Goal: Task Accomplishment & Management: Use online tool/utility

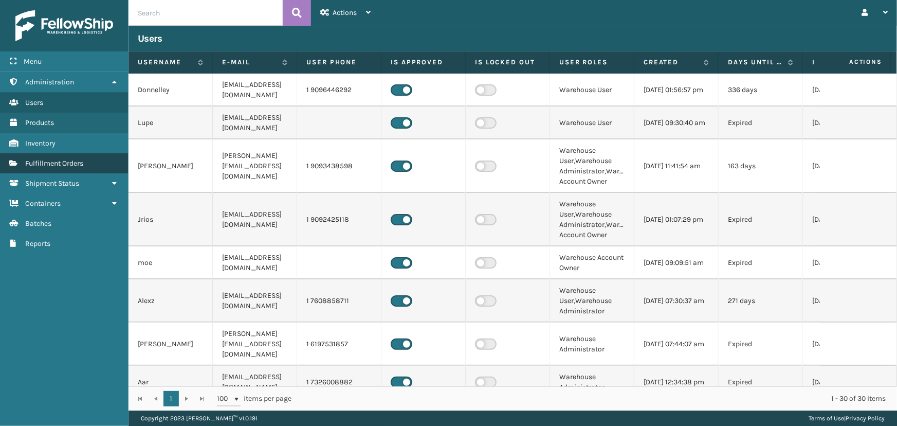
click at [68, 166] on span "Fulfillment Orders" at bounding box center [54, 163] width 58 height 9
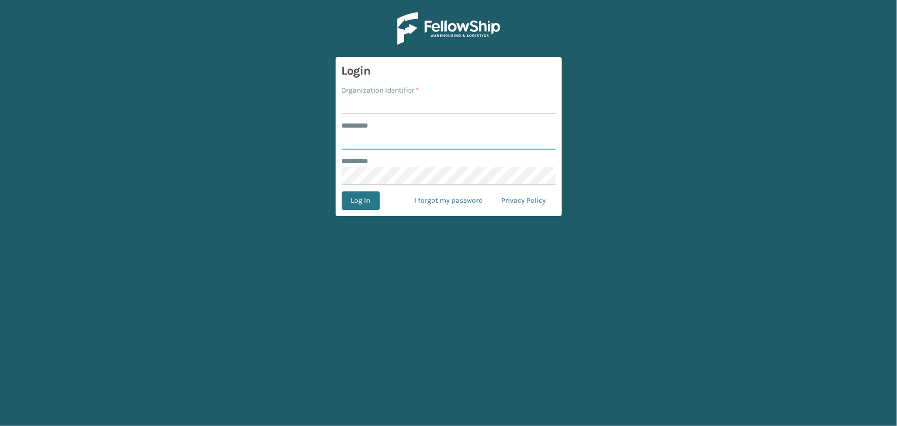
type input "******"
click at [381, 105] on input "Organization Identifier *" at bounding box center [449, 105] width 214 height 19
type input "fellowship - west"
drag, startPoint x: 394, startPoint y: 140, endPoint x: 396, endPoint y: 145, distance: 5.3
click at [394, 140] on input "******" at bounding box center [449, 140] width 214 height 19
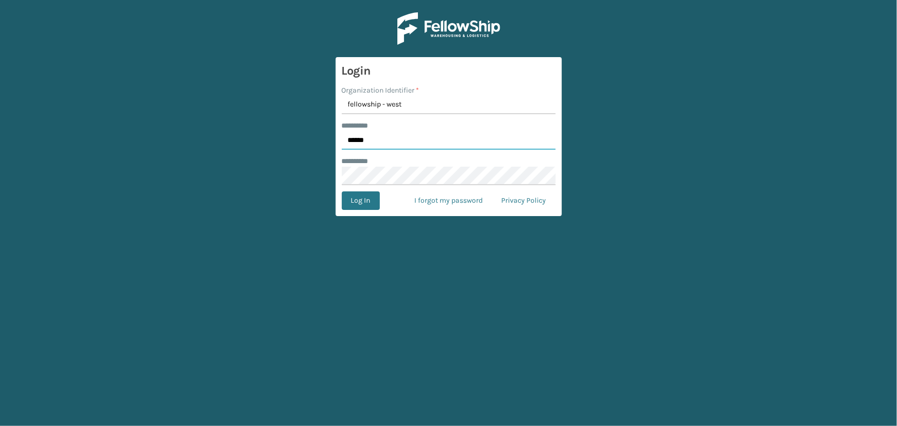
type input "******"
click at [353, 200] on button "Log In" at bounding box center [361, 200] width 38 height 19
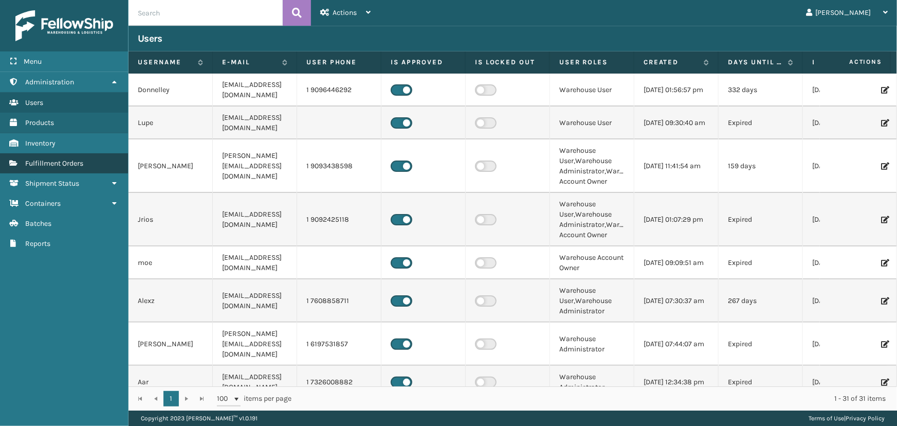
click at [86, 161] on link "Fulfillment Orders" at bounding box center [64, 163] width 128 height 20
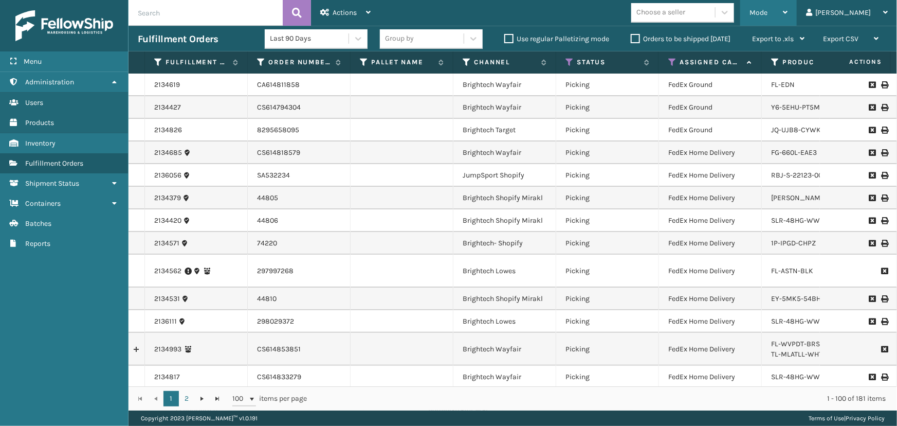
click at [767, 10] on span "Mode" at bounding box center [758, 12] width 18 height 9
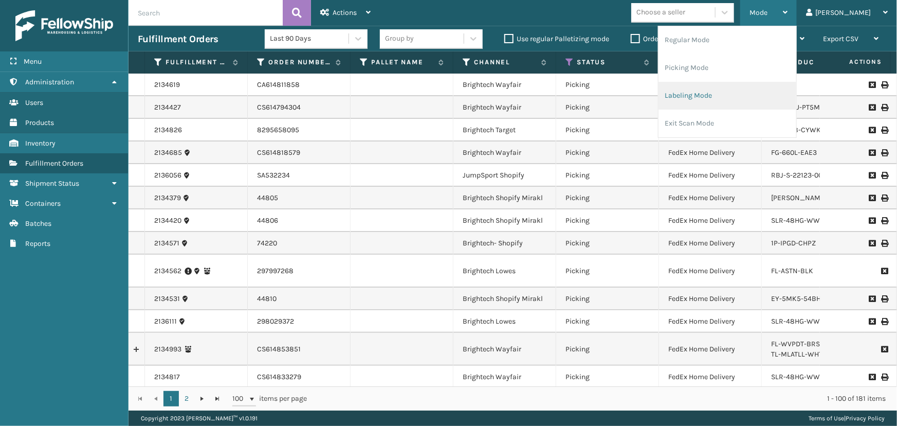
drag, startPoint x: 776, startPoint y: 88, endPoint x: 763, endPoint y: 94, distance: 14.0
click at [763, 94] on li "Labeling Mode" at bounding box center [727, 96] width 138 height 28
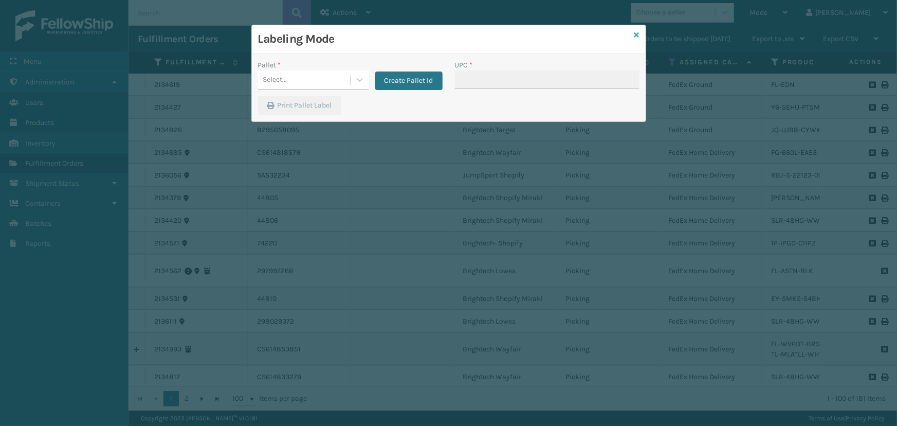
click at [634, 34] on icon at bounding box center [636, 34] width 5 height 7
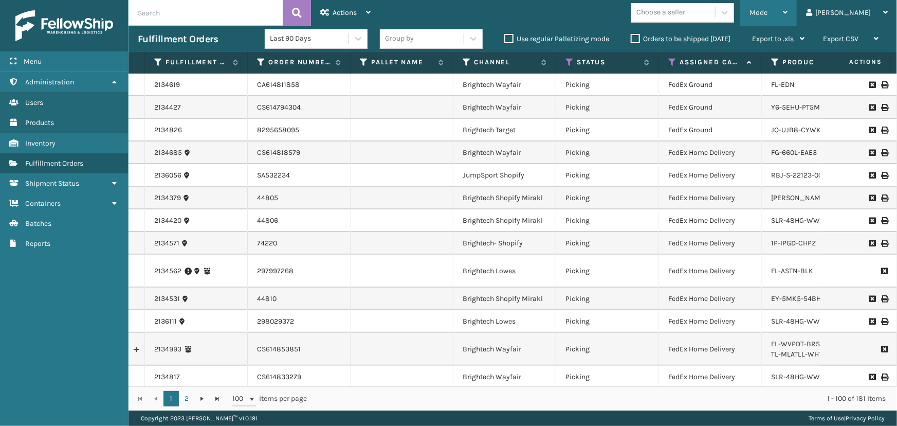
click at [767, 8] on span "Mode" at bounding box center [758, 12] width 18 height 9
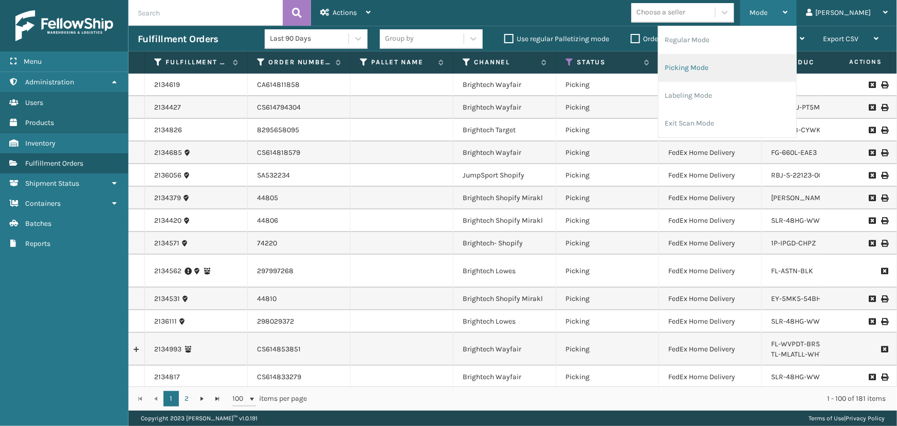
click at [749, 71] on li "Picking Mode" at bounding box center [727, 68] width 138 height 28
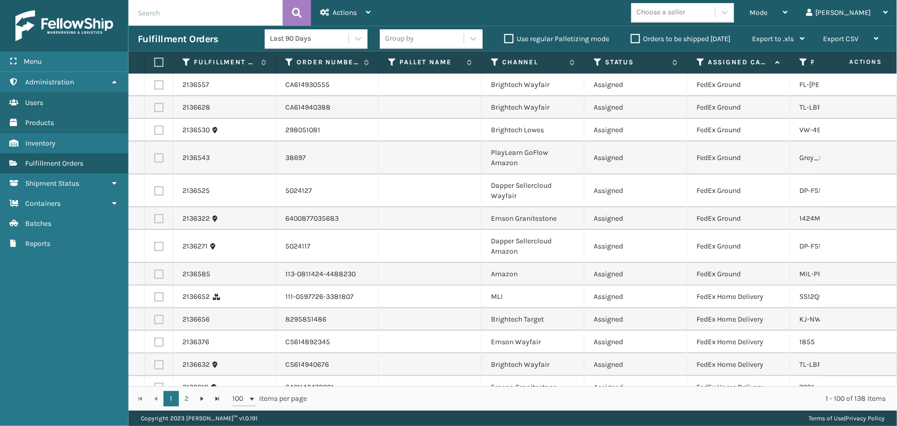
click at [715, 12] on div "Choose a seller" at bounding box center [673, 12] width 84 height 17
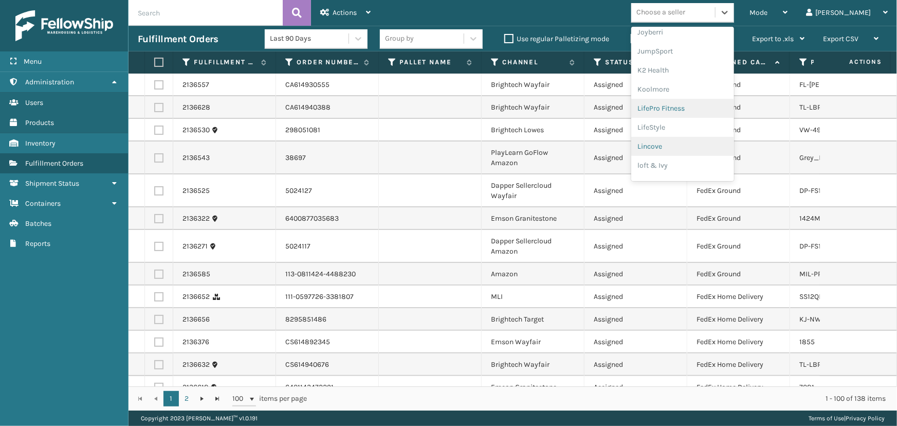
scroll to position [325, 0]
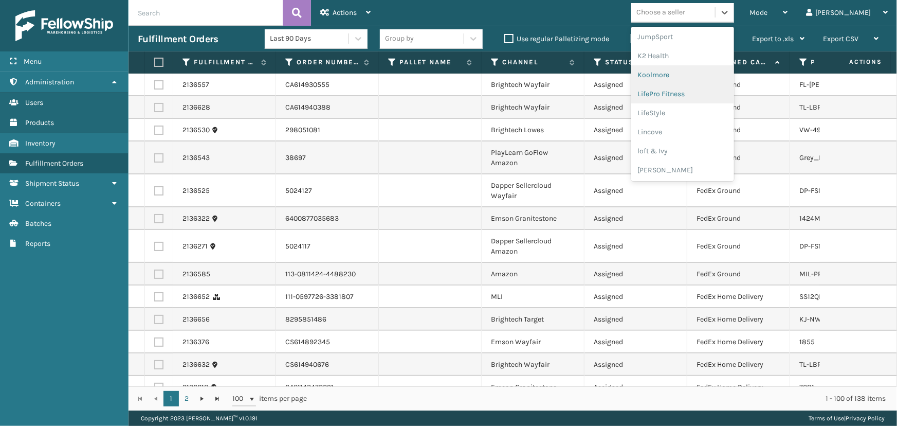
click at [697, 81] on div "Koolmore" at bounding box center [682, 74] width 103 height 19
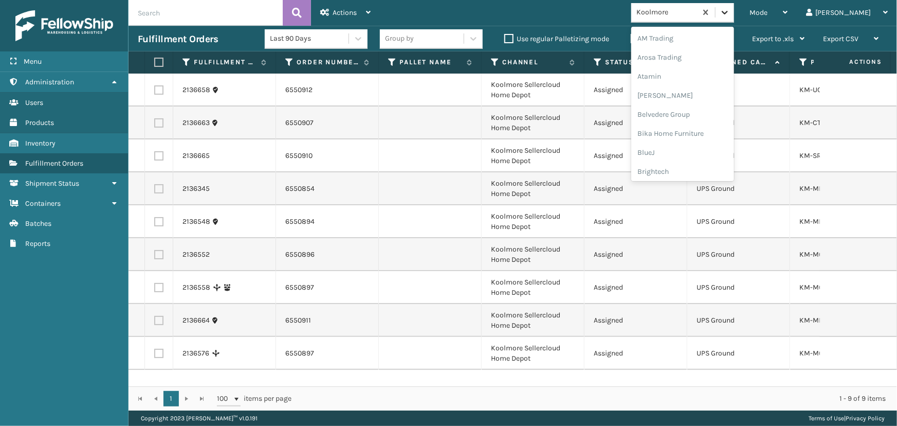
click at [734, 19] on div at bounding box center [725, 12] width 19 height 19
click at [703, 140] on div "LifePro Fitness" at bounding box center [682, 137] width 103 height 19
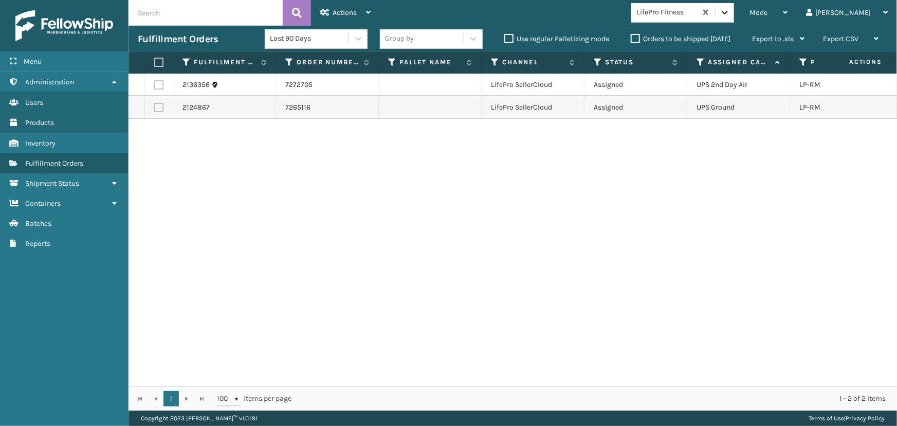
click at [734, 12] on div at bounding box center [725, 12] width 19 height 19
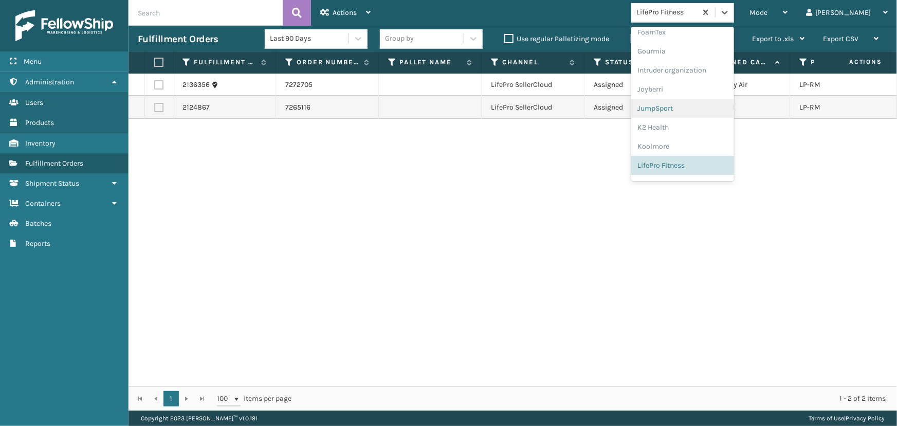
scroll to position [0, 0]
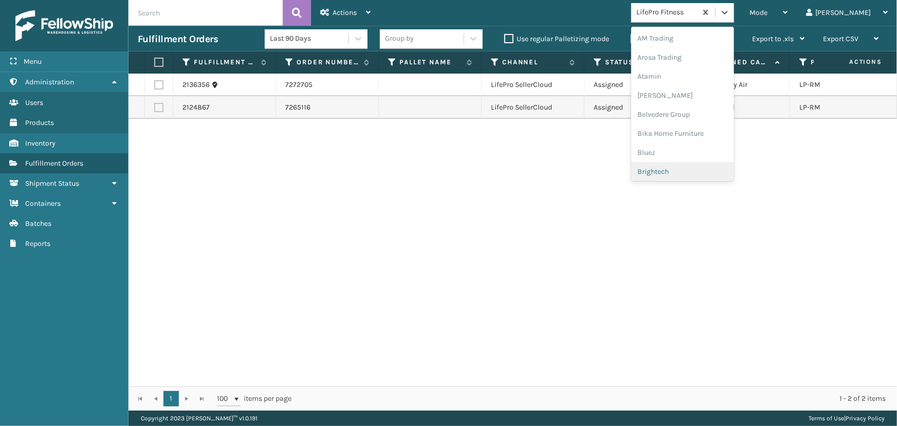
click at [690, 172] on div "Brightech" at bounding box center [682, 171] width 103 height 19
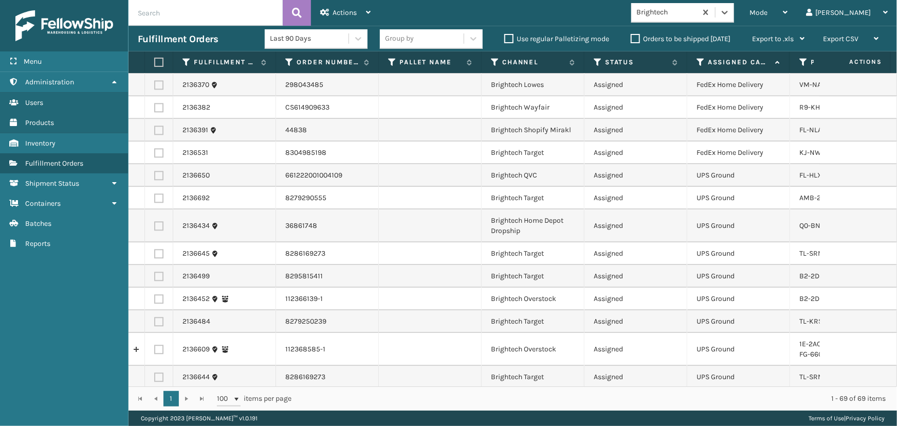
scroll to position [1186, 0]
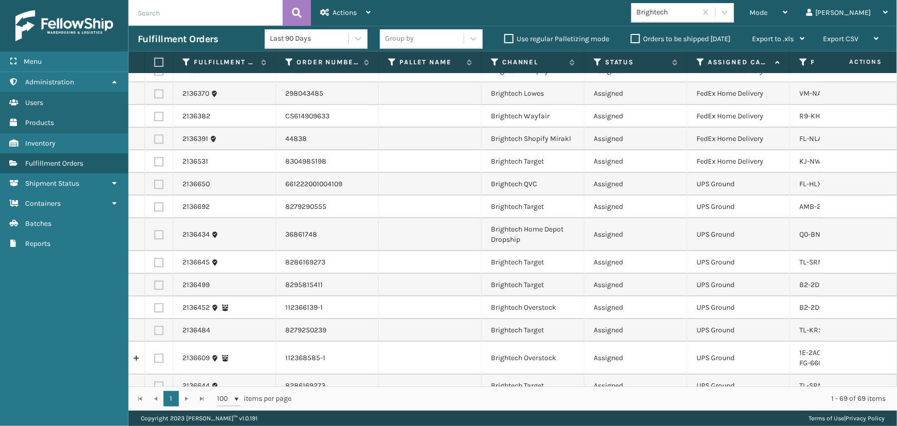
click at [159, 59] on label at bounding box center [157, 62] width 6 height 9
click at [155, 59] on input "checkbox" at bounding box center [154, 62] width 1 height 7
checkbox input "true"
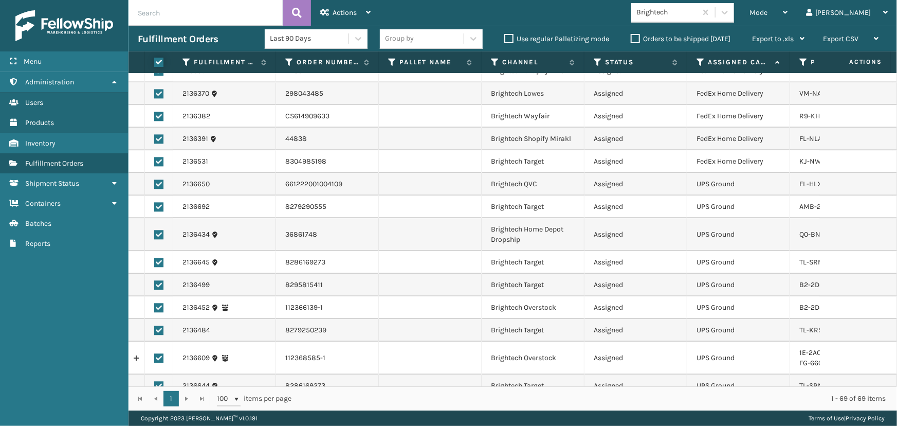
checkbox input "true"
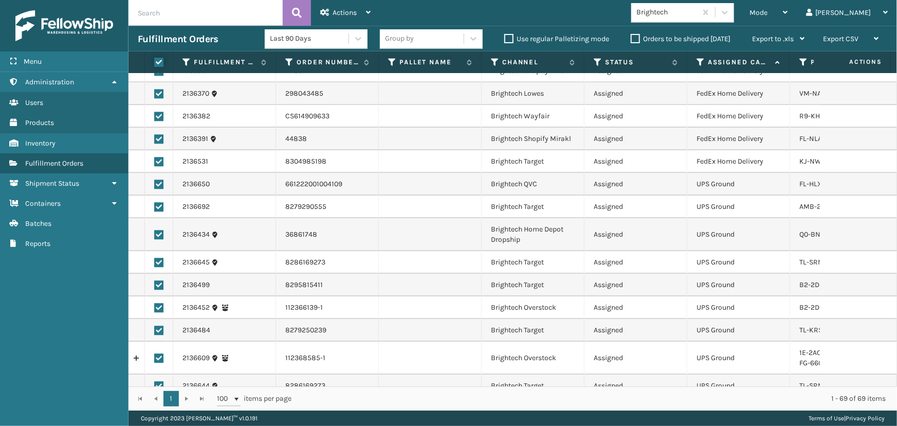
checkbox input "true"
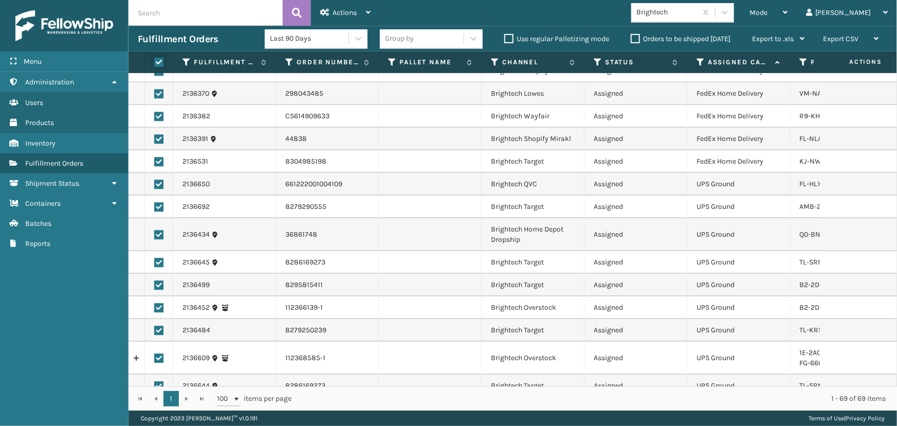
checkbox input "true"
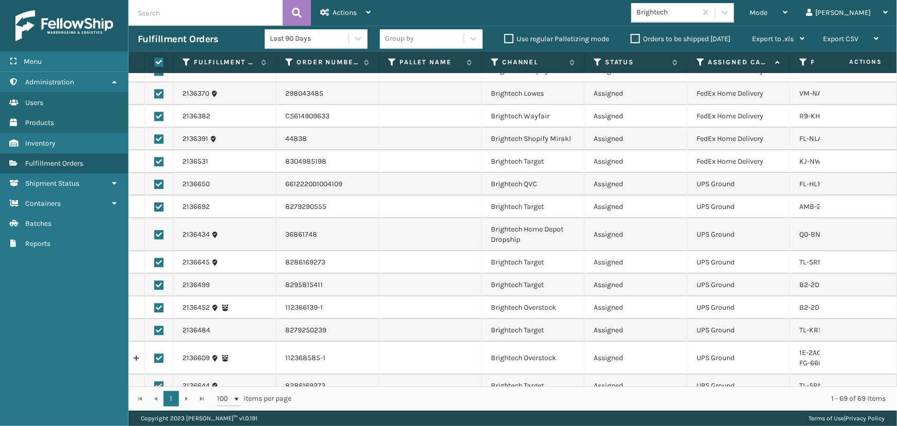
checkbox input "true"
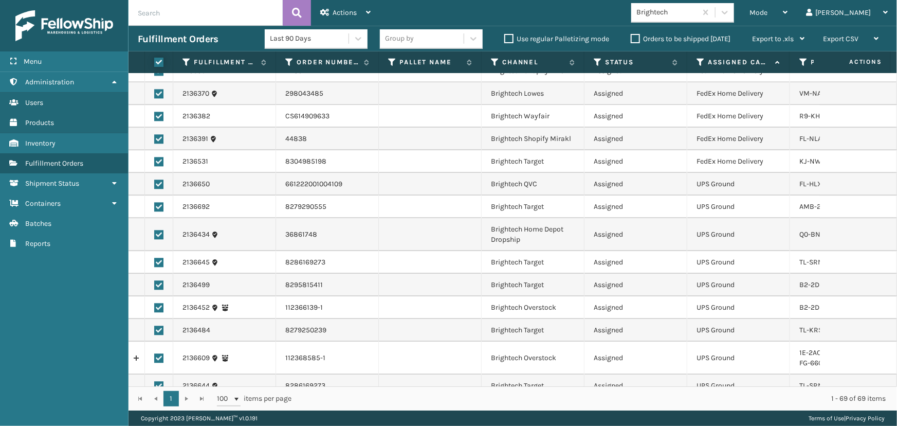
checkbox input "true"
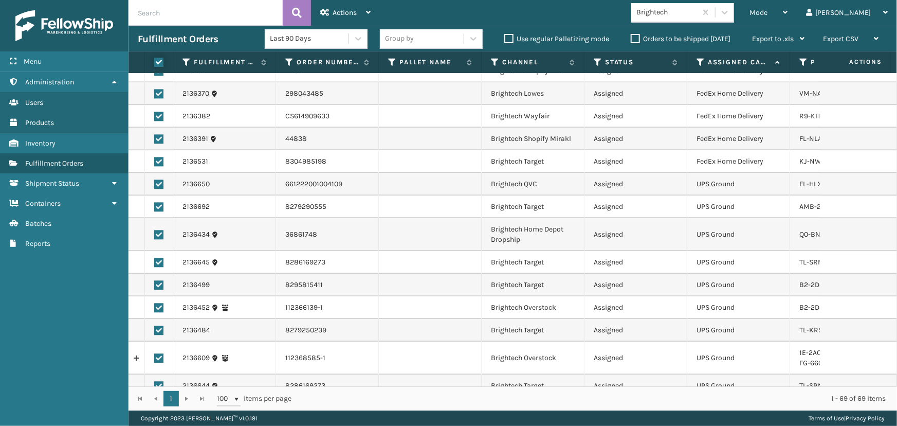
checkbox input "true"
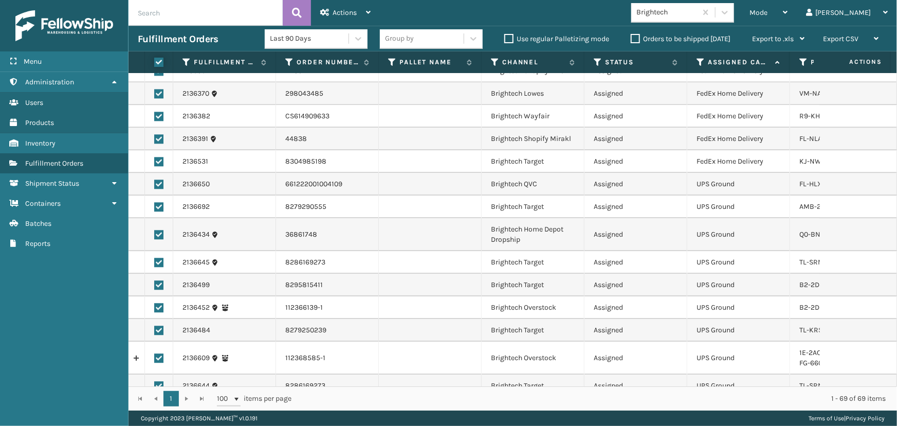
checkbox input "true"
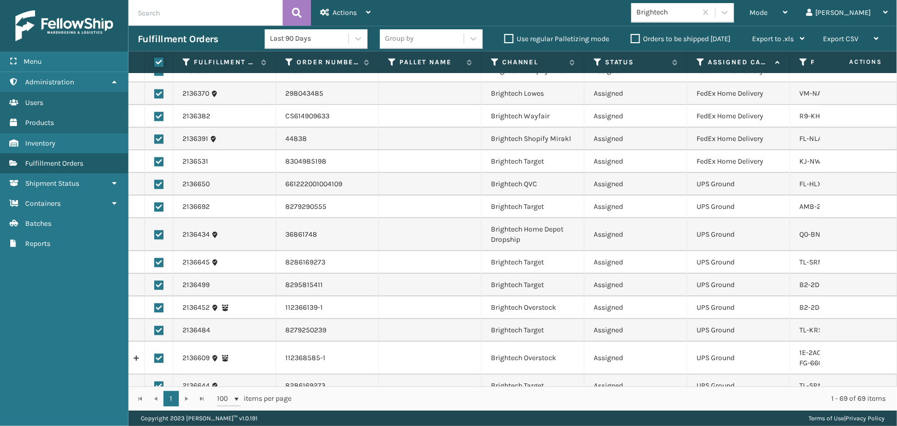
checkbox input "true"
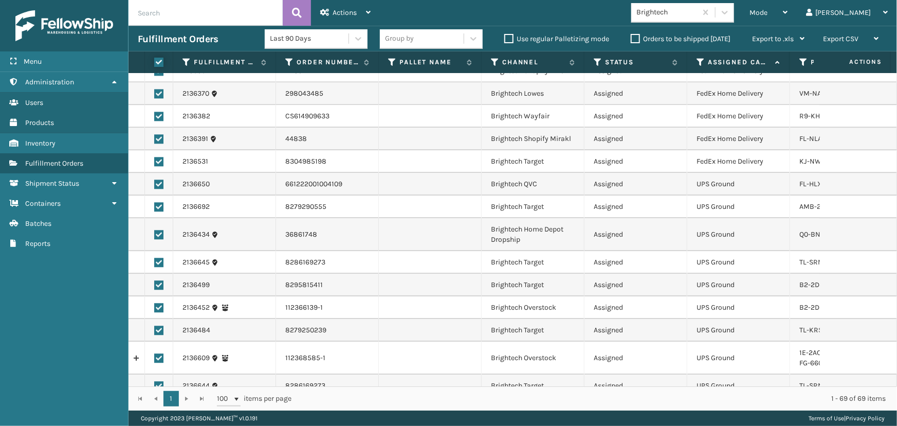
checkbox input "true"
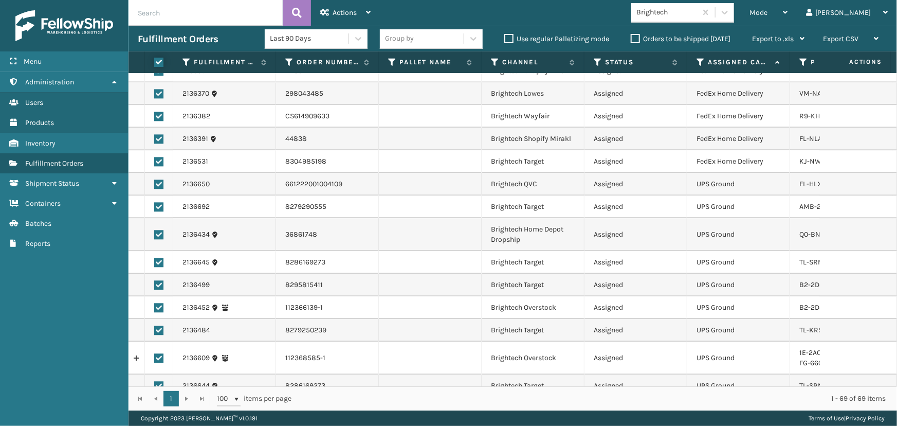
checkbox input "true"
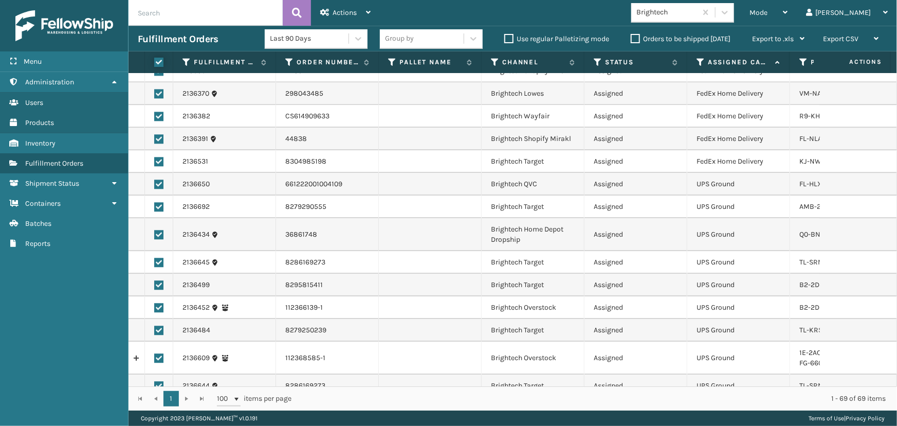
checkbox input "true"
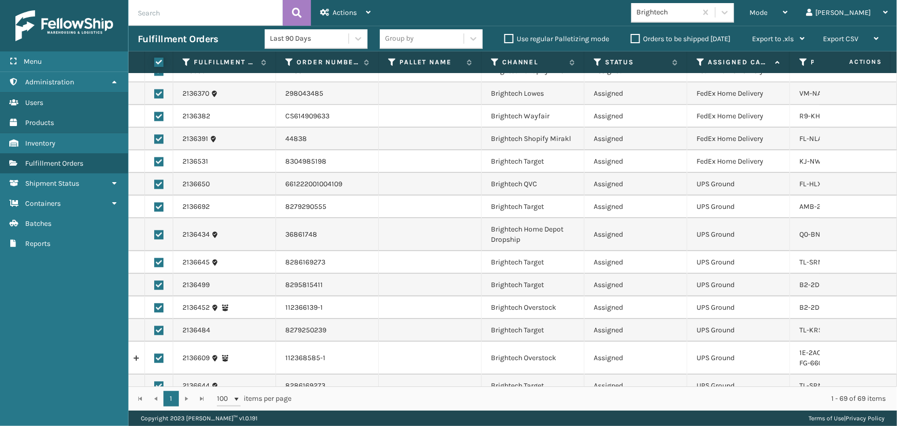
checkbox input "true"
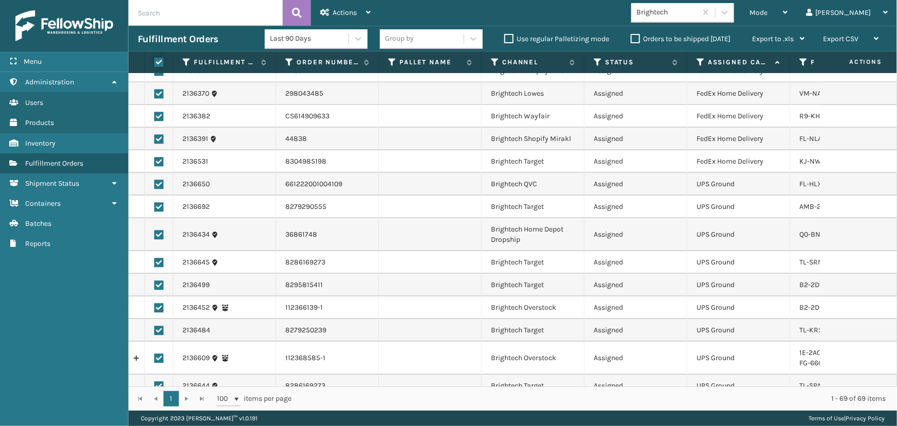
checkbox input "true"
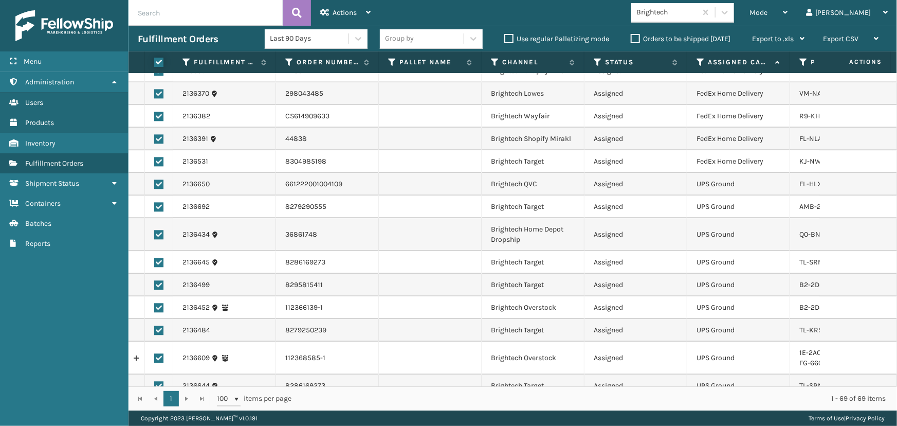
checkbox input "true"
drag, startPoint x: 157, startPoint y: 182, endPoint x: 158, endPoint y: 190, distance: 7.7
click at [157, 184] on label at bounding box center [158, 183] width 9 height 9
click at [155, 184] on input "checkbox" at bounding box center [154, 182] width 1 height 7
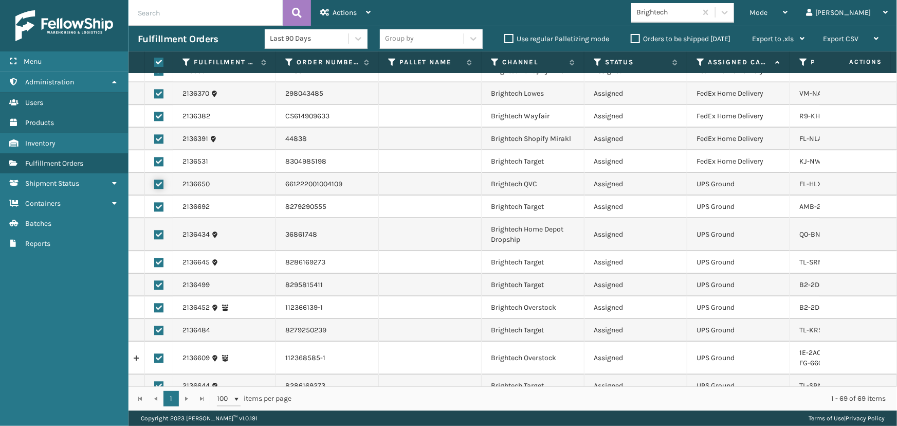
checkbox input "false"
click at [158, 206] on label at bounding box center [158, 206] width 9 height 9
click at [155, 206] on input "checkbox" at bounding box center [154, 205] width 1 height 7
checkbox input "false"
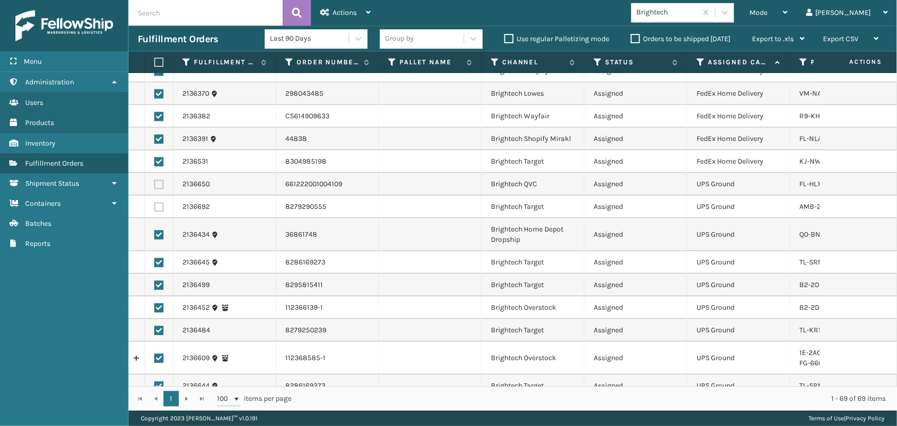
click at [157, 232] on label at bounding box center [158, 234] width 9 height 9
click at [155, 232] on input "checkbox" at bounding box center [154, 233] width 1 height 7
checkbox input "false"
click at [160, 262] on label at bounding box center [158, 262] width 9 height 9
click at [155, 262] on input "checkbox" at bounding box center [154, 261] width 1 height 7
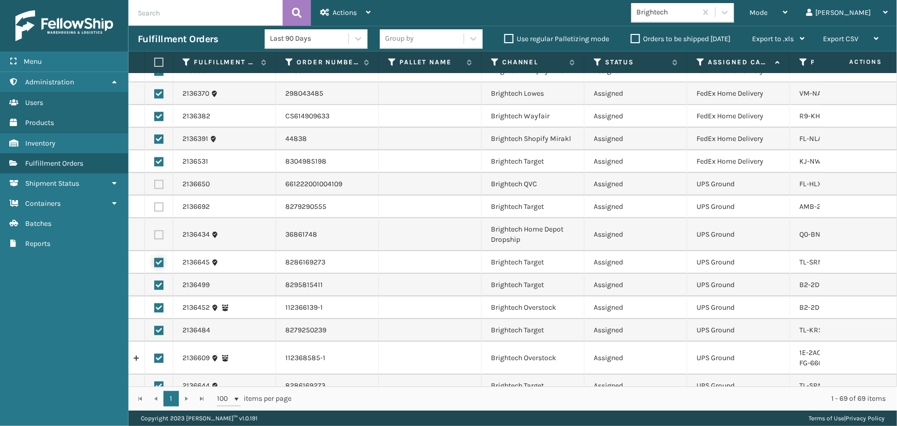
checkbox input "false"
click at [159, 285] on label at bounding box center [158, 284] width 9 height 9
click at [155, 285] on input "checkbox" at bounding box center [154, 283] width 1 height 7
checkbox input "false"
click at [159, 308] on label at bounding box center [158, 307] width 9 height 9
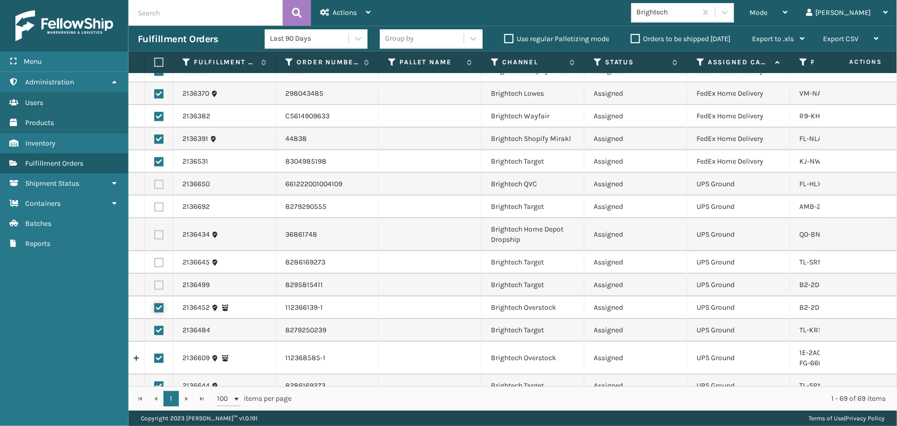
click at [155, 308] on input "checkbox" at bounding box center [154, 306] width 1 height 7
checkbox input "false"
click at [158, 333] on label at bounding box center [158, 329] width 9 height 9
click at [155, 332] on input "checkbox" at bounding box center [154, 328] width 1 height 7
checkbox input "false"
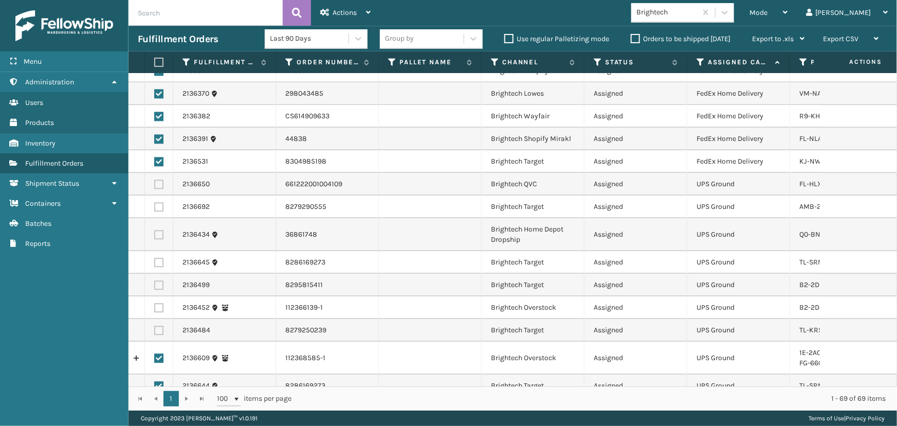
click at [159, 354] on label at bounding box center [158, 357] width 9 height 9
click at [155, 354] on input "checkbox" at bounding box center [154, 356] width 1 height 7
checkbox input "false"
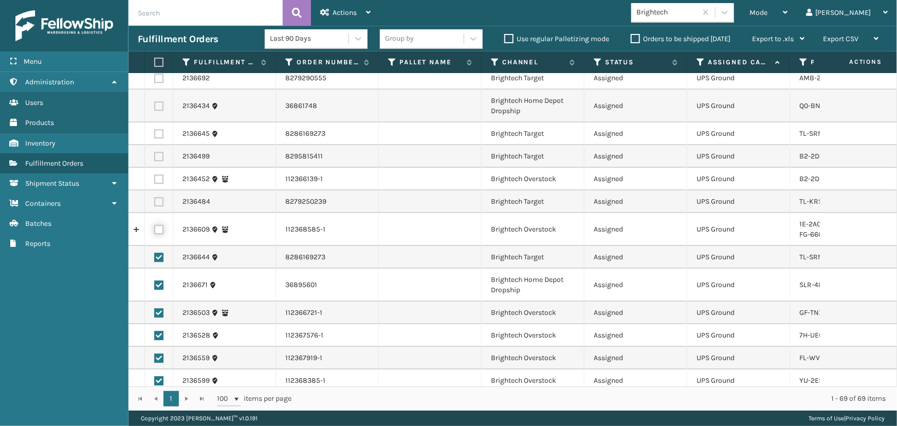
scroll to position [1326, 0]
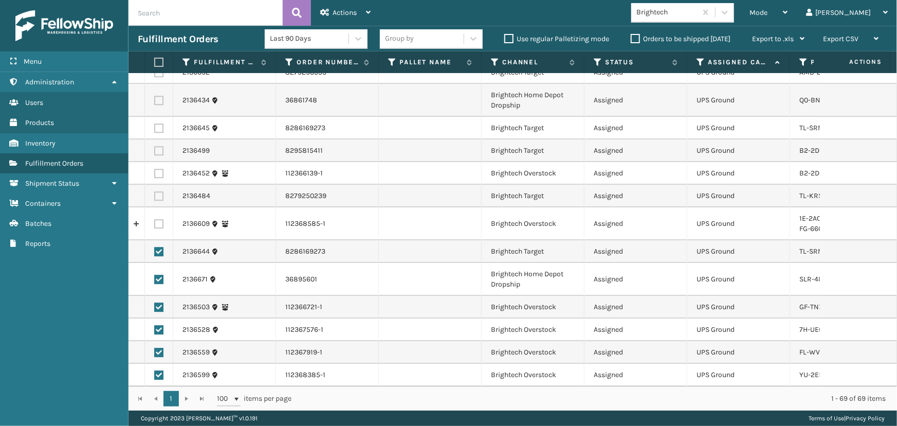
click at [159, 249] on td at bounding box center [159, 251] width 28 height 23
click at [157, 247] on label at bounding box center [158, 251] width 9 height 9
click at [155, 247] on input "checkbox" at bounding box center [154, 250] width 1 height 7
checkbox input "false"
click at [163, 274] on label at bounding box center [158, 278] width 9 height 9
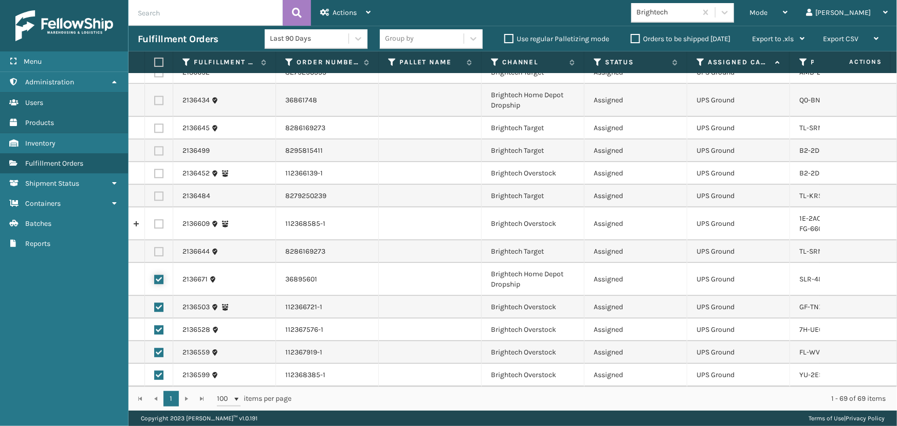
click at [155, 274] on input "checkbox" at bounding box center [154, 277] width 1 height 7
checkbox input "false"
click at [160, 302] on label at bounding box center [158, 306] width 9 height 9
click at [155, 302] on input "checkbox" at bounding box center [154, 305] width 1 height 7
checkbox input "false"
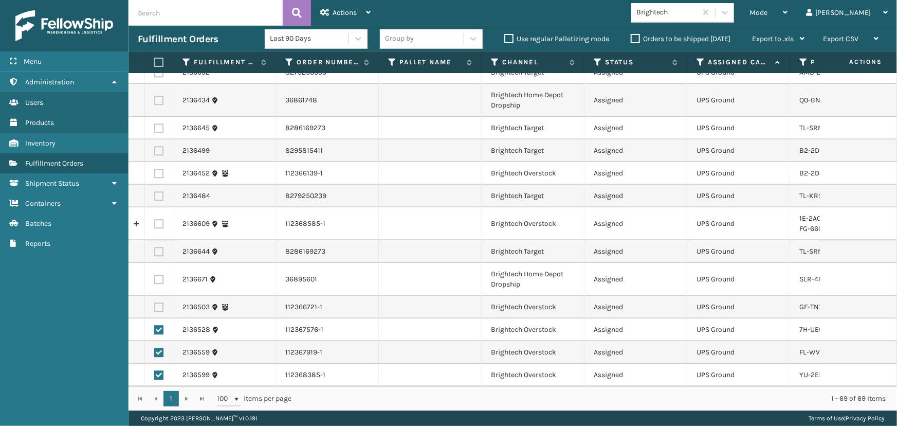
click at [160, 325] on label at bounding box center [158, 329] width 9 height 9
click at [155, 325] on input "checkbox" at bounding box center [154, 328] width 1 height 7
checkbox input "false"
click at [159, 349] on label at bounding box center [158, 351] width 9 height 9
click at [155, 349] on input "checkbox" at bounding box center [154, 350] width 1 height 7
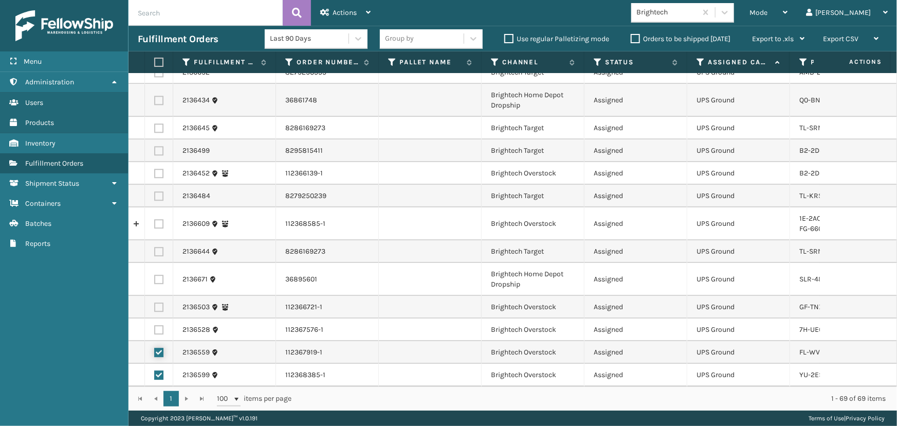
checkbox input "false"
click at [160, 370] on label at bounding box center [158, 374] width 9 height 9
click at [155, 370] on input "checkbox" at bounding box center [154, 373] width 1 height 7
checkbox input "false"
click at [331, 6] on div "Actions" at bounding box center [345, 13] width 50 height 26
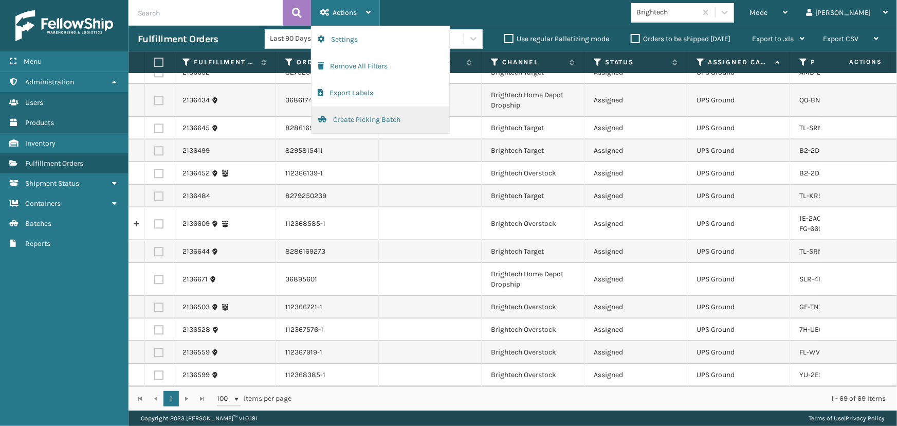
click at [365, 121] on button "Create Picking Batch" at bounding box center [380, 119] width 138 height 27
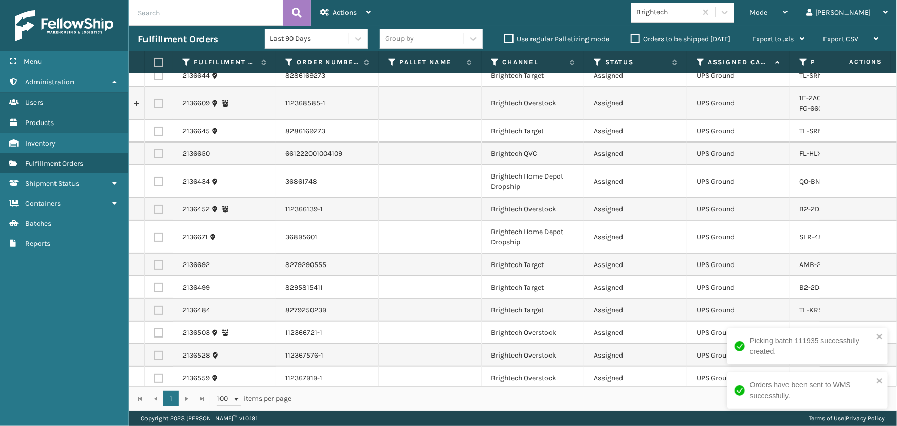
scroll to position [0, 0]
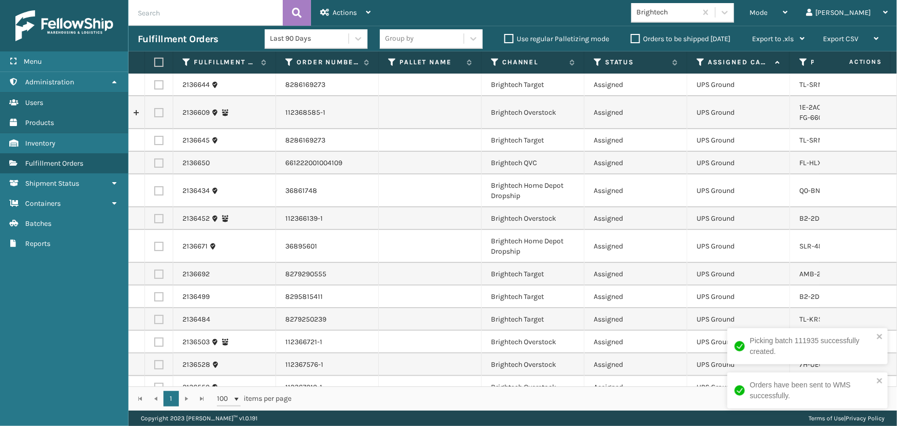
click at [159, 61] on label at bounding box center [157, 62] width 6 height 9
click at [155, 61] on input "checkbox" at bounding box center [154, 62] width 1 height 7
checkbox input "true"
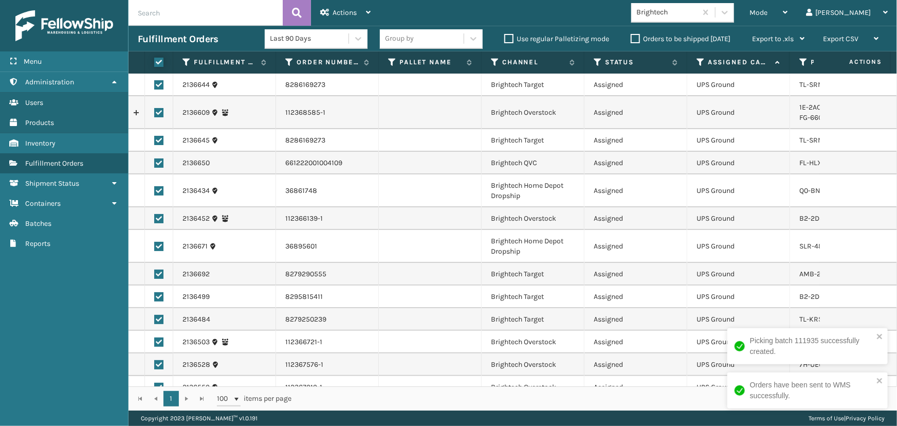
checkbox input "true"
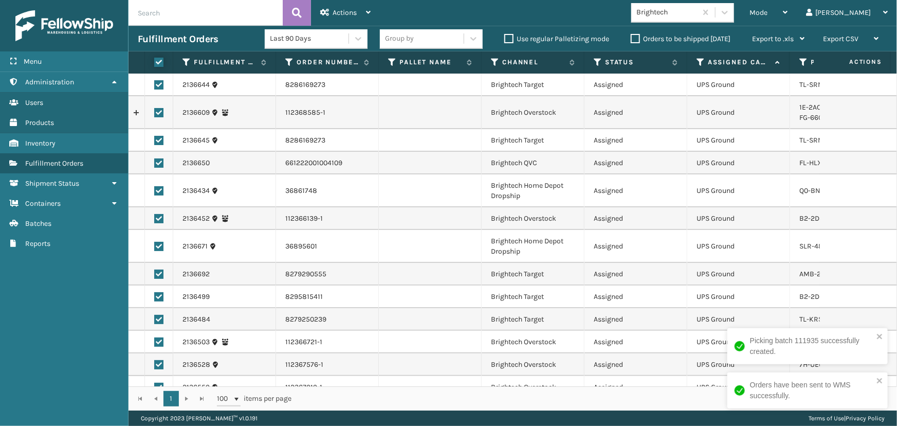
checkbox input "true"
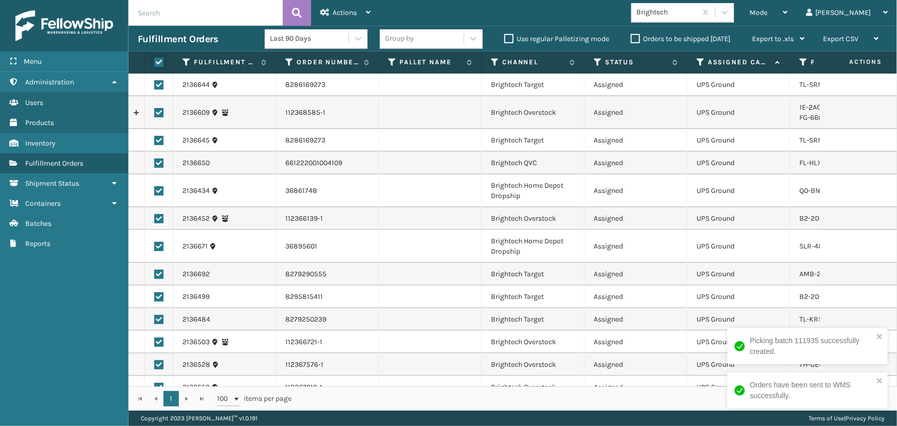
checkbox input "true"
click at [334, 10] on span "Actions" at bounding box center [345, 12] width 24 height 9
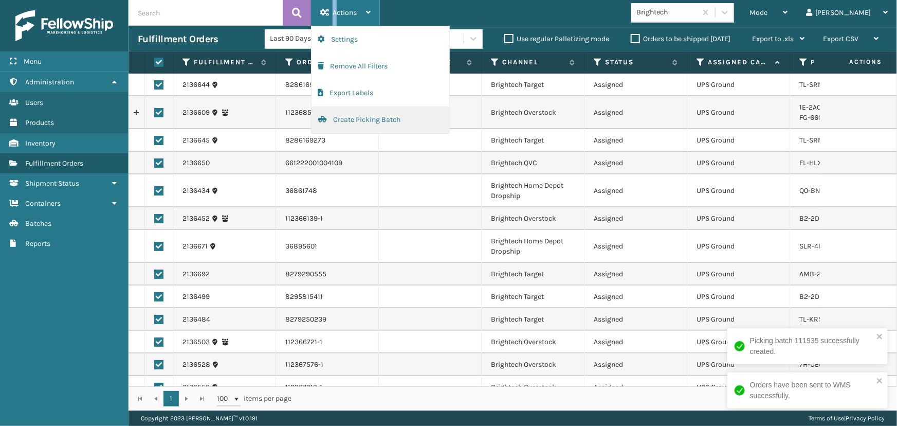
click at [359, 125] on button "Create Picking Batch" at bounding box center [380, 119] width 138 height 27
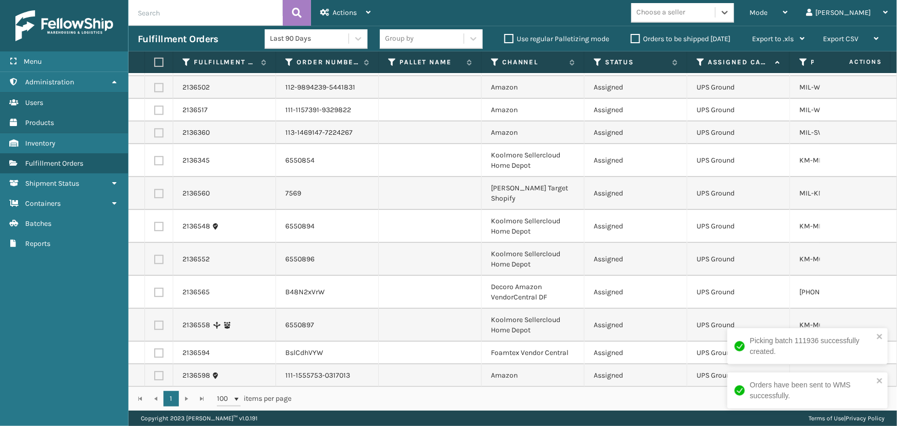
scroll to position [1491, 0]
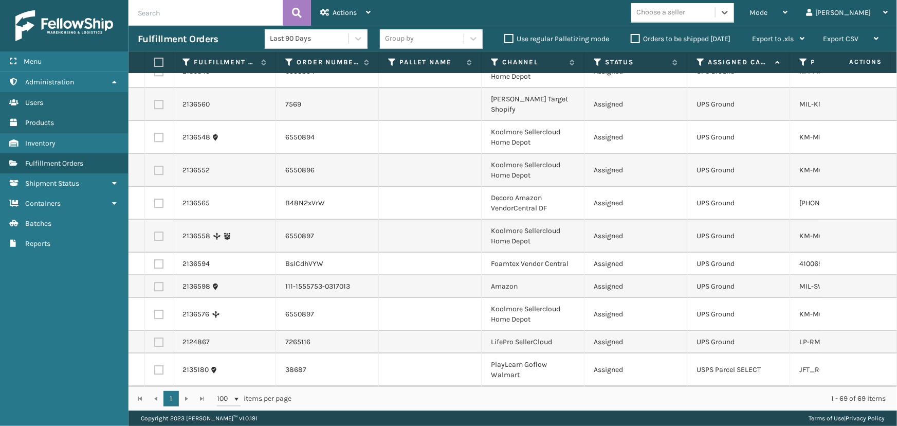
click at [685, 15] on div "Choose a seller" at bounding box center [660, 12] width 49 height 11
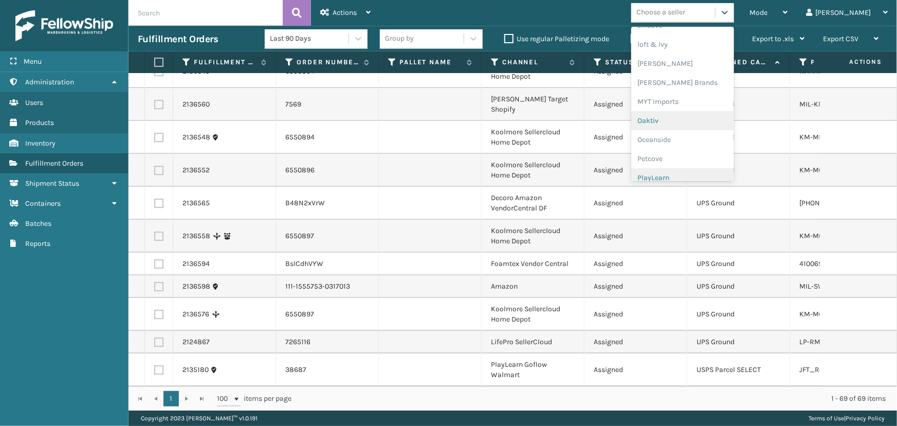
scroll to position [418, 0]
click at [693, 100] on div "[PERSON_NAME] Brands" at bounding box center [682, 95] width 103 height 19
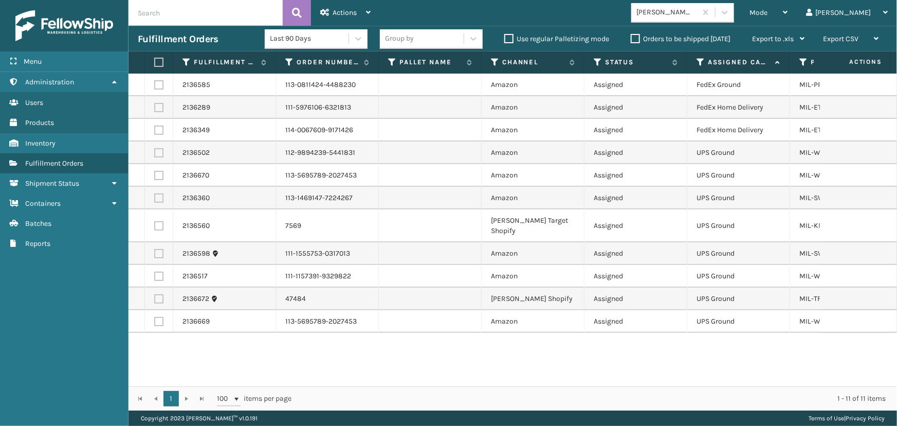
click at [159, 58] on label at bounding box center [157, 62] width 6 height 9
click at [155, 59] on input "checkbox" at bounding box center [154, 62] width 1 height 7
checkbox input "true"
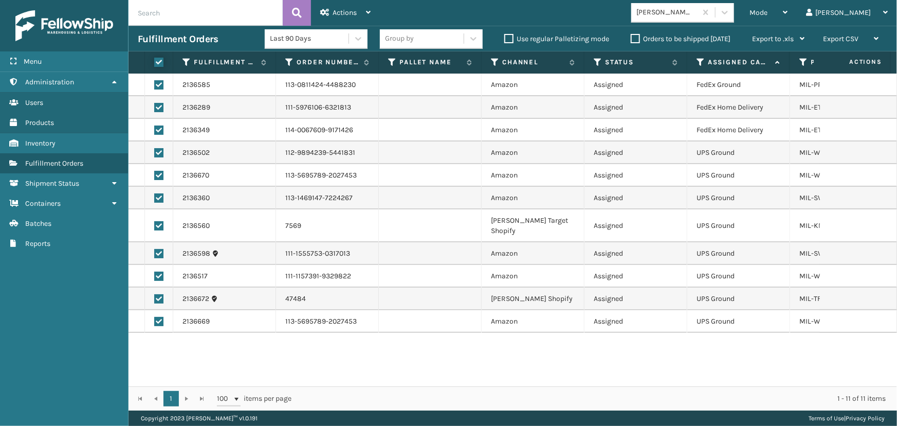
checkbox input "true"
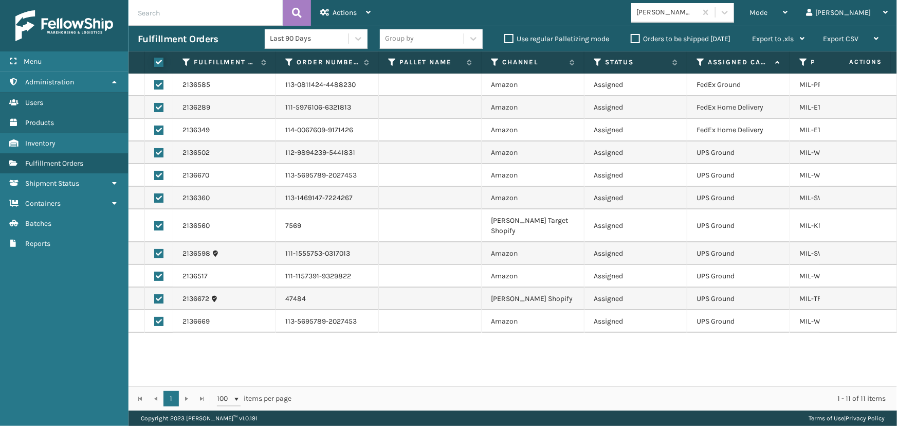
checkbox input "true"
click at [159, 84] on label at bounding box center [158, 84] width 9 height 9
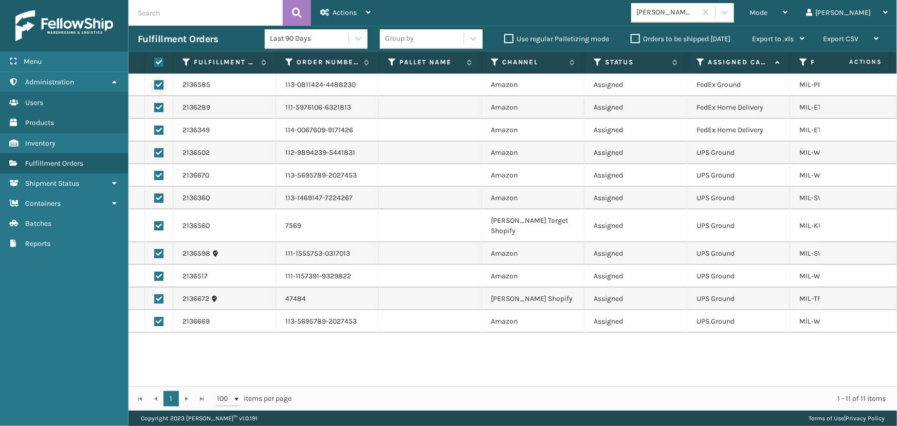
click at [155, 84] on input "checkbox" at bounding box center [154, 83] width 1 height 7
checkbox input "false"
click at [159, 106] on label at bounding box center [158, 107] width 9 height 9
click at [155, 106] on input "checkbox" at bounding box center [154, 106] width 1 height 7
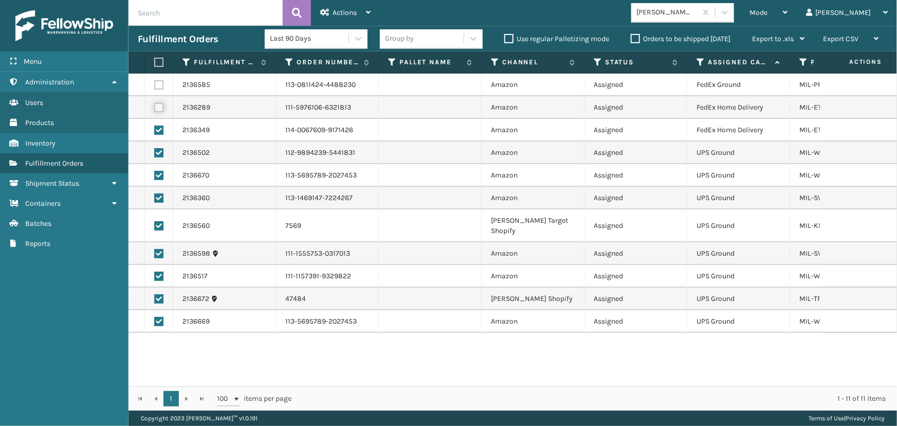
checkbox input "false"
click at [159, 131] on label at bounding box center [158, 129] width 9 height 9
click at [155, 131] on input "checkbox" at bounding box center [154, 128] width 1 height 7
checkbox input "false"
click at [329, 10] on icon at bounding box center [324, 12] width 9 height 7
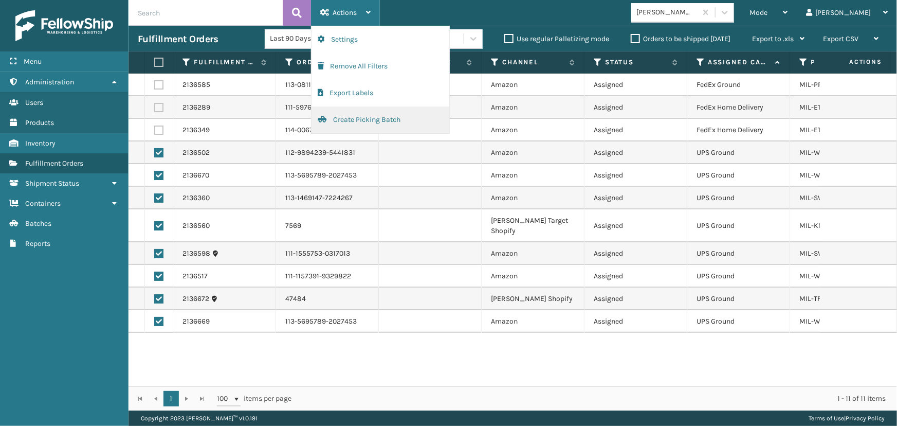
click at [364, 120] on button "Create Picking Batch" at bounding box center [380, 119] width 138 height 27
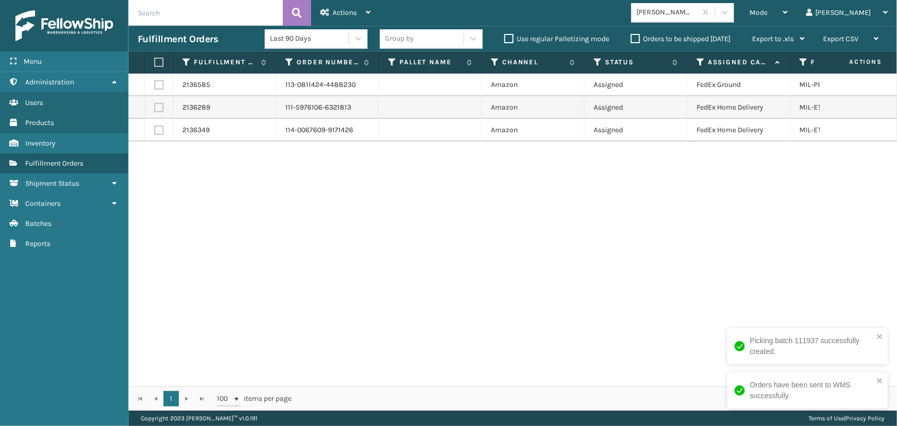
drag, startPoint x: 154, startPoint y: 62, endPoint x: 160, endPoint y: 62, distance: 6.2
click at [156, 62] on label at bounding box center [157, 62] width 6 height 9
click at [155, 62] on input "checkbox" at bounding box center [154, 62] width 1 height 7
checkbox input "true"
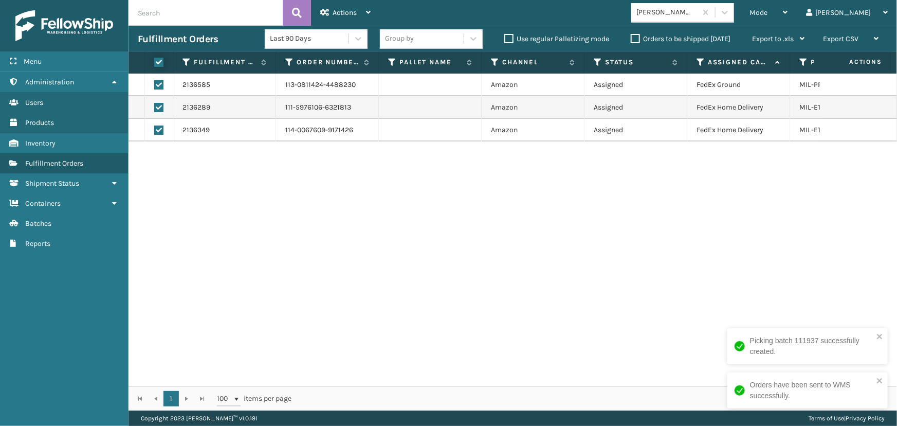
checkbox input "true"
click at [160, 62] on label at bounding box center [157, 62] width 6 height 9
click at [155, 62] on input "checkbox" at bounding box center [154, 62] width 1 height 7
checkbox input "false"
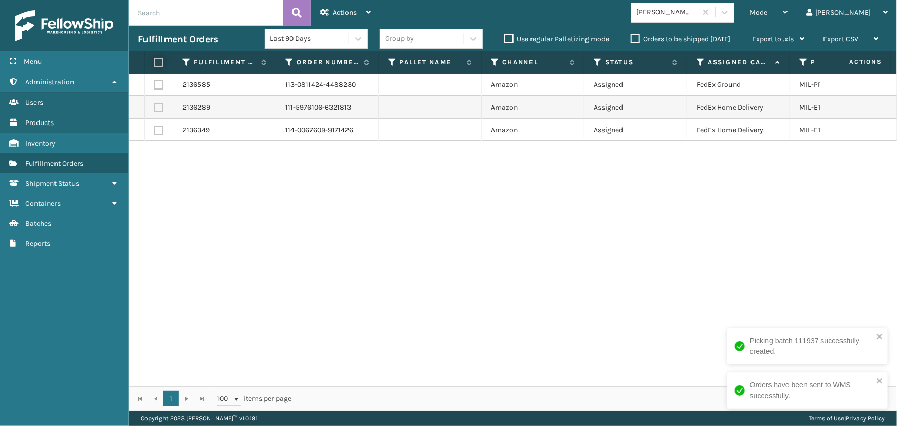
checkbox input "false"
click at [160, 62] on label at bounding box center [157, 62] width 6 height 9
click at [155, 62] on input "checkbox" at bounding box center [154, 62] width 1 height 7
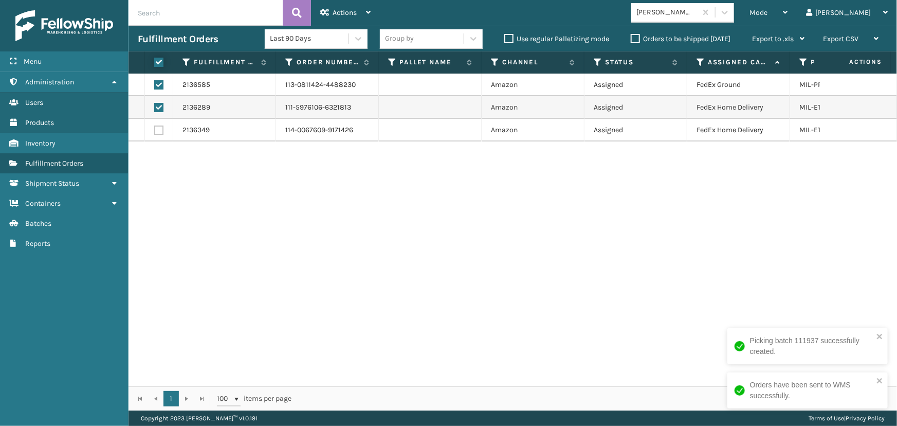
checkbox input "true"
click at [351, 21] on div "Actions" at bounding box center [345, 13] width 50 height 26
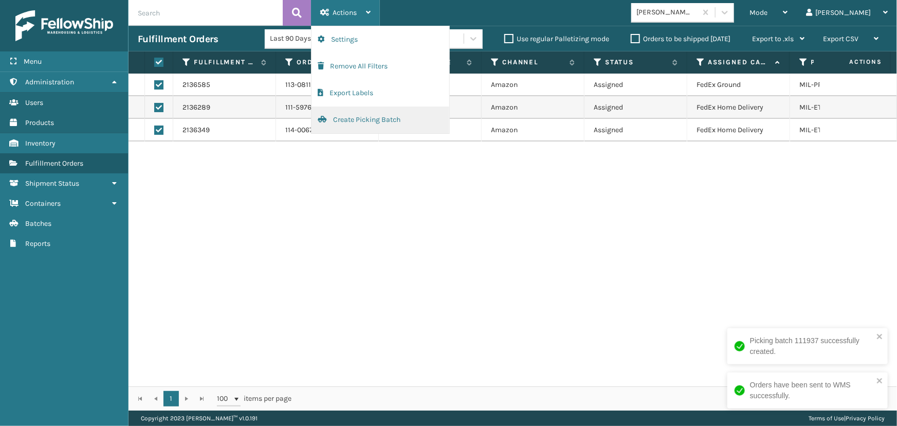
click at [366, 118] on button "Create Picking Batch" at bounding box center [380, 119] width 138 height 27
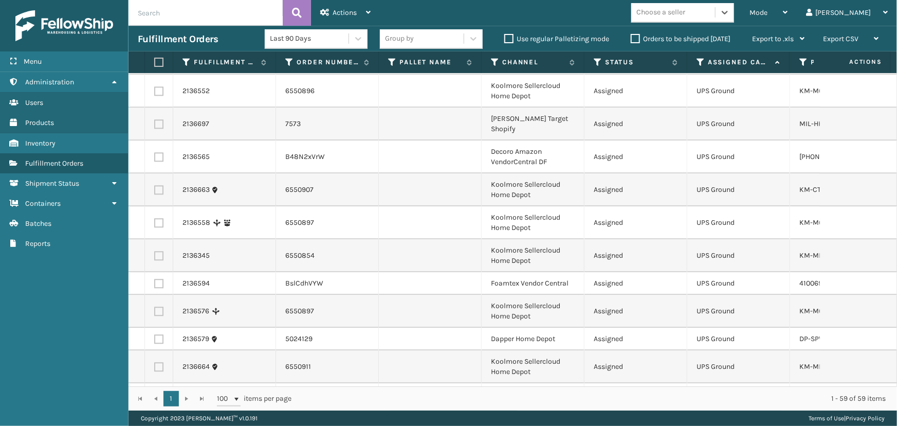
scroll to position [1254, 0]
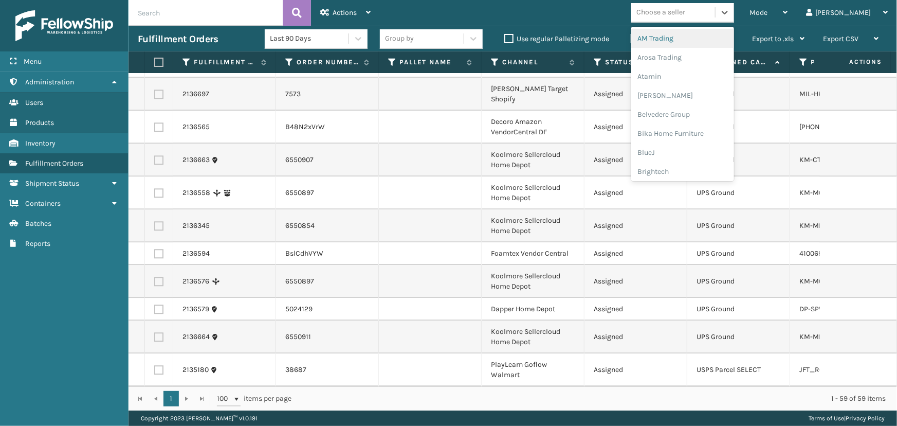
click at [685, 17] on div "Choose a seller" at bounding box center [660, 12] width 49 height 11
click at [711, 171] on div "JumpSport" at bounding box center [682, 175] width 103 height 19
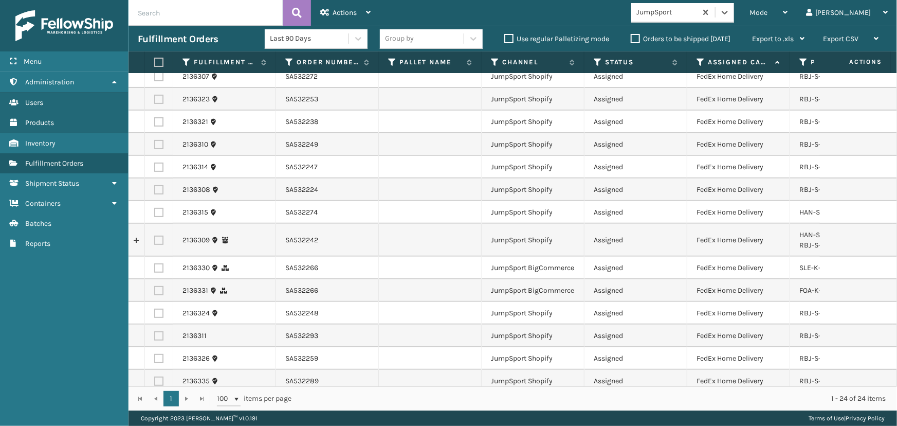
scroll to position [267, 0]
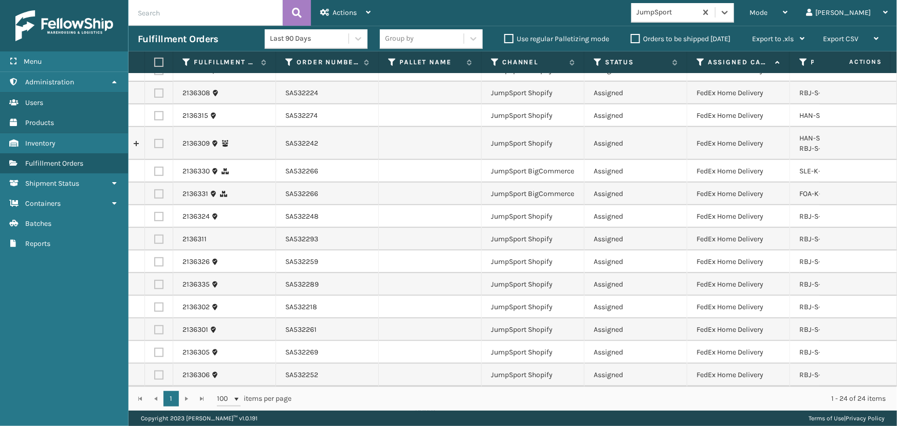
click at [157, 63] on label at bounding box center [157, 62] width 6 height 9
click at [155, 63] on input "checkbox" at bounding box center [154, 62] width 1 height 7
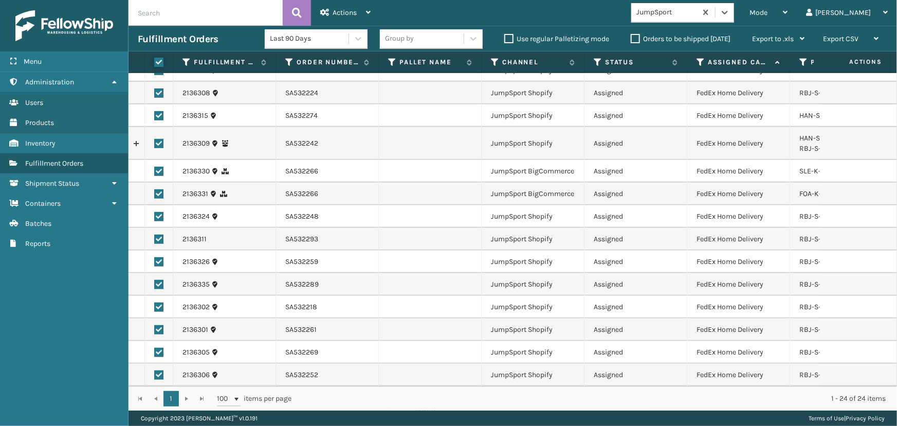
checkbox input "true"
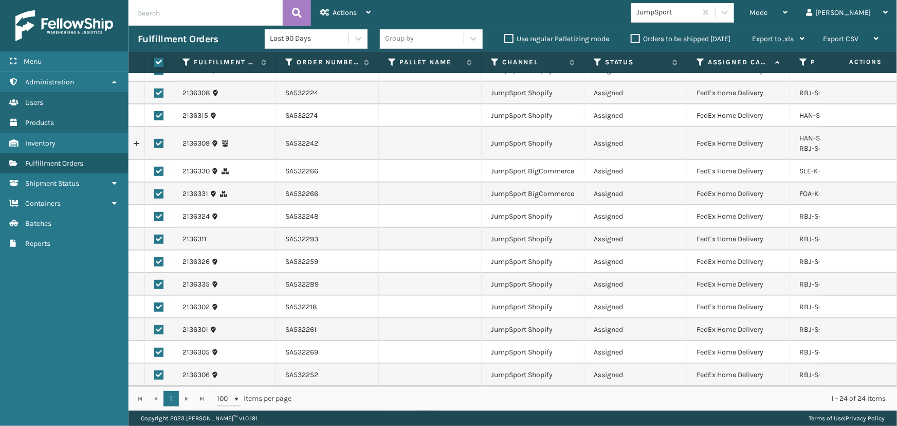
checkbox input "true"
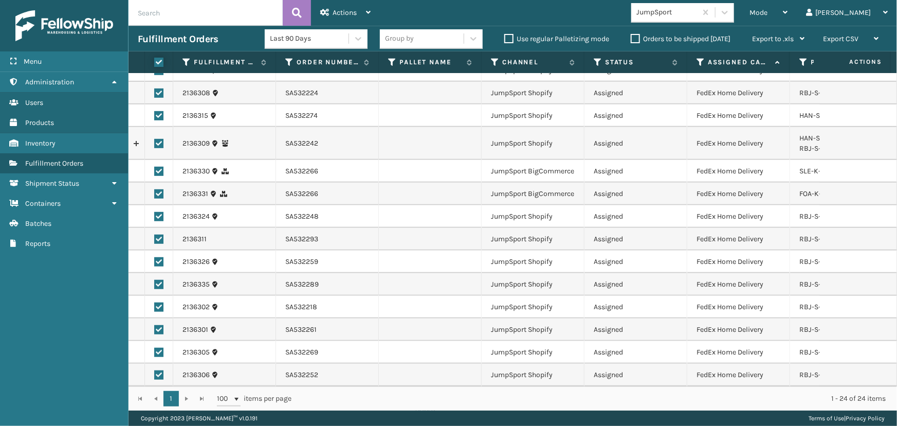
checkbox input "true"
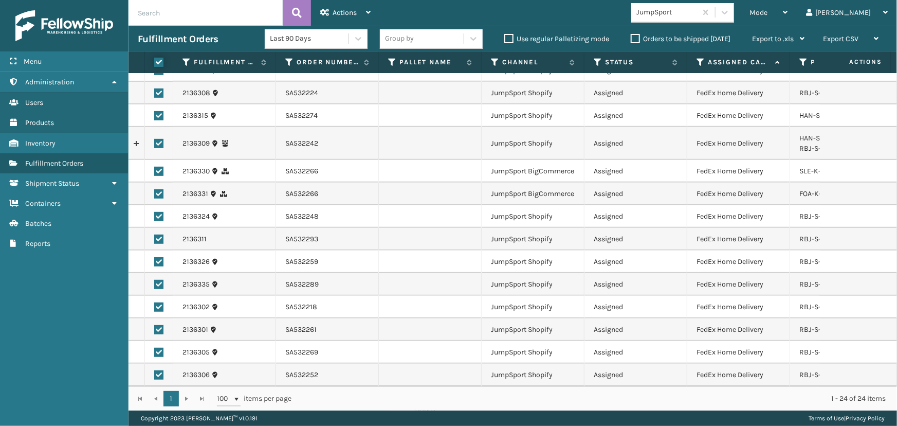
checkbox input "true"
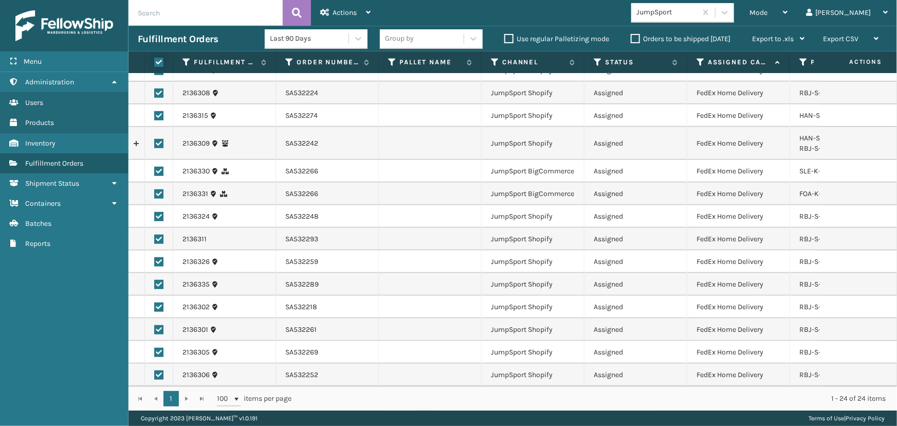
checkbox input "true"
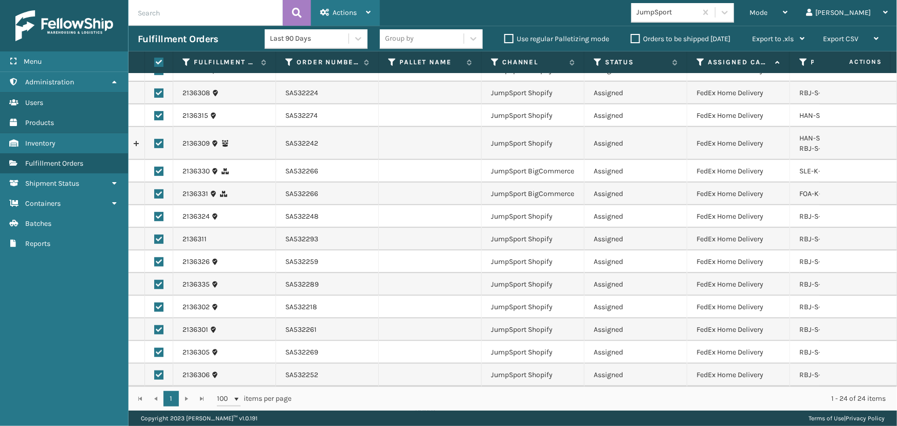
click at [325, 4] on div "Actions" at bounding box center [345, 13] width 50 height 26
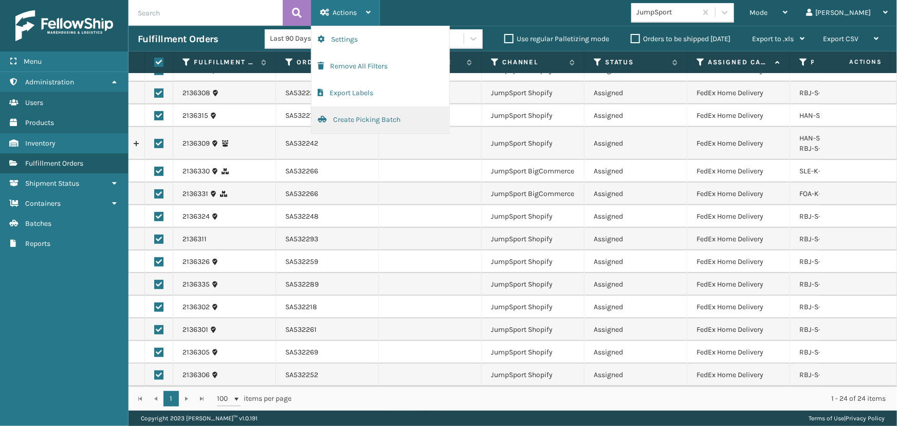
click at [336, 120] on button "Create Picking Batch" at bounding box center [380, 119] width 138 height 27
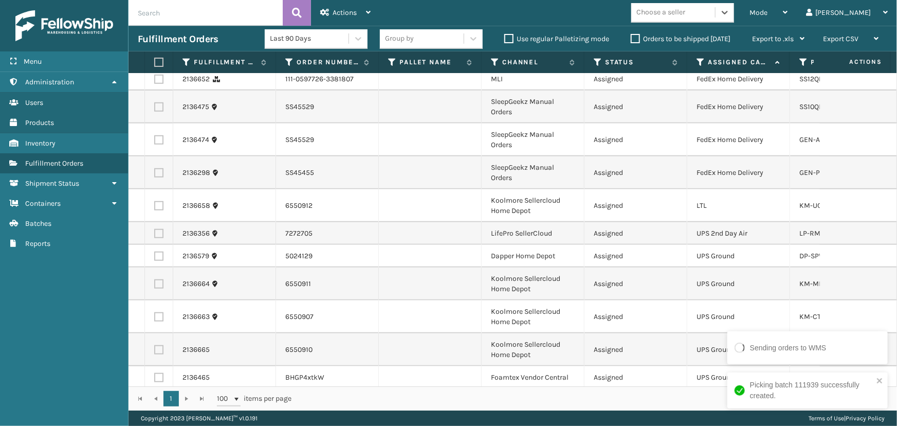
scroll to position [681, 0]
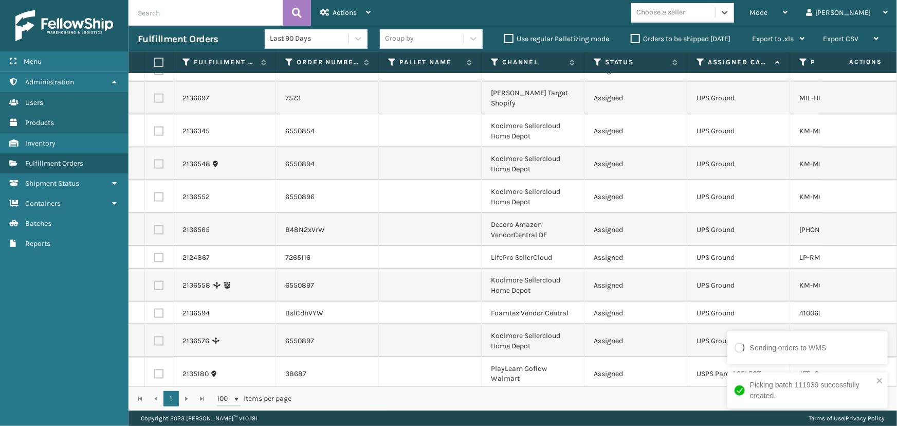
click at [685, 15] on div "Choose a seller" at bounding box center [660, 12] width 49 height 11
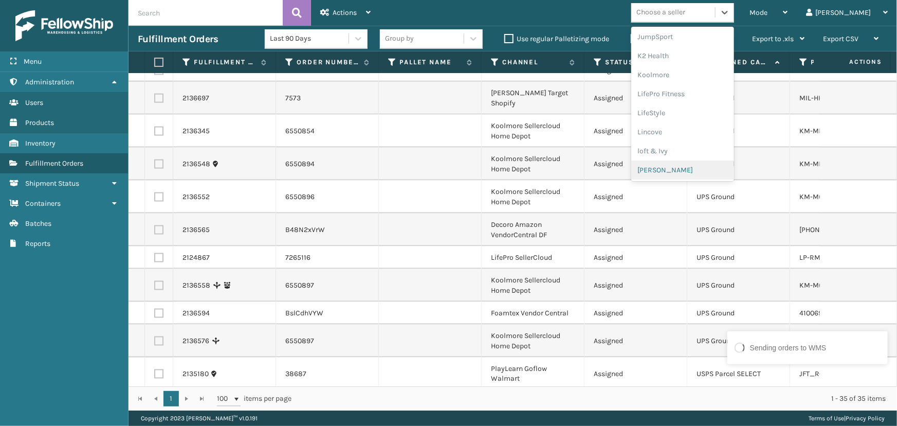
scroll to position [515, 0]
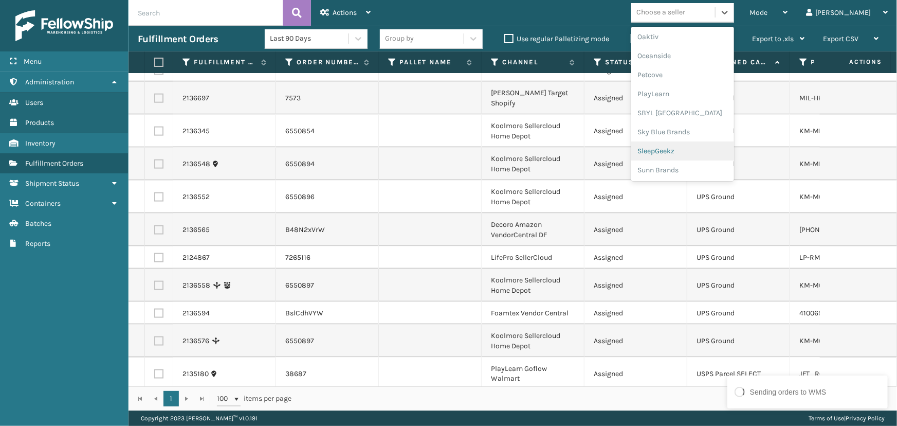
click at [700, 153] on div "SleepGeekz" at bounding box center [682, 150] width 103 height 19
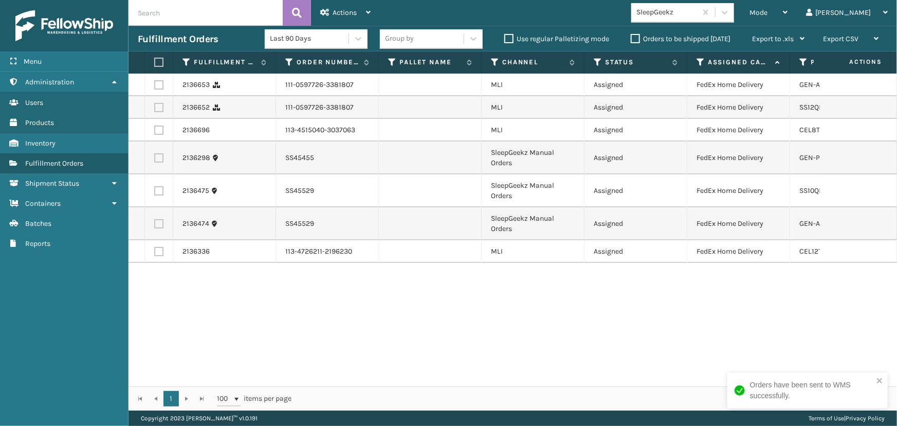
click at [159, 62] on label at bounding box center [157, 62] width 6 height 9
click at [155, 62] on input "checkbox" at bounding box center [154, 62] width 1 height 7
checkbox input "true"
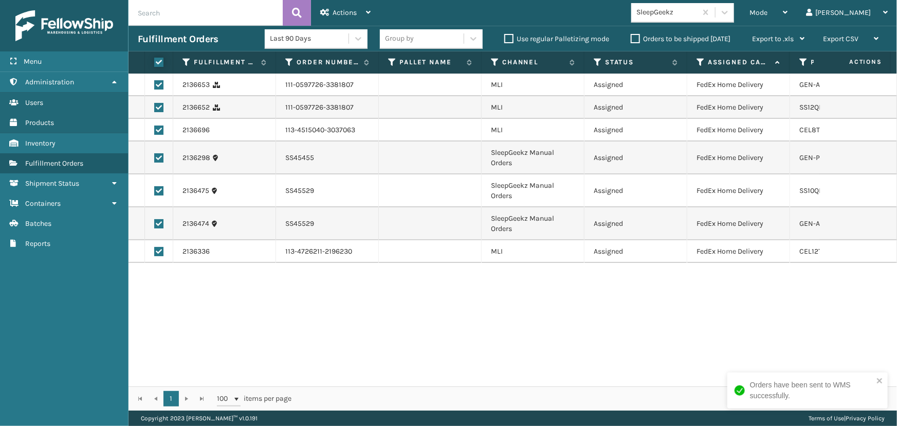
checkbox input "true"
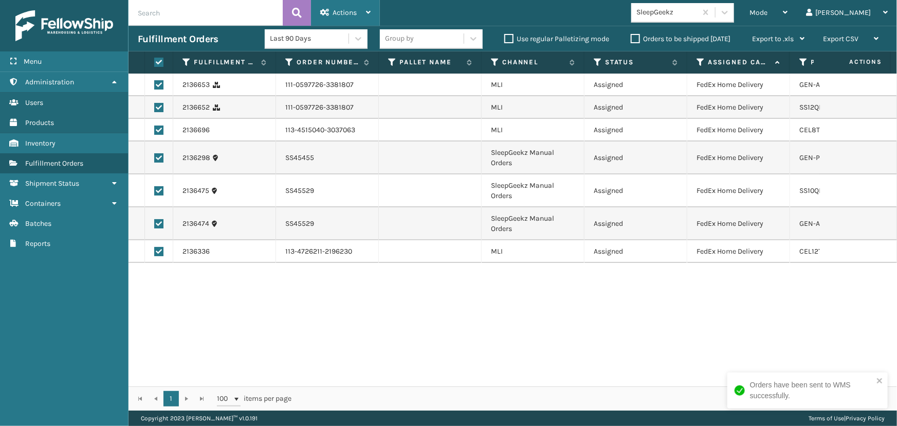
click at [346, 13] on span "Actions" at bounding box center [345, 12] width 24 height 9
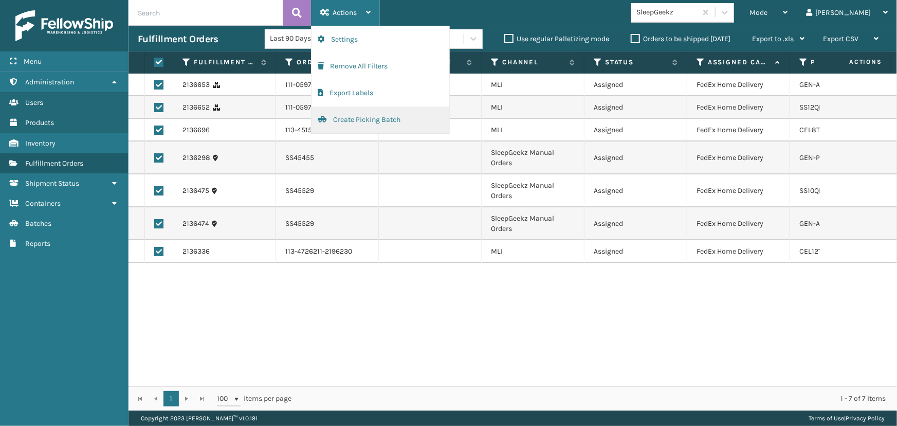
click at [357, 121] on button "Create Picking Batch" at bounding box center [380, 119] width 138 height 27
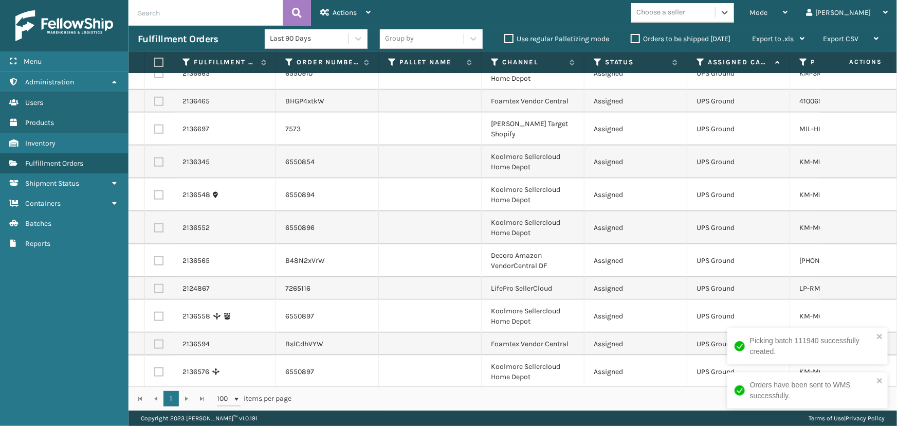
scroll to position [492, 0]
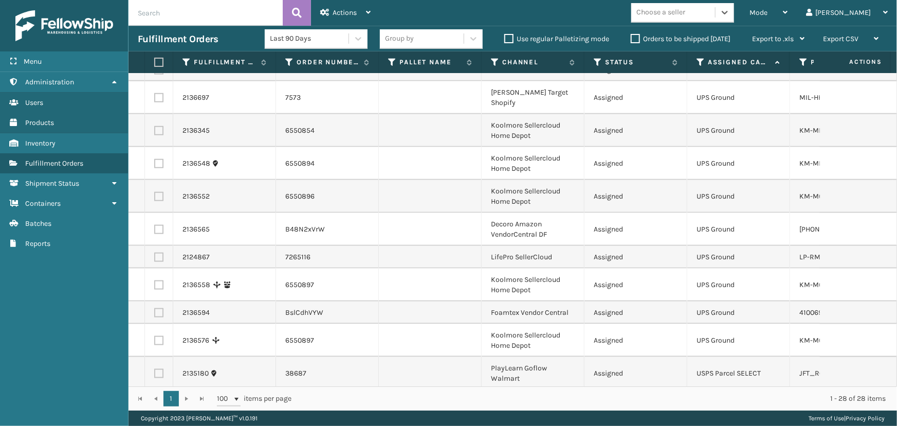
click at [685, 14] on div "Choose a seller" at bounding box center [660, 12] width 49 height 11
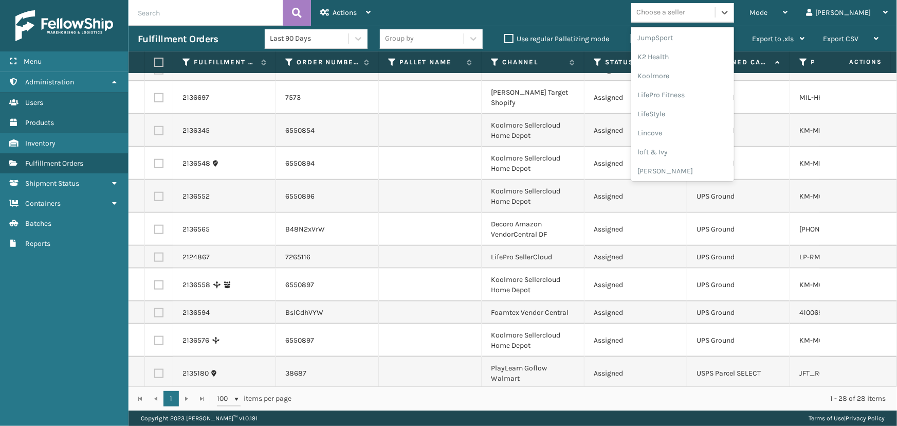
scroll to position [325, 0]
click at [699, 77] on div "Koolmore" at bounding box center [682, 74] width 103 height 19
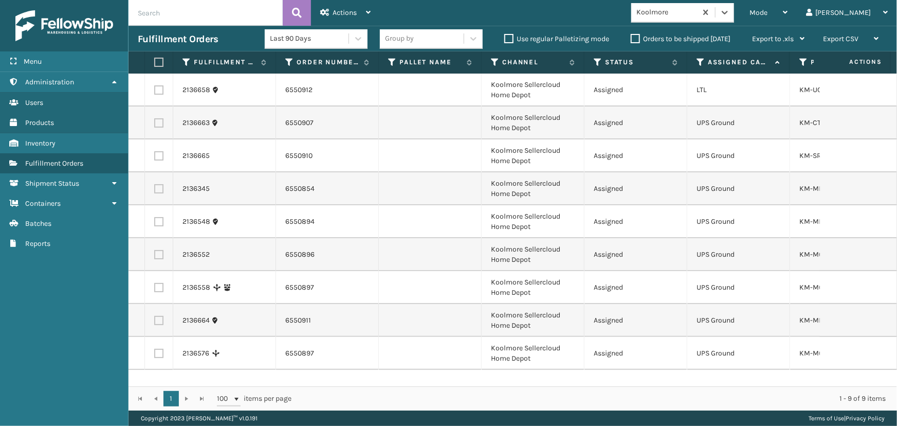
click at [159, 62] on label at bounding box center [157, 62] width 6 height 9
click at [155, 62] on input "checkbox" at bounding box center [154, 62] width 1 height 7
checkbox input "true"
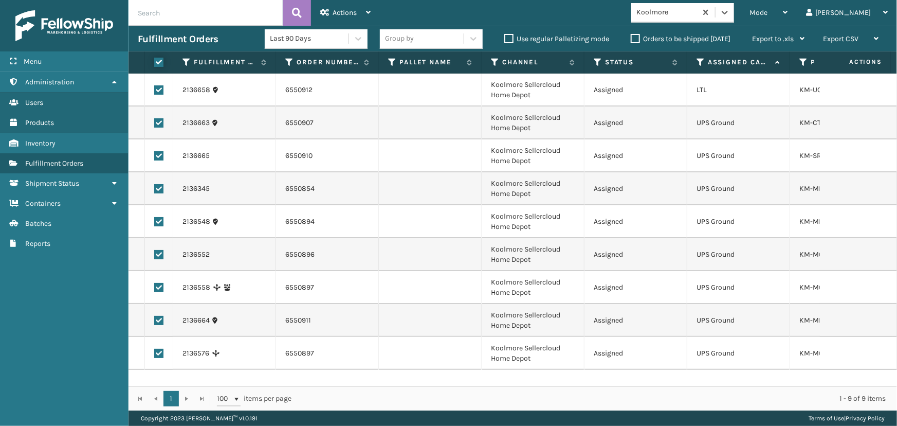
checkbox input "true"
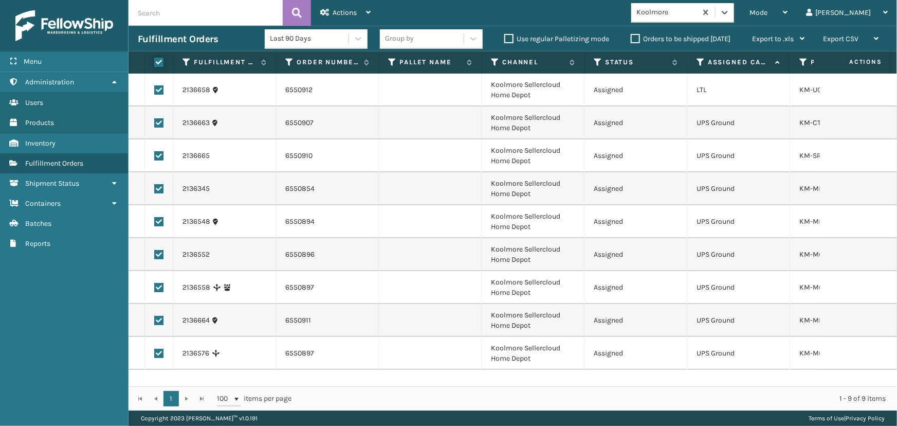
checkbox input "true"
click at [159, 91] on label at bounding box center [158, 89] width 9 height 9
click at [155, 91] on input "checkbox" at bounding box center [154, 88] width 1 height 7
checkbox input "false"
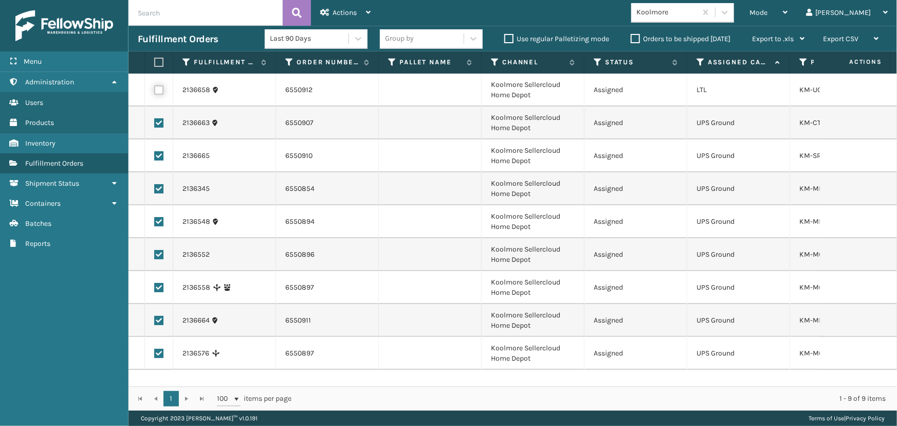
checkbox input "false"
click at [356, 9] on span "Actions" at bounding box center [345, 12] width 24 height 9
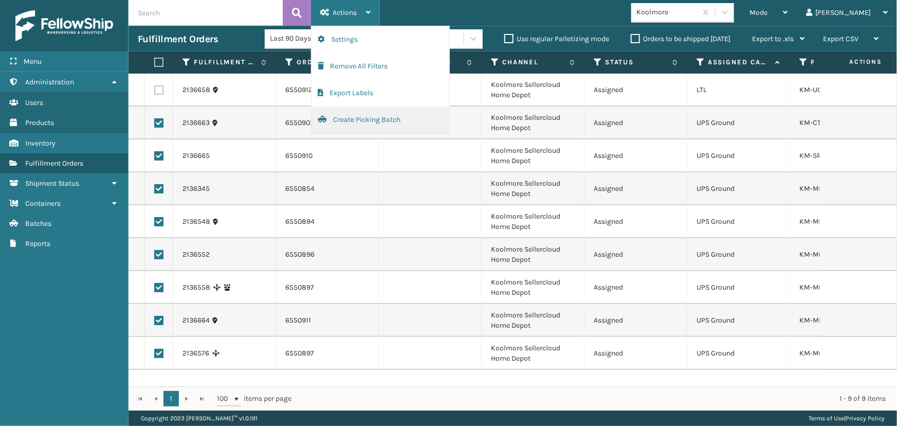
click at [365, 122] on button "Create Picking Batch" at bounding box center [380, 119] width 138 height 27
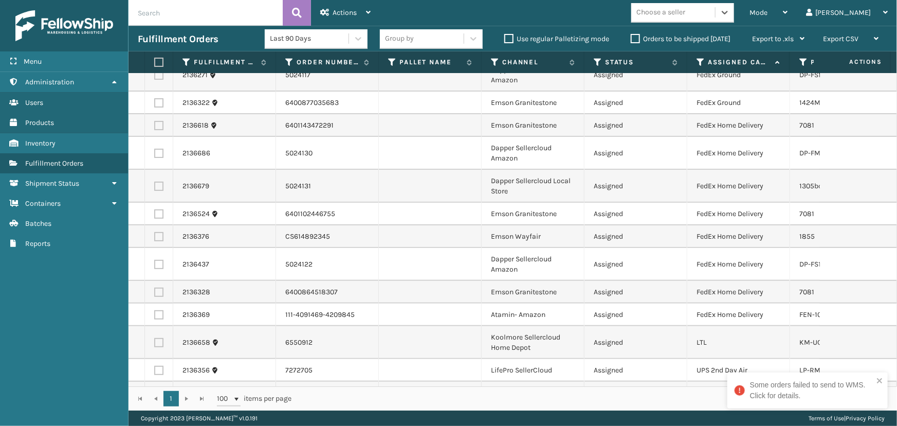
scroll to position [0, 0]
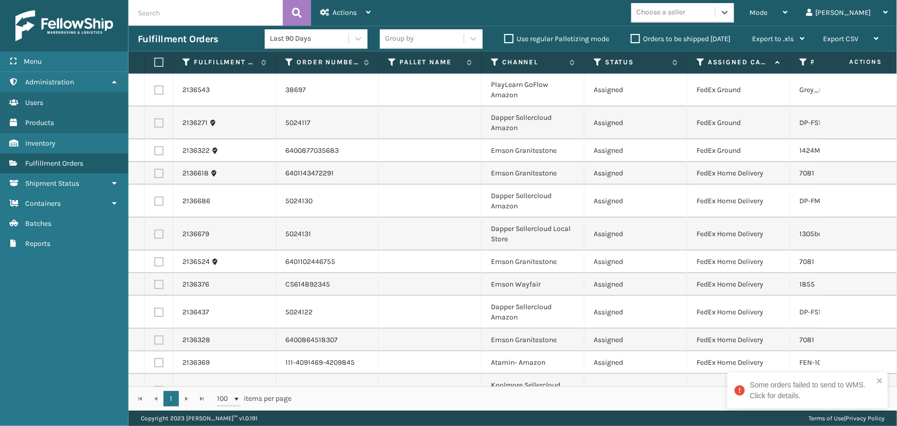
click at [685, 10] on div "Choose a seller" at bounding box center [660, 12] width 49 height 11
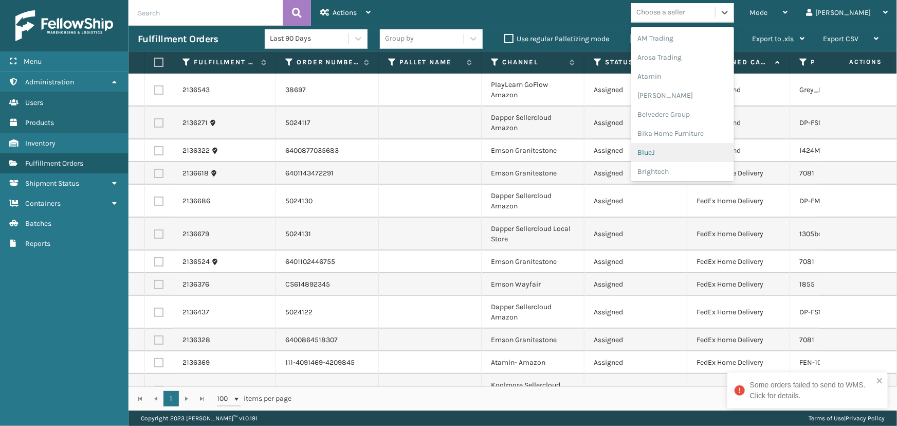
scroll to position [93, 0]
click at [705, 137] on div "Dapper Supply" at bounding box center [682, 135] width 103 height 19
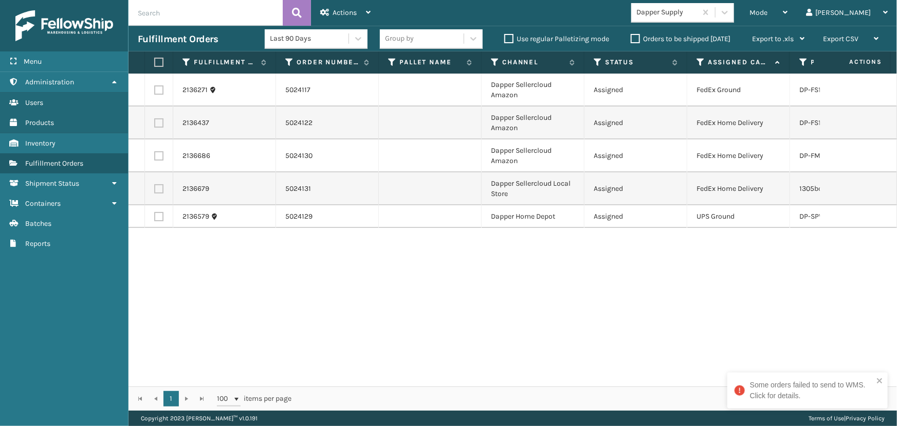
click at [160, 62] on label at bounding box center [157, 62] width 6 height 9
click at [155, 62] on input "checkbox" at bounding box center [154, 62] width 1 height 7
checkbox input "true"
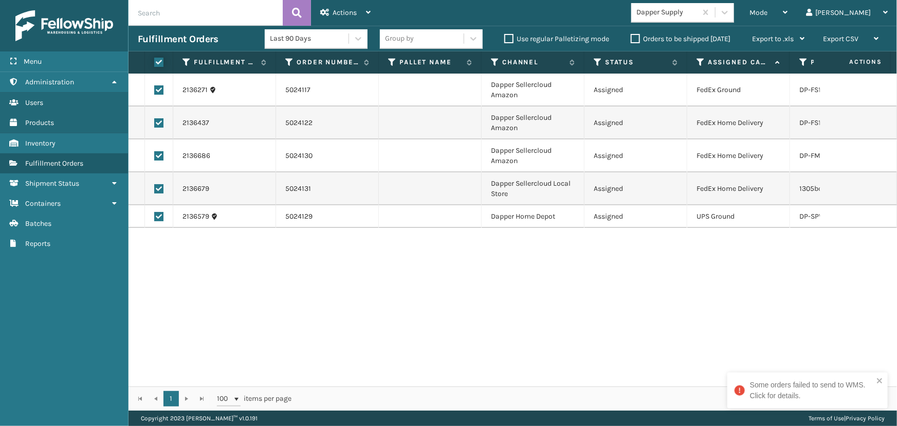
checkbox input "true"
click at [342, 13] on span "Actions" at bounding box center [345, 12] width 24 height 9
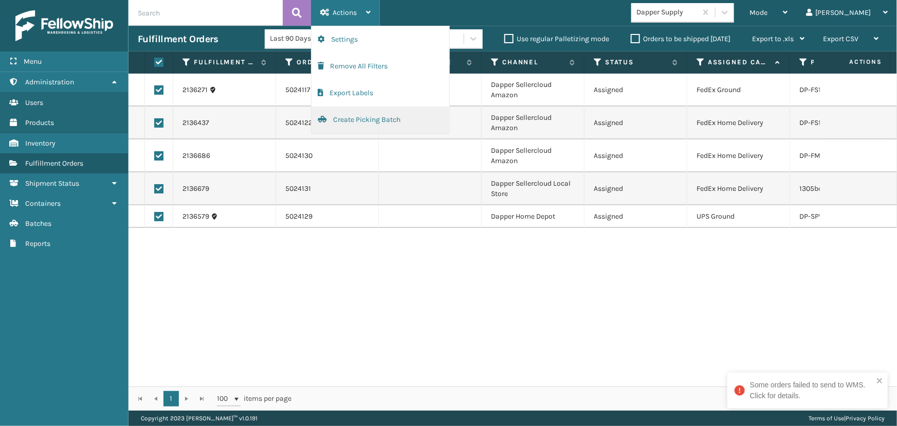
click at [358, 127] on button "Create Picking Batch" at bounding box center [380, 119] width 138 height 27
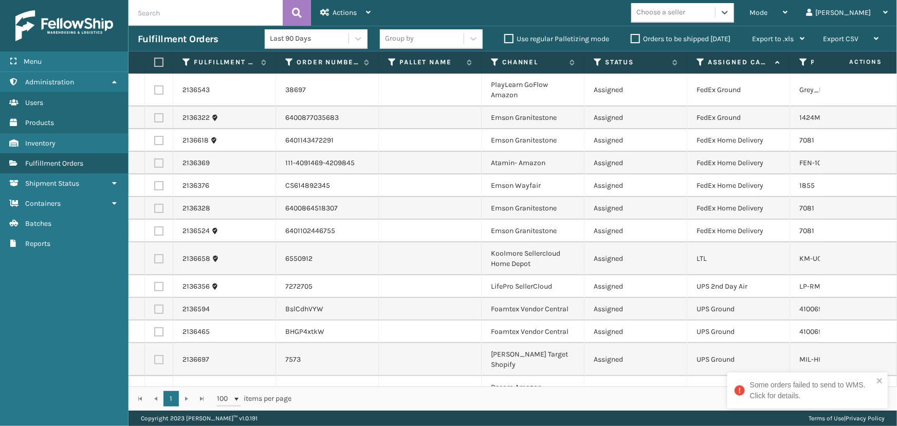
scroll to position [75, 0]
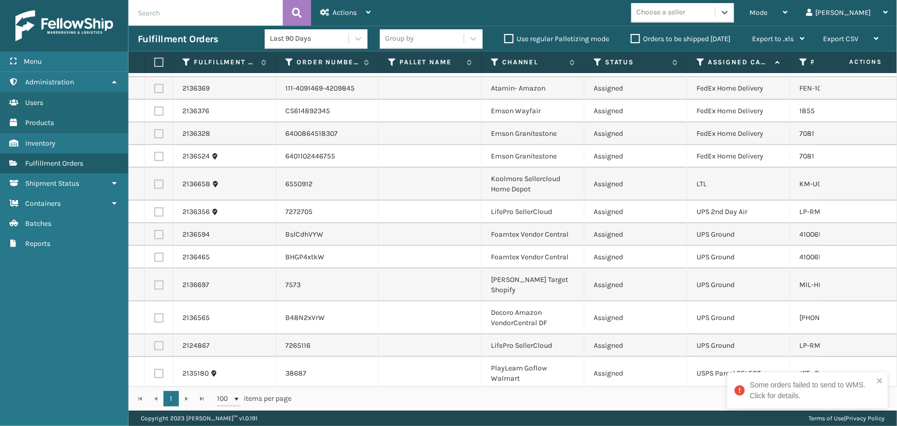
click at [715, 17] on div "Choose a seller" at bounding box center [673, 12] width 84 height 17
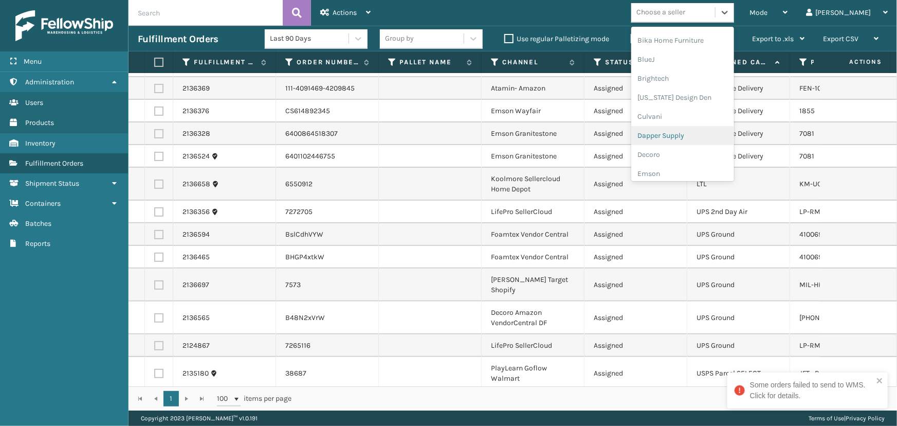
scroll to position [140, 0]
click at [698, 148] on div "FoamTex" at bounding box center [682, 145] width 103 height 19
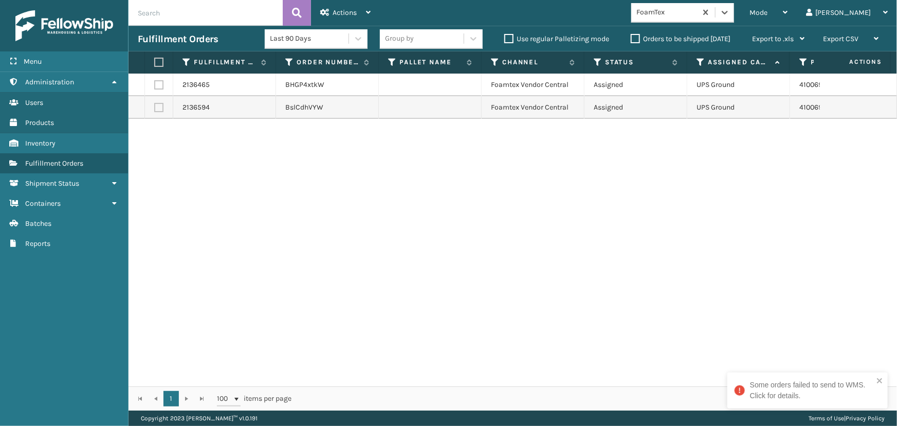
click at [159, 62] on label at bounding box center [157, 62] width 6 height 9
click at [155, 62] on input "checkbox" at bounding box center [154, 62] width 1 height 7
checkbox input "true"
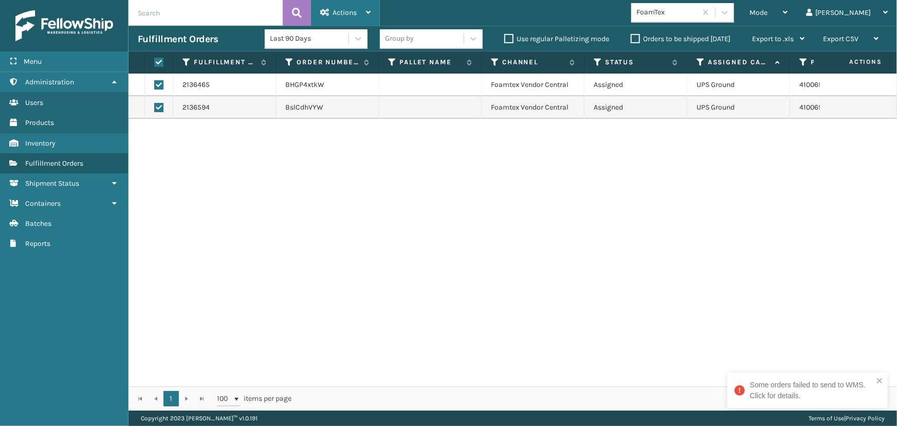
click at [351, 10] on span "Actions" at bounding box center [345, 12] width 24 height 9
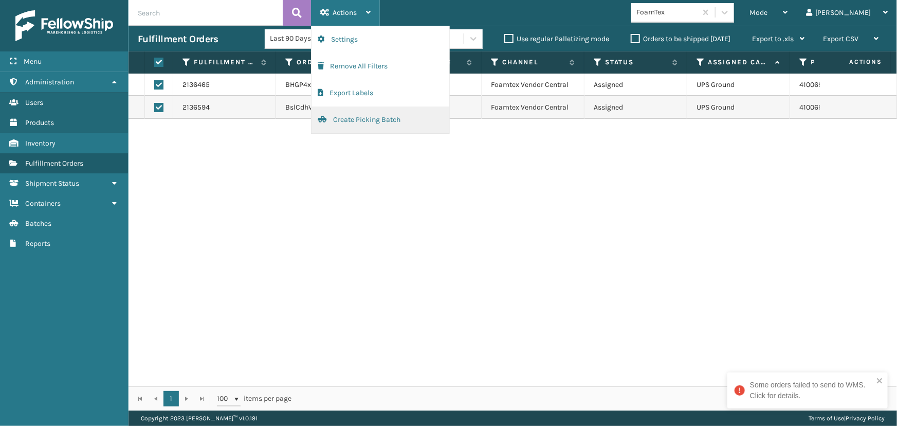
click at [355, 122] on button "Create Picking Batch" at bounding box center [380, 119] width 138 height 27
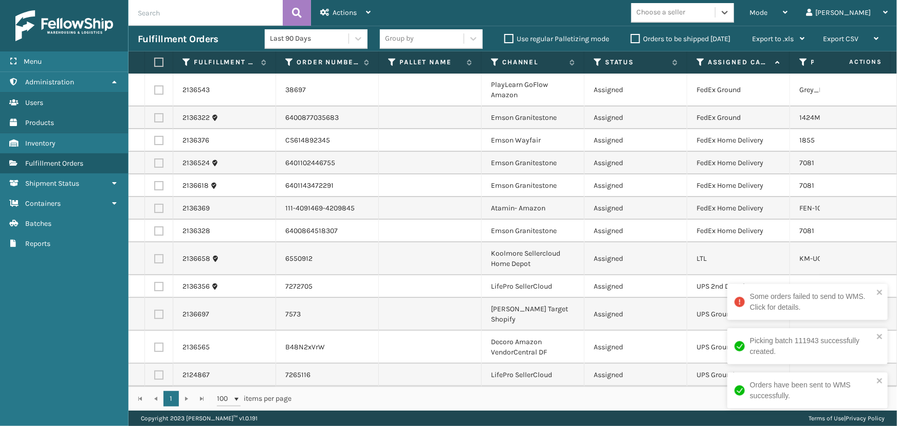
click at [685, 16] on div "Choose a seller" at bounding box center [660, 12] width 49 height 11
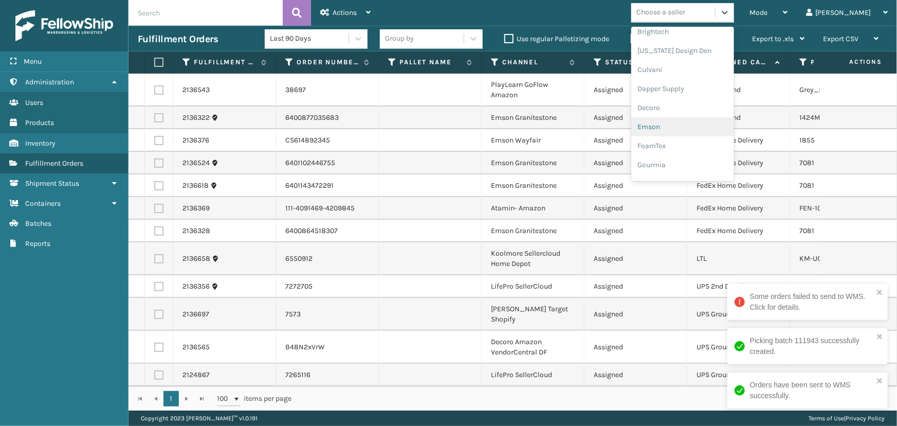
click at [710, 129] on div "Emson" at bounding box center [682, 126] width 103 height 19
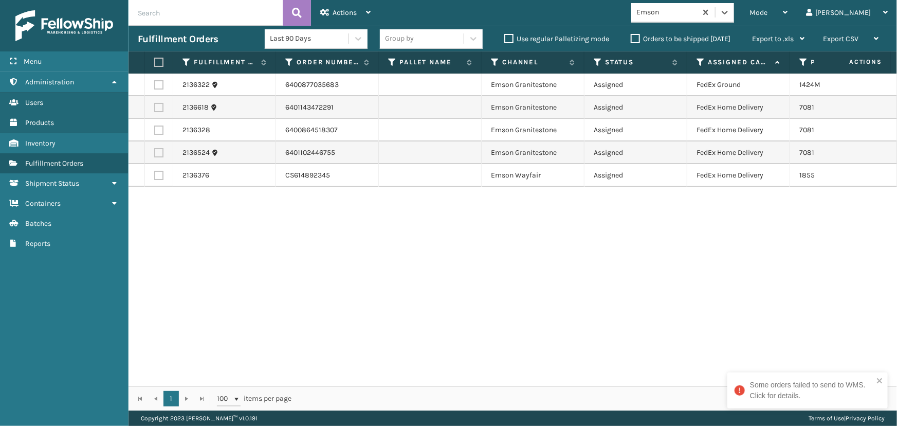
click at [160, 58] on label at bounding box center [157, 62] width 6 height 9
click at [155, 59] on input "checkbox" at bounding box center [154, 62] width 1 height 7
checkbox input "true"
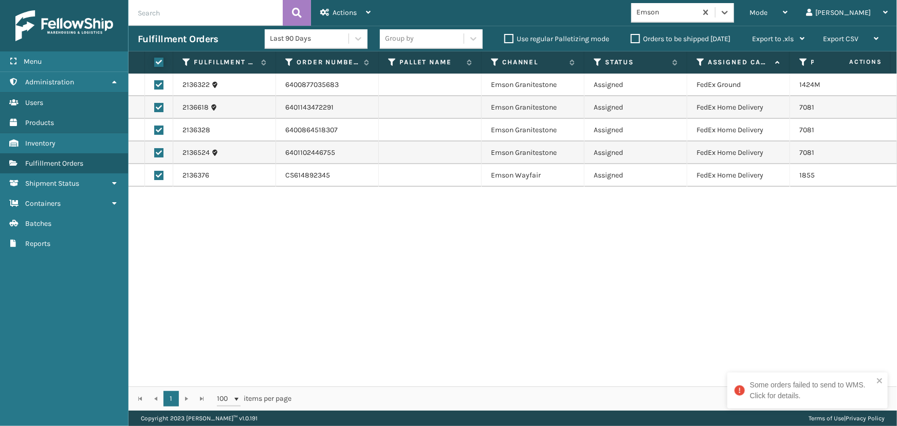
checkbox input "true"
click at [327, 15] on icon at bounding box center [324, 12] width 9 height 7
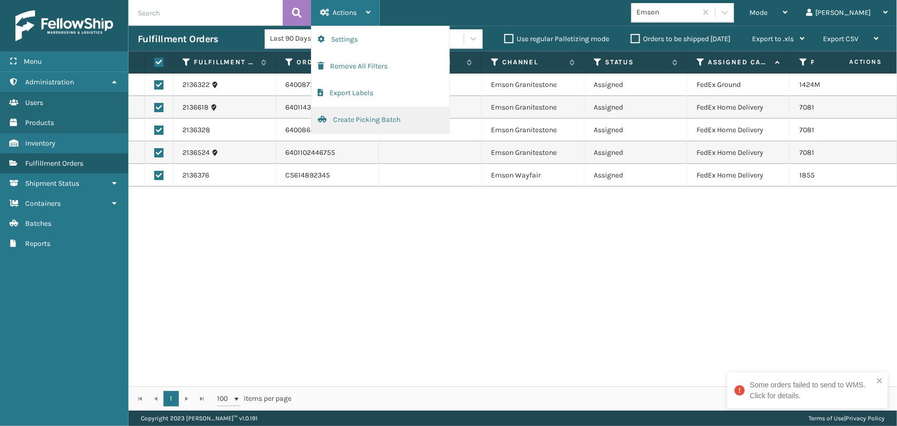
click at [379, 115] on button "Create Picking Batch" at bounding box center [380, 119] width 138 height 27
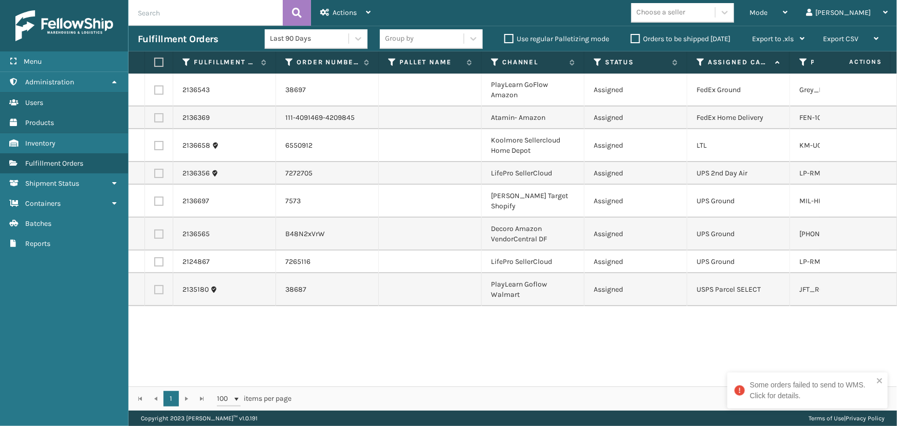
click at [161, 87] on label at bounding box center [158, 89] width 9 height 9
click at [155, 87] on input "checkbox" at bounding box center [154, 88] width 1 height 7
checkbox input "true"
drag, startPoint x: 159, startPoint y: 116, endPoint x: 175, endPoint y: 98, distance: 24.1
click at [159, 117] on label at bounding box center [158, 117] width 9 height 9
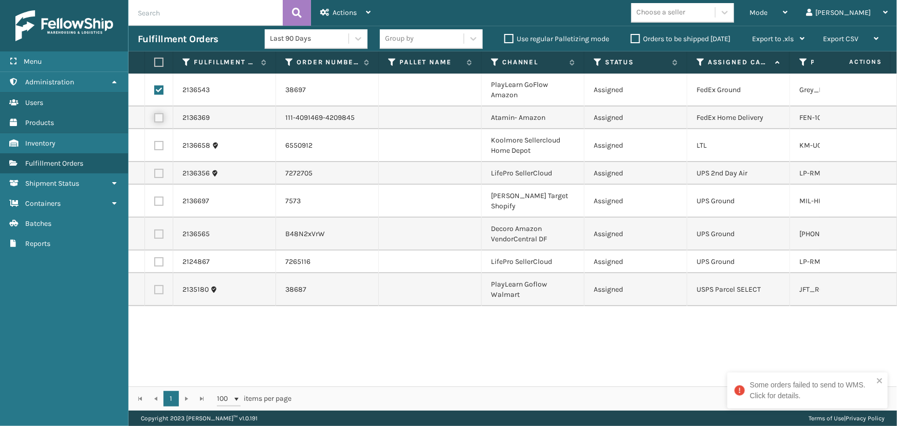
click at [155, 117] on input "checkbox" at bounding box center [154, 116] width 1 height 7
checkbox input "true"
click at [326, 10] on icon at bounding box center [324, 12] width 9 height 7
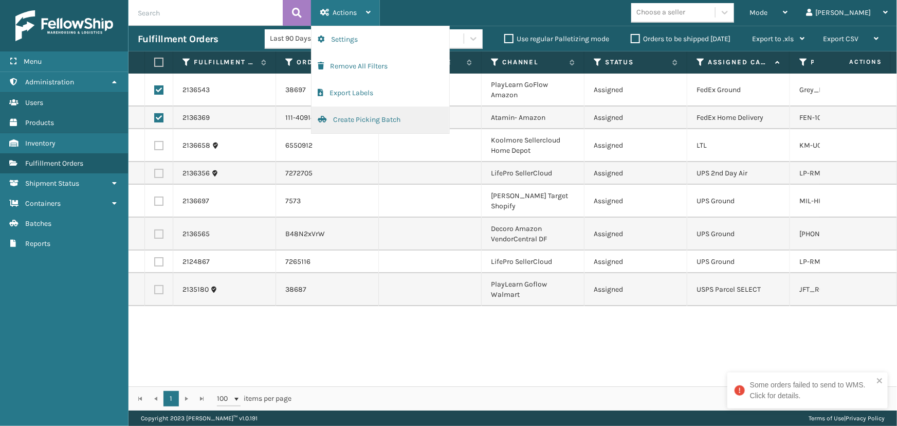
click at [405, 115] on button "Create Picking Batch" at bounding box center [380, 119] width 138 height 27
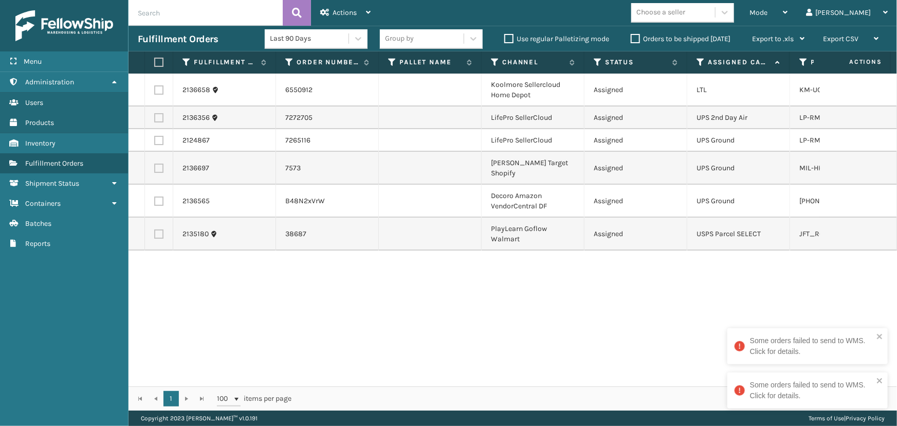
click at [875, 333] on div "Some orders failed to send to WMS. Click for details." at bounding box center [803, 346] width 145 height 28
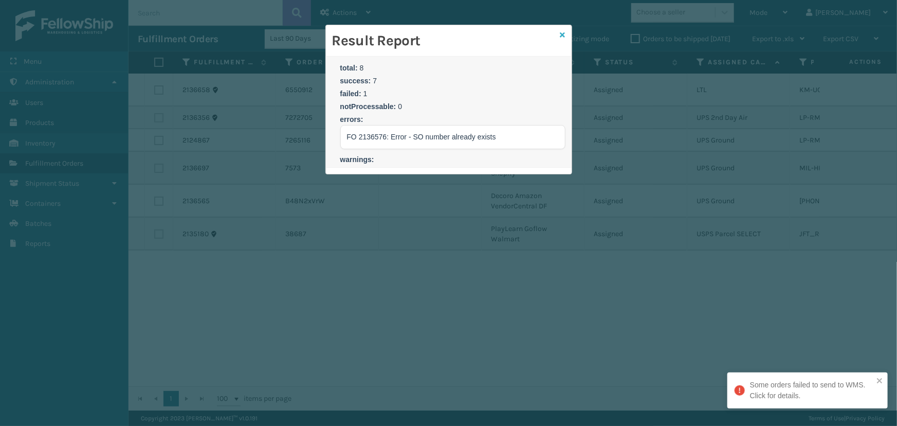
click at [563, 37] on icon at bounding box center [562, 34] width 5 height 7
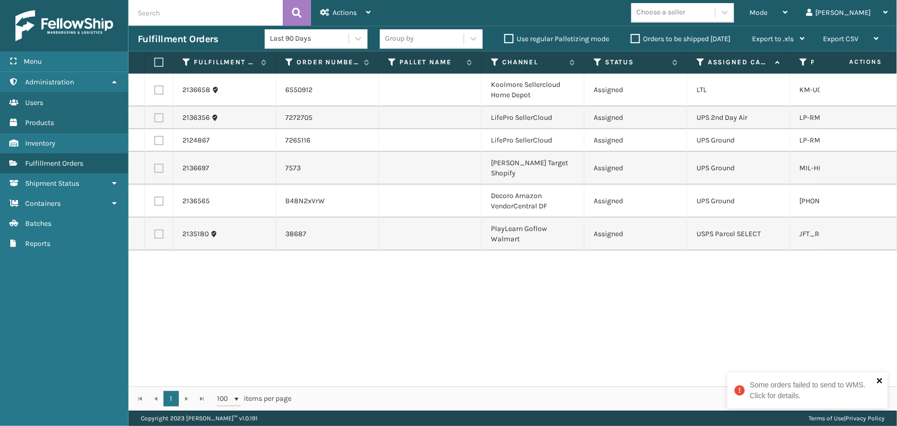
click at [879, 379] on icon "close" at bounding box center [879, 380] width 7 height 8
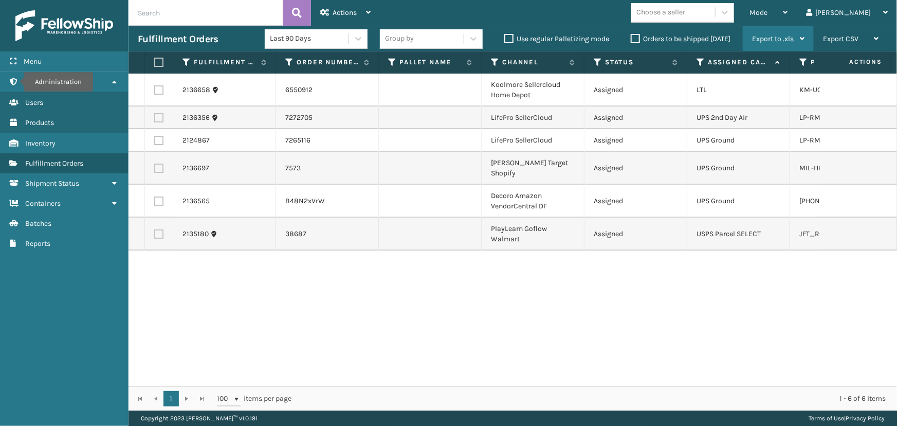
drag, startPoint x: 812, startPoint y: 5, endPoint x: 779, endPoint y: 47, distance: 53.5
click at [787, 5] on div "Mode" at bounding box center [768, 13] width 38 height 26
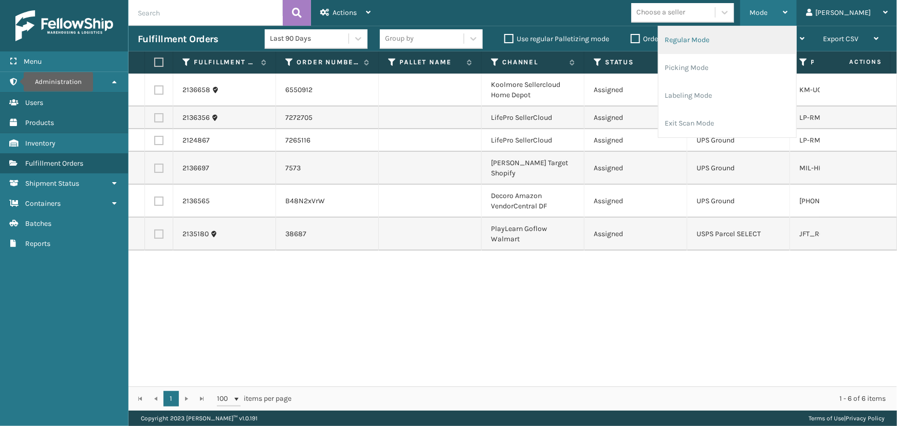
click at [756, 33] on li "Regular Mode" at bounding box center [727, 40] width 138 height 28
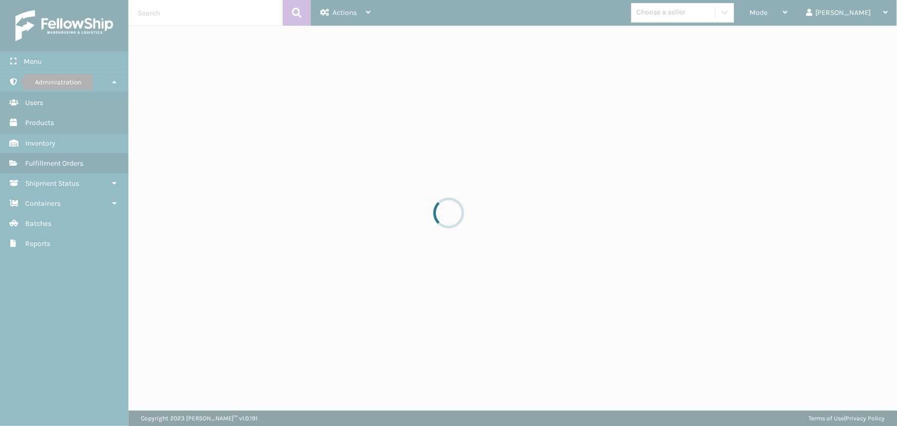
click at [351, 115] on div at bounding box center [448, 213] width 897 height 426
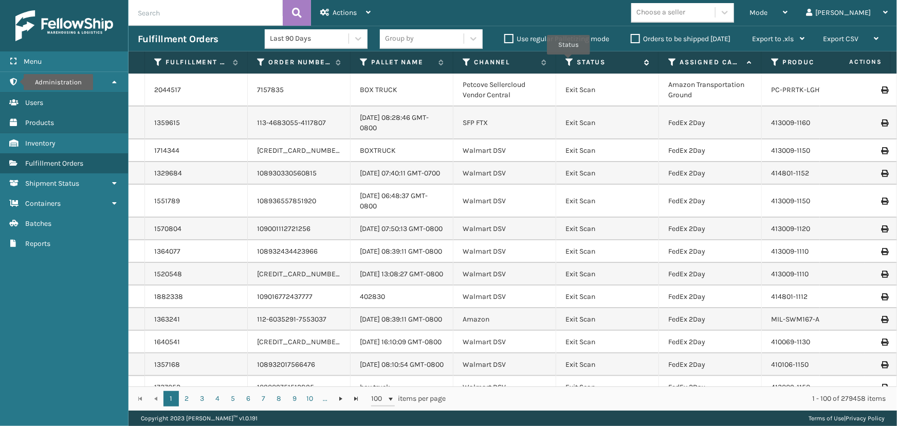
click at [569, 62] on icon at bounding box center [569, 62] width 8 height 9
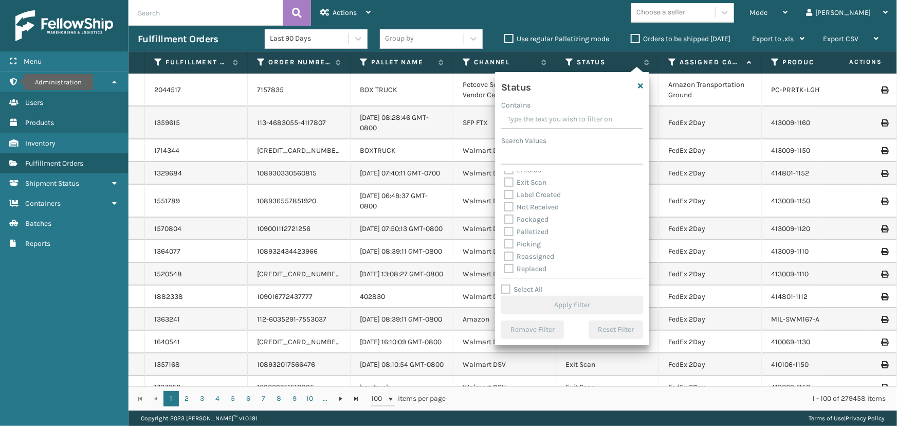
scroll to position [46, 0]
click at [525, 230] on label "Picking" at bounding box center [522, 229] width 36 height 9
click at [505, 230] on input "Picking" at bounding box center [504, 226] width 1 height 7
checkbox input "true"
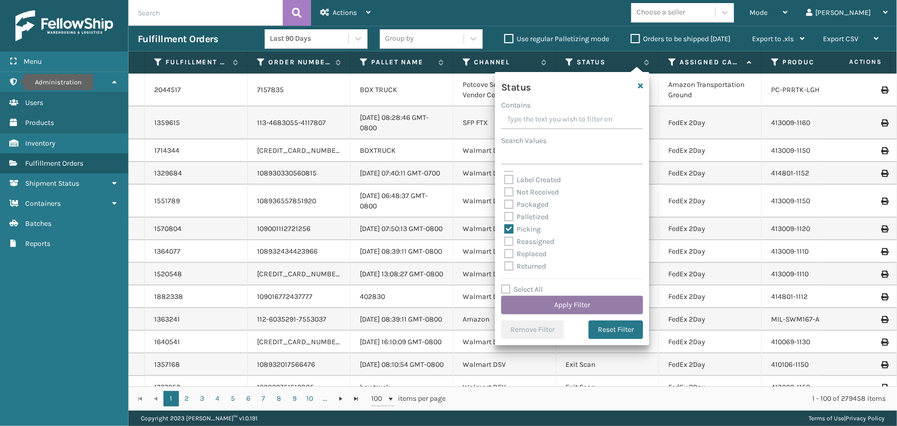
click at [550, 301] on button "Apply Filter" at bounding box center [572, 305] width 142 height 19
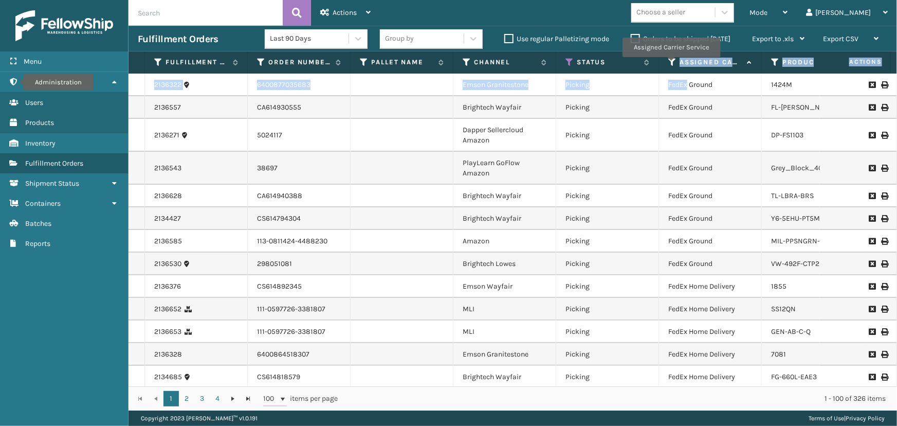
drag, startPoint x: 671, startPoint y: 64, endPoint x: 688, endPoint y: 91, distance: 32.4
click at [688, 91] on div "Fulfillment Order Id Order Number Pallet Name Channel Status Assigned Carrier S…" at bounding box center [513, 230] width 768 height 359
click at [685, 10] on div "Choose a seller" at bounding box center [660, 12] width 49 height 11
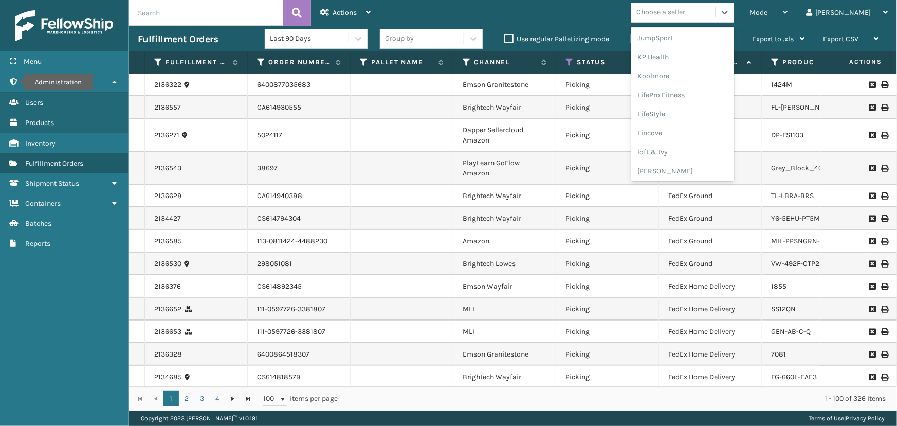
scroll to position [325, 0]
click at [700, 95] on div "LifePro Fitness" at bounding box center [682, 93] width 103 height 19
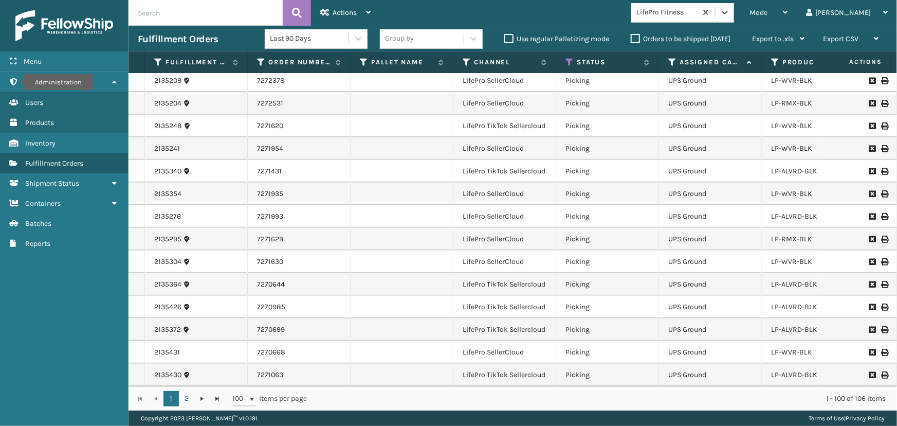
scroll to position [1891, 0]
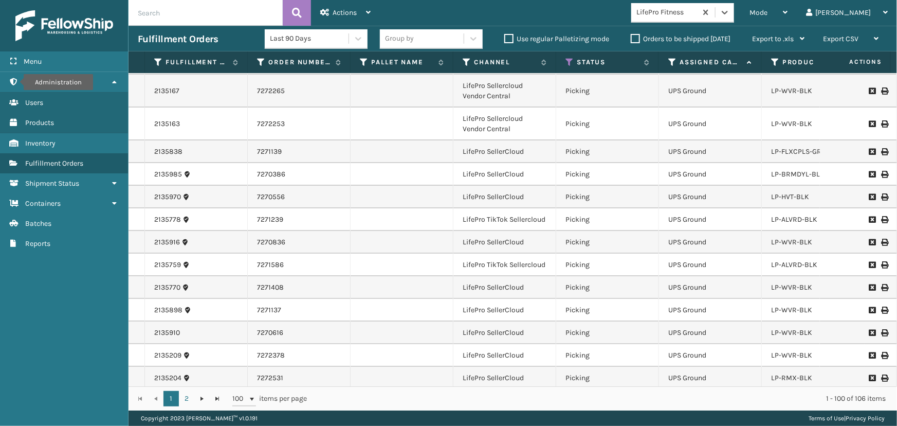
click at [456, 40] on div "Group by" at bounding box center [422, 38] width 84 height 17
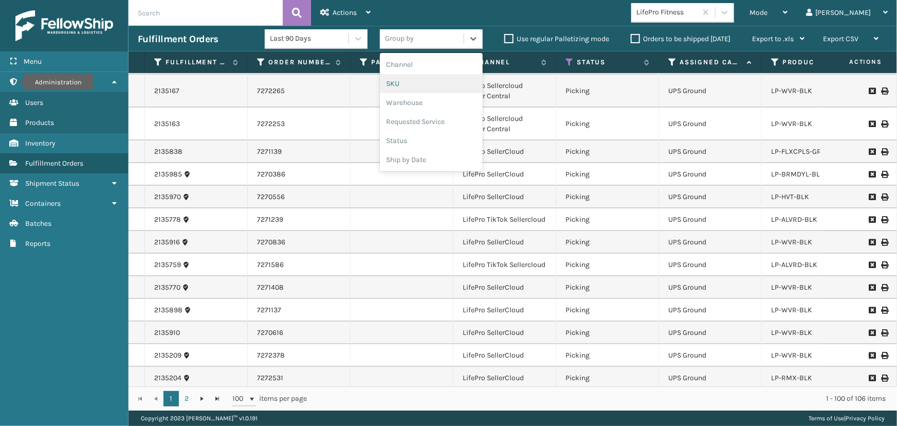
click at [417, 85] on div "SKU" at bounding box center [431, 83] width 103 height 19
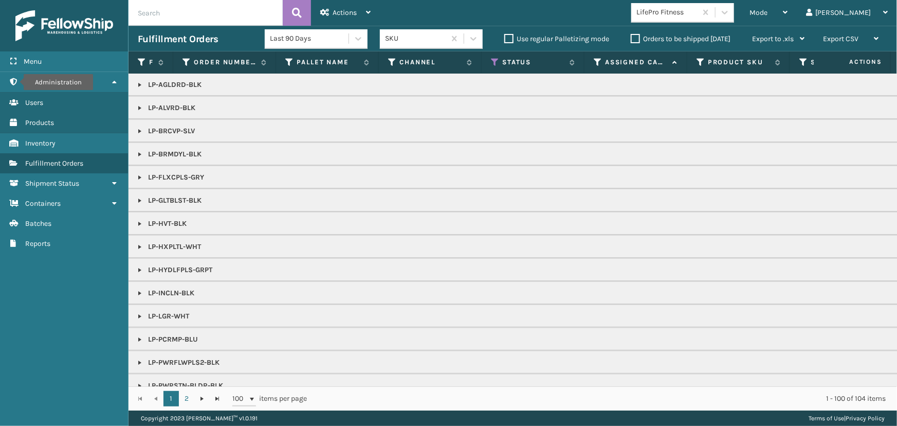
click at [140, 108] on link at bounding box center [140, 108] width 8 height 8
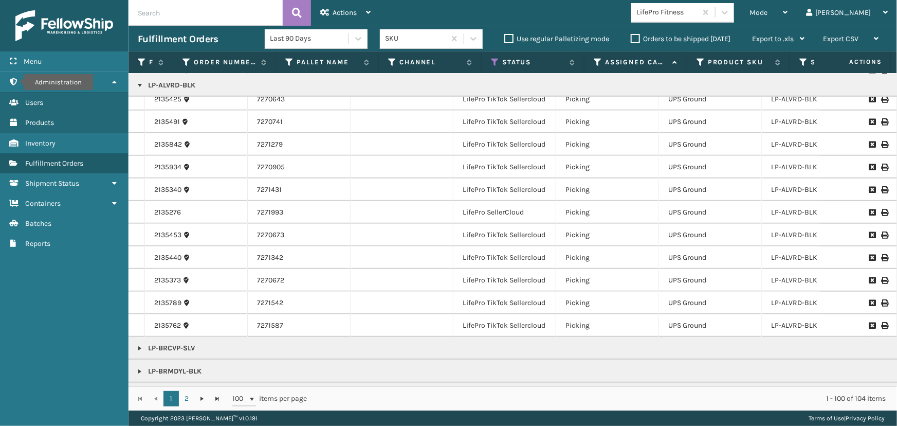
scroll to position [233, 0]
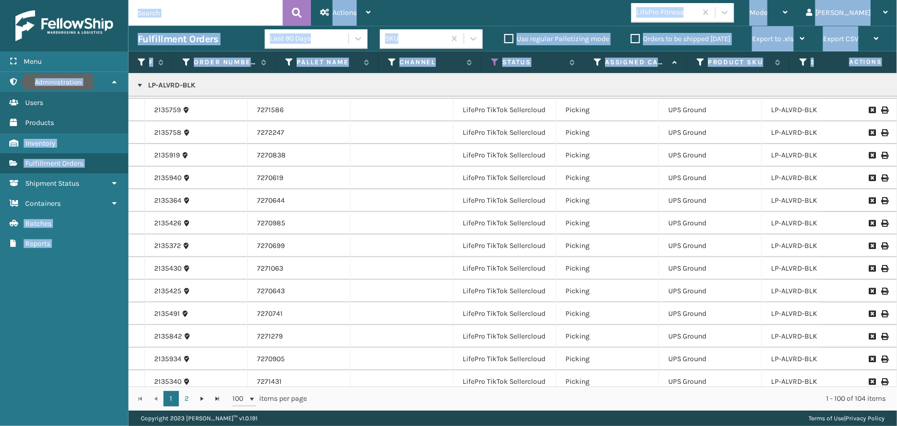
drag, startPoint x: 202, startPoint y: 86, endPoint x: 135, endPoint y: 81, distance: 67.5
click at [124, 0] on div "Menu Administration Administration Administration Users Administration Products…" at bounding box center [448, 0] width 897 height 0
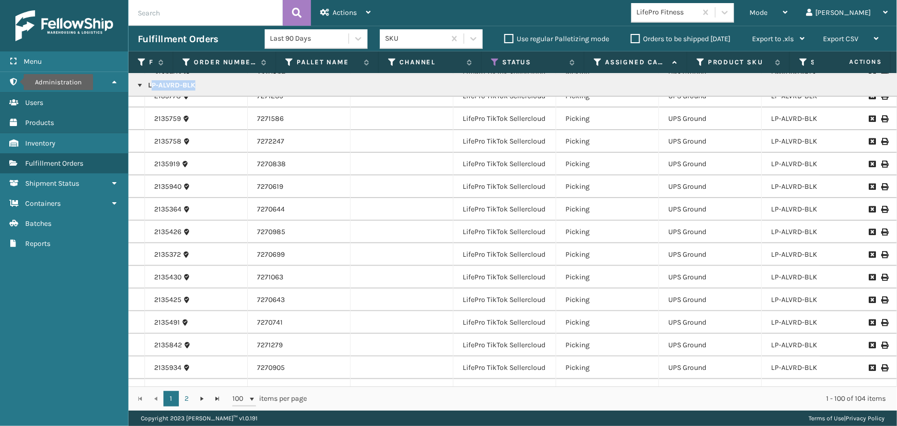
drag, startPoint x: 195, startPoint y: 87, endPoint x: 150, endPoint y: 88, distance: 45.2
click at [150, 88] on p "LP-ALVRD-BLK" at bounding box center [895, 85] width 1514 height 10
drag, startPoint x: 146, startPoint y: 86, endPoint x: 212, endPoint y: 97, distance: 66.6
click at [213, 86] on p "LP-ALVRD-BLK" at bounding box center [895, 85] width 1514 height 10
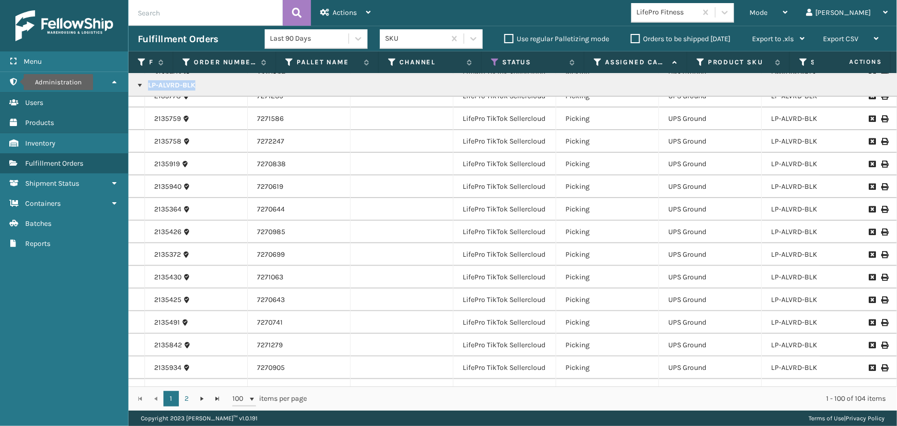
drag, startPoint x: 213, startPoint y: 86, endPoint x: 229, endPoint y: 93, distance: 16.8
click at [229, 93] on td "LP-ALVRD-BLK" at bounding box center [895, 85] width 1533 height 23
click at [154, 13] on input "text" at bounding box center [206, 13] width 154 height 26
paste input "LP-ALVRD-BLK"
type input "LP-ALVRD-BLK"
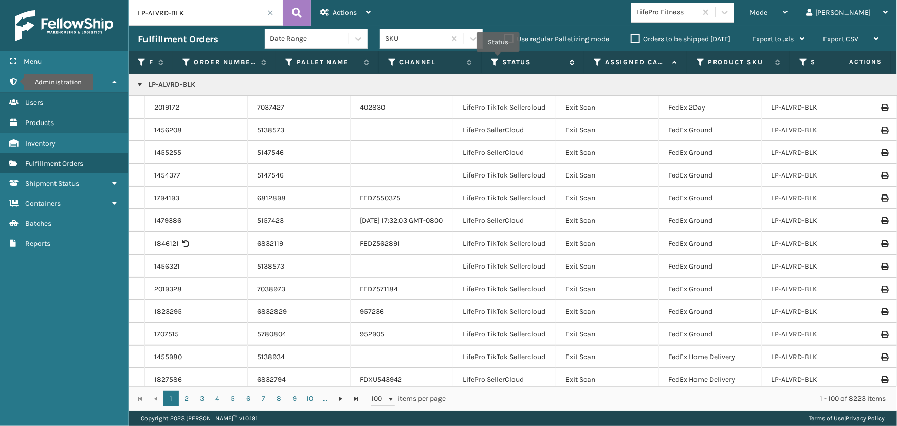
click at [498, 59] on icon at bounding box center [495, 62] width 8 height 9
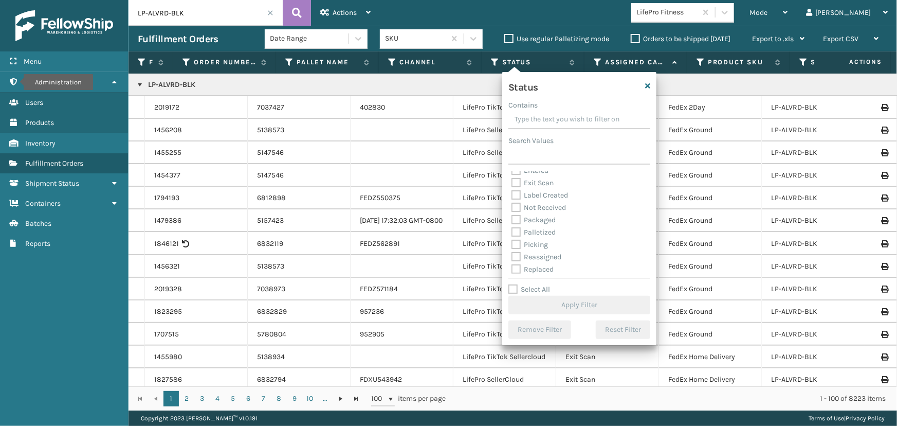
scroll to position [46, 0]
click at [515, 230] on label "Picking" at bounding box center [529, 229] width 36 height 9
click at [512, 230] on input "Picking" at bounding box center [511, 226] width 1 height 7
checkbox input "true"
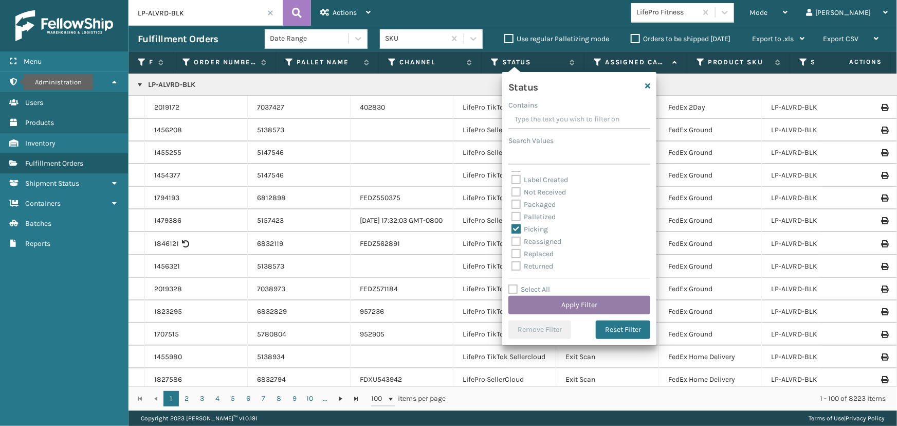
click at [581, 302] on button "Apply Filter" at bounding box center [579, 305] width 142 height 19
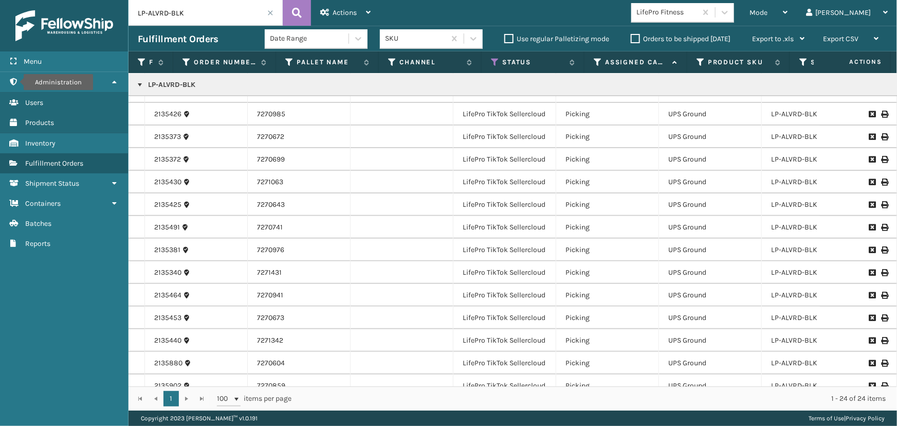
scroll to position [0, 0]
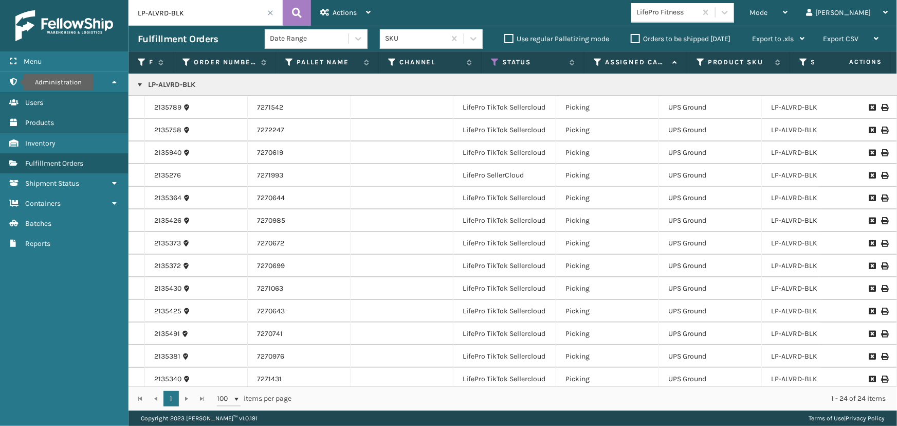
click at [138, 82] on link at bounding box center [140, 85] width 8 height 8
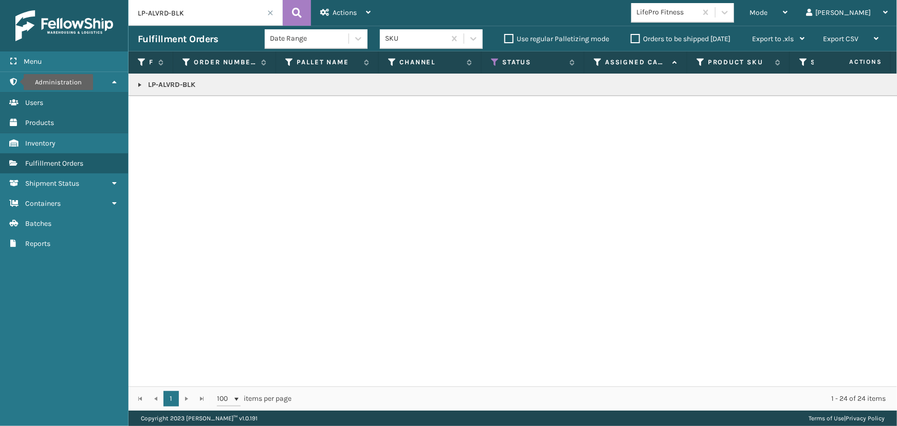
click at [272, 13] on span at bounding box center [270, 13] width 6 height 6
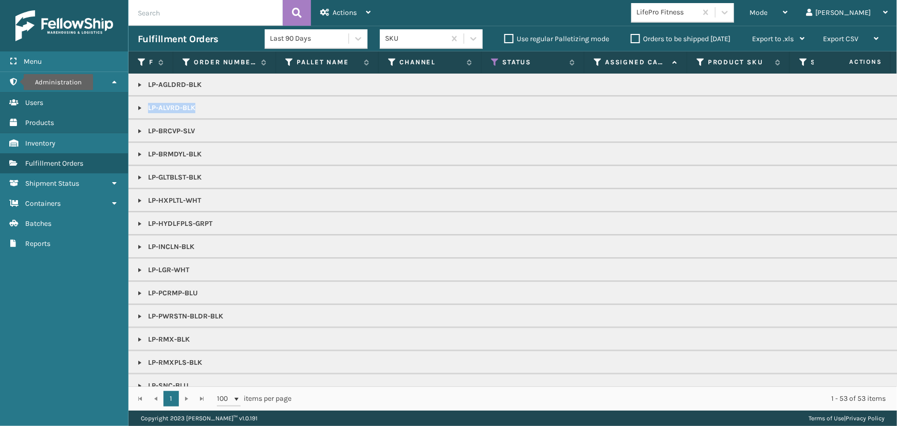
drag, startPoint x: 180, startPoint y: 106, endPoint x: 213, endPoint y: 116, distance: 34.5
click at [213, 116] on td "LP-ALVRD-BLK" at bounding box center [895, 107] width 1533 height 23
copy p "LP-ALVRD-BLK"
click at [161, 6] on input "text" at bounding box center [206, 13] width 154 height 26
paste input "LP-ALVRD-BLK"
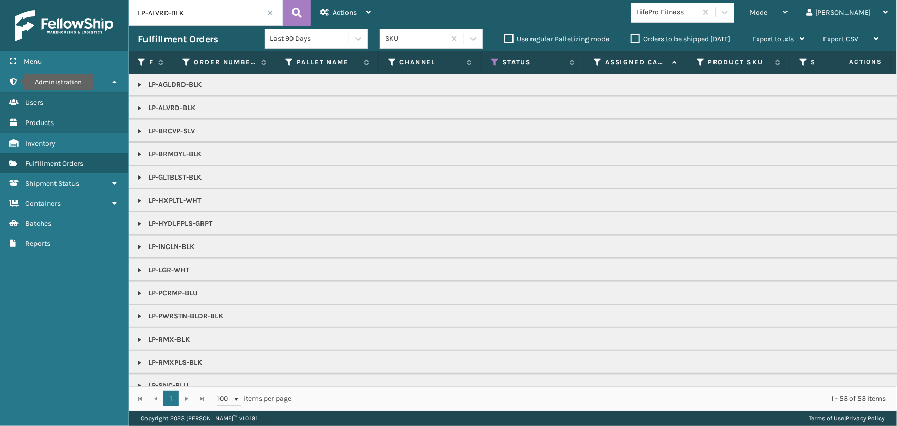
type input "LP-ALVRD-BLK"
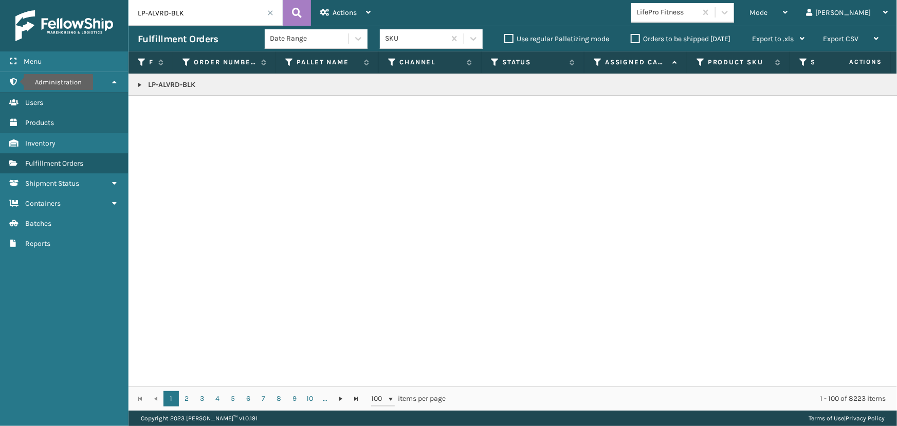
drag, startPoint x: 135, startPoint y: 85, endPoint x: 489, endPoint y: 74, distance: 353.8
click at [136, 85] on link at bounding box center [140, 85] width 8 height 8
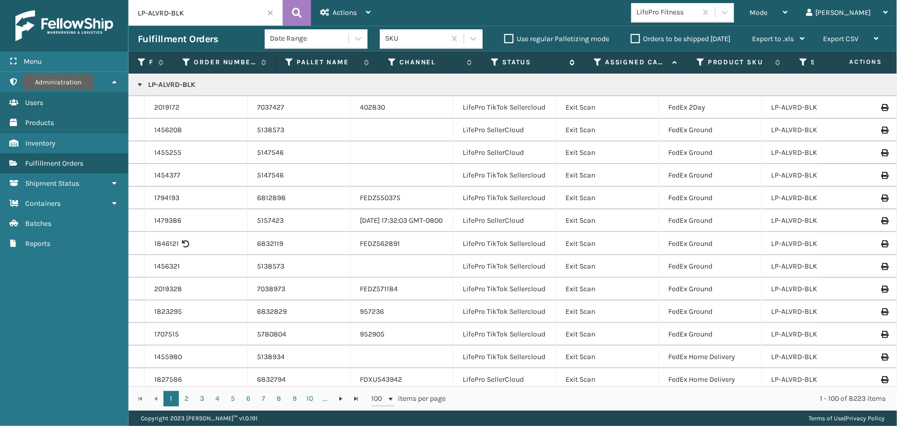
click at [494, 64] on icon at bounding box center [495, 62] width 8 height 9
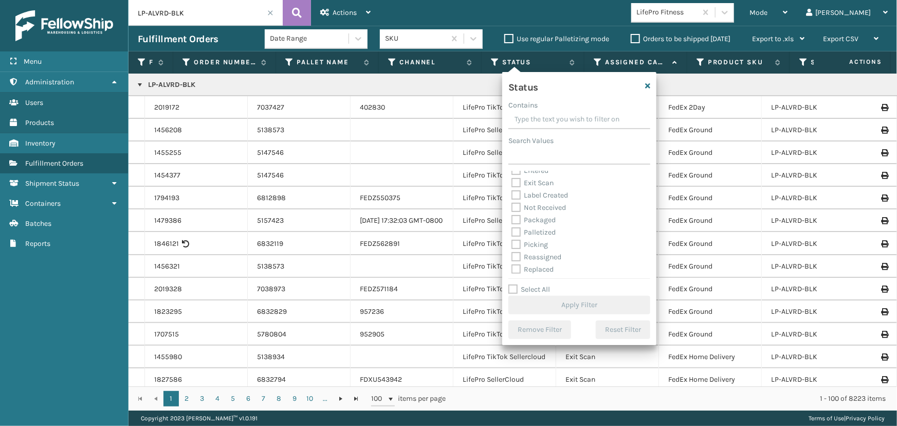
scroll to position [46, 0]
drag, startPoint x: 529, startPoint y: 227, endPoint x: 548, endPoint y: 270, distance: 46.5
click at [529, 227] on label "Picking" at bounding box center [529, 229] width 36 height 9
click at [512, 227] on input "Picking" at bounding box center [511, 226] width 1 height 7
checkbox input "true"
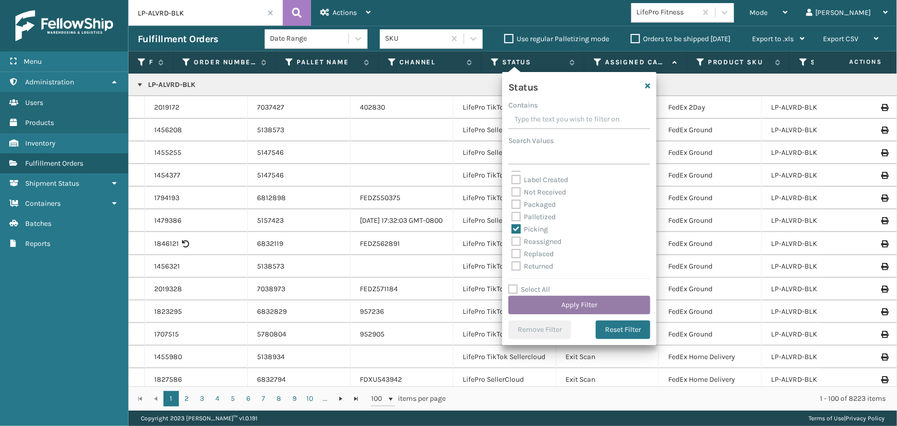
click at [563, 306] on button "Apply Filter" at bounding box center [579, 305] width 142 height 19
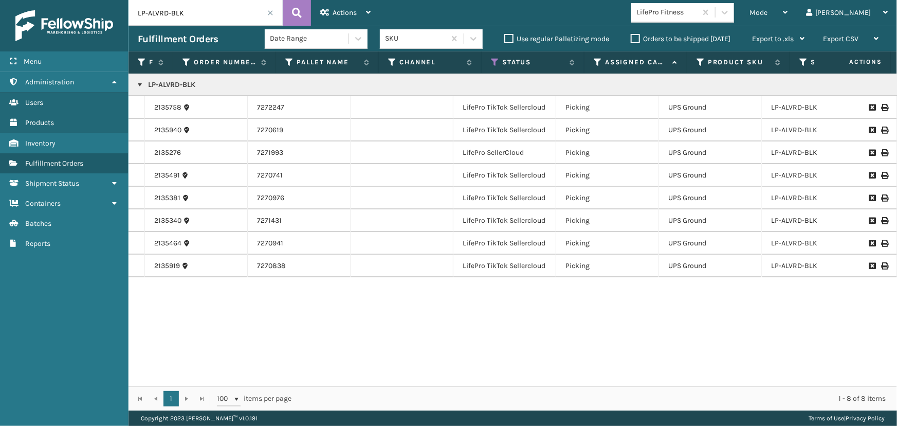
click at [136, 84] on link at bounding box center [140, 85] width 8 height 8
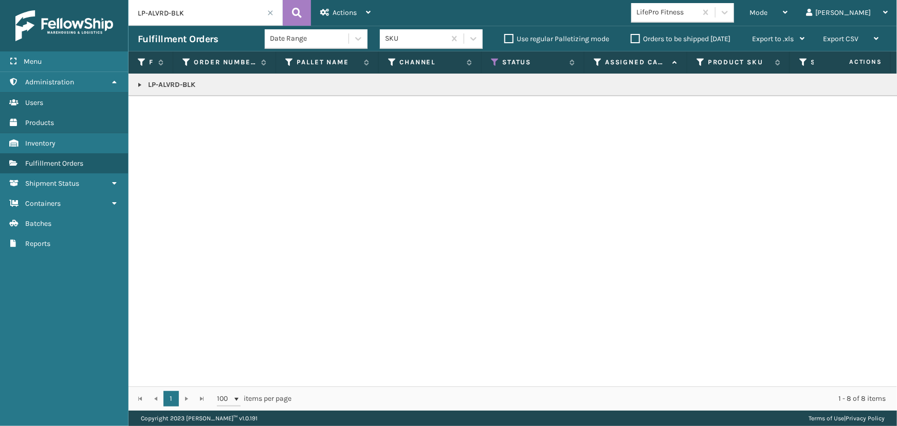
click at [271, 15] on span at bounding box center [270, 13] width 6 height 6
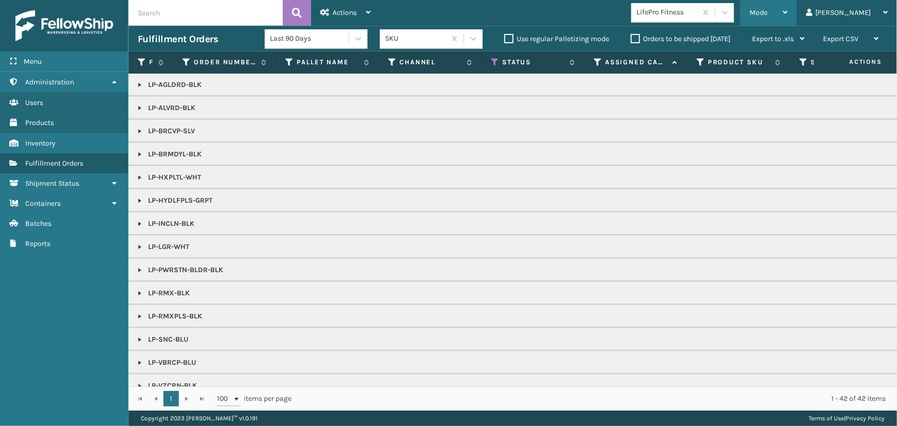
click at [767, 13] on span "Mode" at bounding box center [758, 12] width 18 height 9
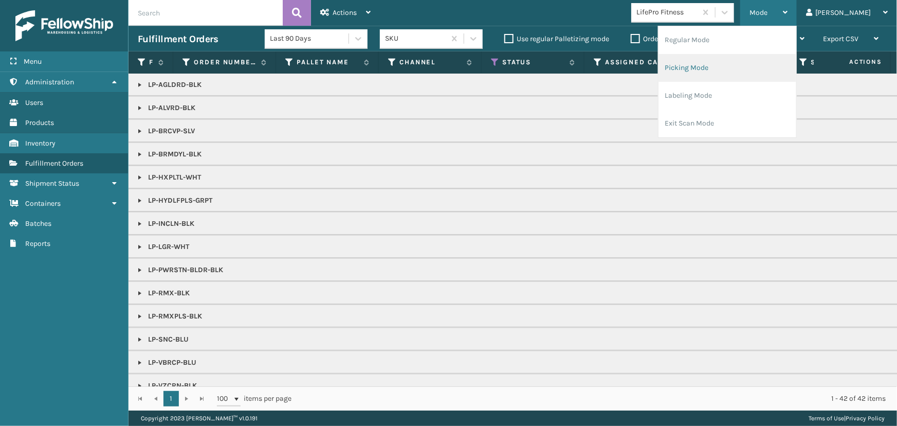
click at [716, 71] on li "Picking Mode" at bounding box center [727, 68] width 138 height 28
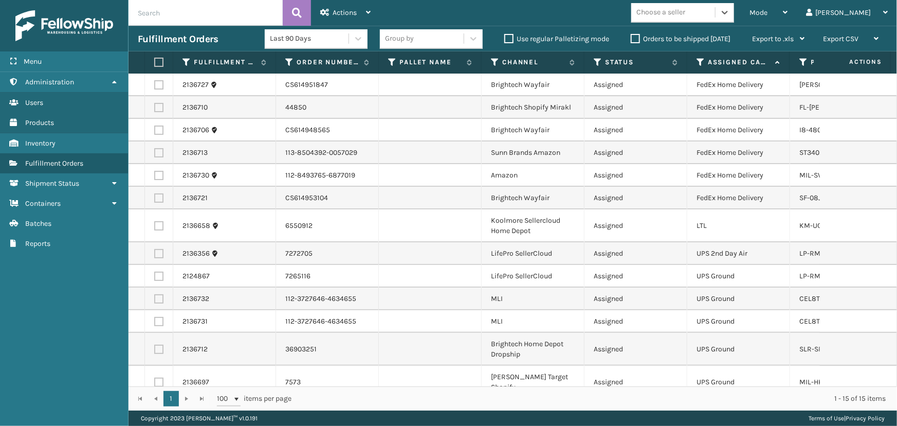
scroll to position [75, 0]
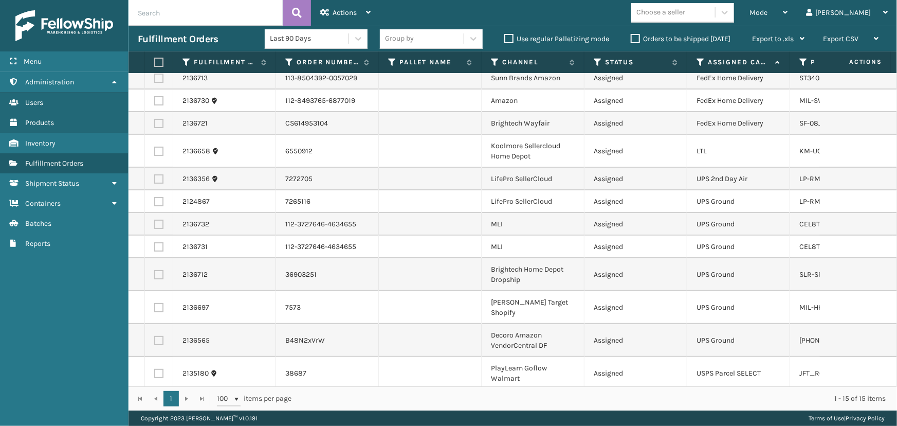
click at [220, 7] on input "text" at bounding box center [206, 13] width 154 height 26
click at [767, 12] on span "Mode" at bounding box center [758, 12] width 18 height 9
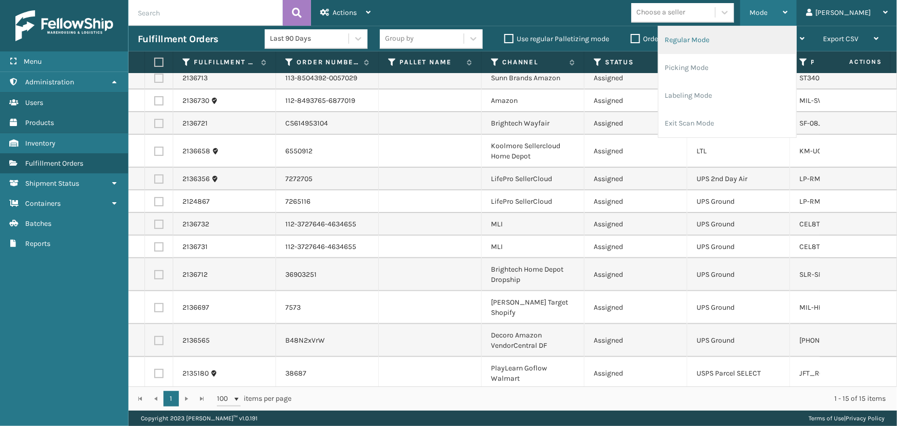
click at [746, 40] on li "Regular Mode" at bounding box center [727, 40] width 138 height 28
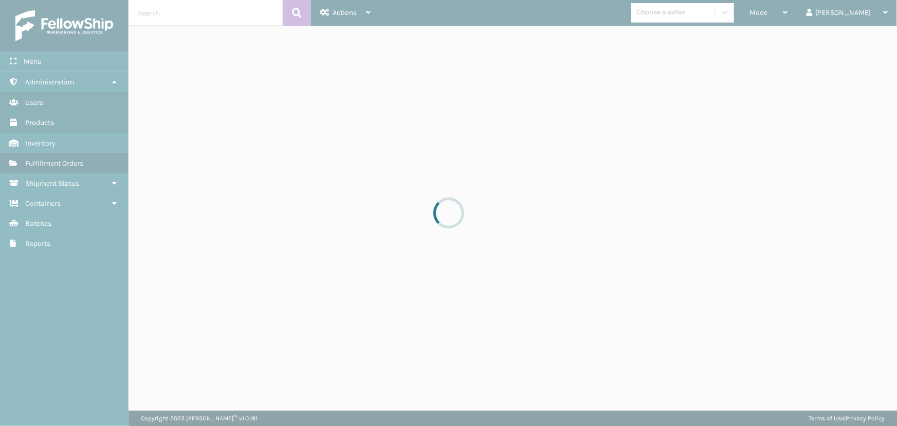
click at [196, 17] on div at bounding box center [448, 213] width 897 height 426
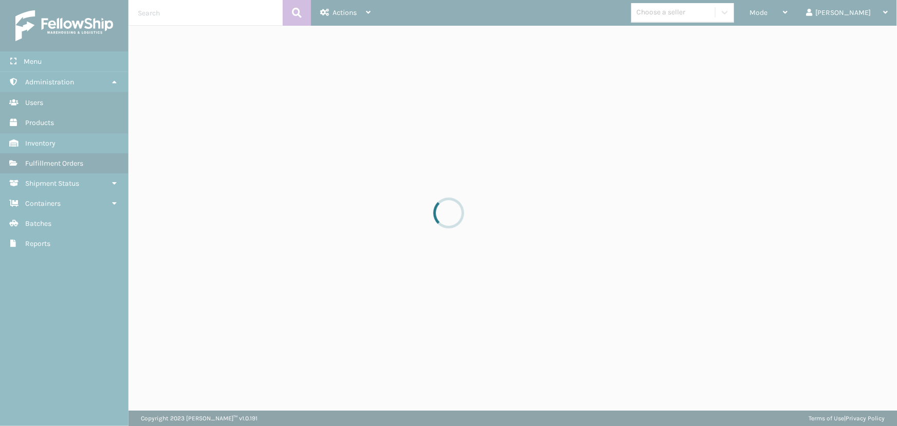
click at [196, 17] on div at bounding box center [448, 213] width 897 height 426
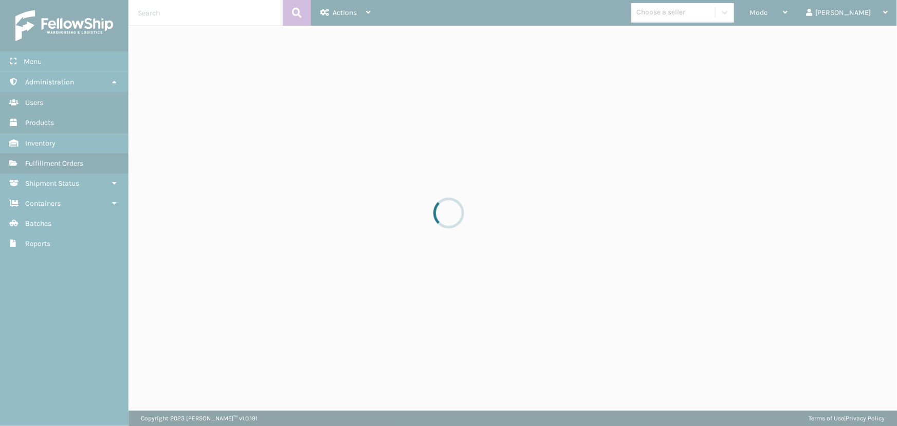
click at [196, 17] on div at bounding box center [448, 213] width 897 height 426
click at [197, 17] on div at bounding box center [448, 213] width 897 height 426
click at [203, 21] on div at bounding box center [448, 213] width 897 height 426
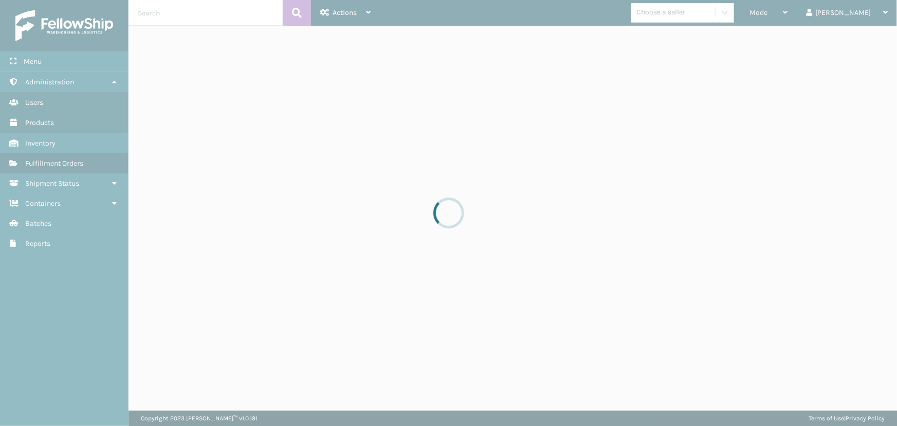
click at [203, 21] on div at bounding box center [448, 213] width 897 height 426
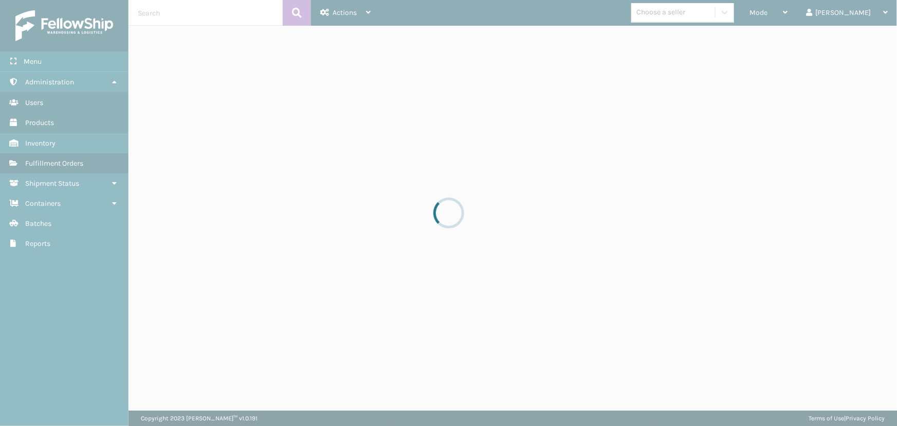
click at [203, 21] on div at bounding box center [448, 213] width 897 height 426
click at [174, 10] on div at bounding box center [448, 213] width 897 height 426
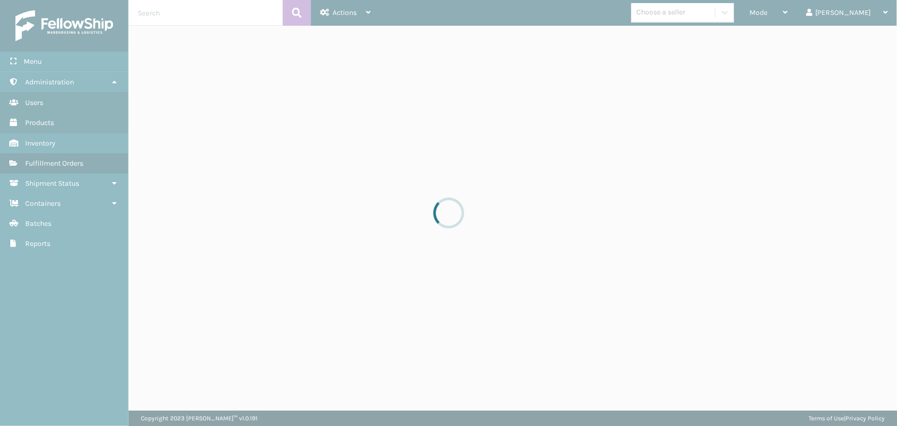
click at [174, 10] on div at bounding box center [448, 213] width 897 height 426
click at [174, 9] on div at bounding box center [448, 213] width 897 height 426
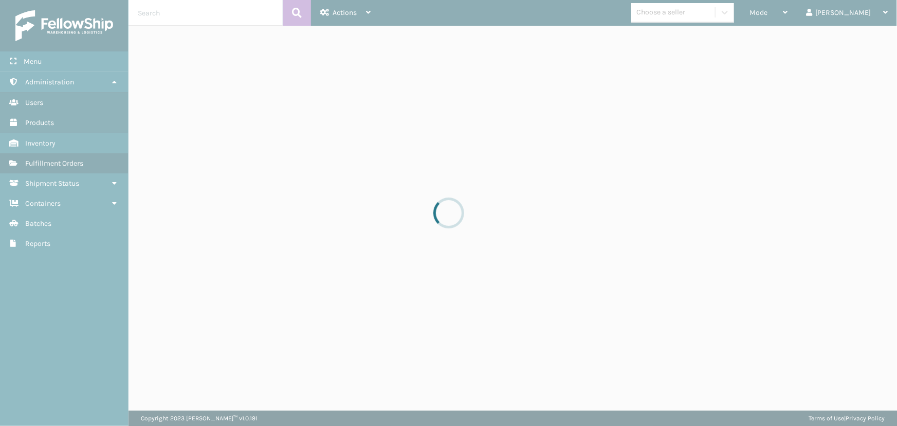
click at [174, 9] on div at bounding box center [448, 213] width 897 height 426
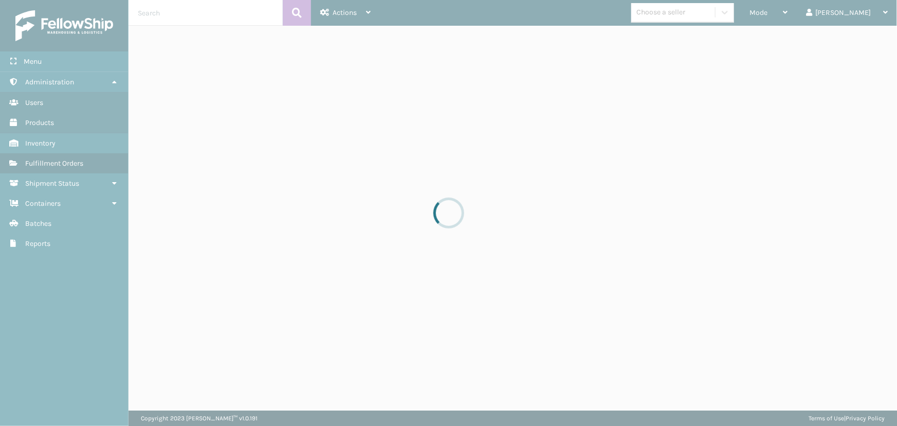
click at [174, 9] on div at bounding box center [448, 213] width 897 height 426
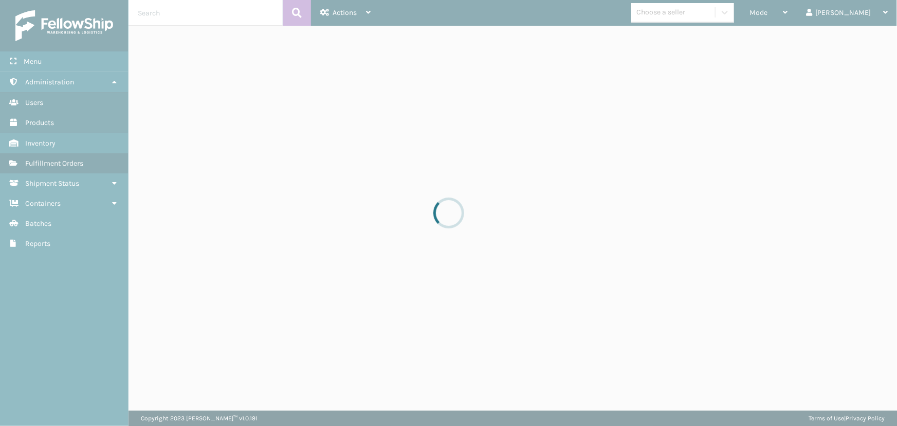
click at [174, 9] on div at bounding box center [448, 213] width 897 height 426
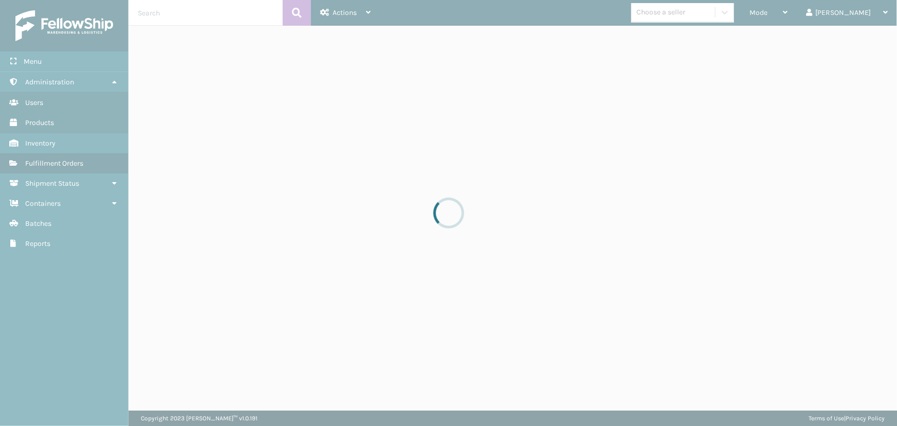
click at [163, 13] on div at bounding box center [448, 213] width 897 height 426
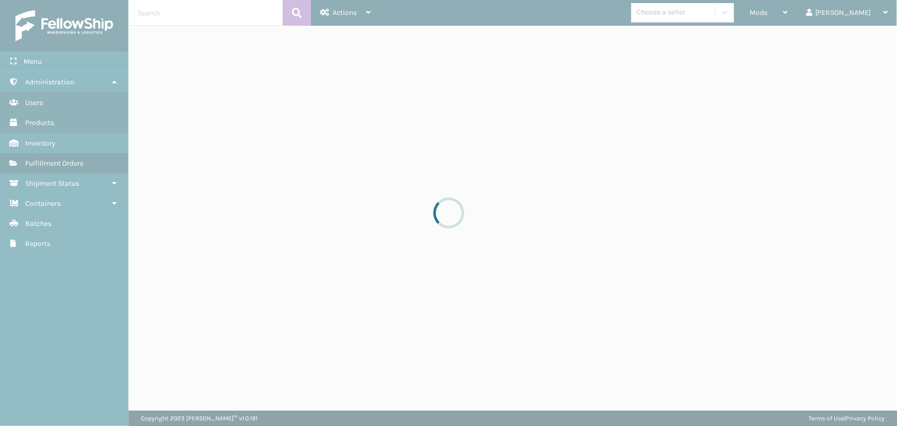
click at [162, 15] on div at bounding box center [448, 213] width 897 height 426
click at [163, 15] on div at bounding box center [448, 213] width 897 height 426
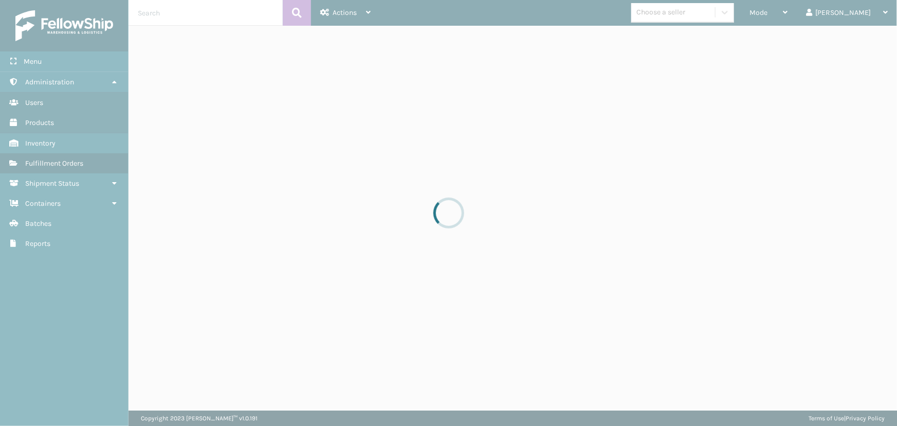
click at [180, 11] on div at bounding box center [448, 213] width 897 height 426
click at [181, 12] on div at bounding box center [448, 213] width 897 height 426
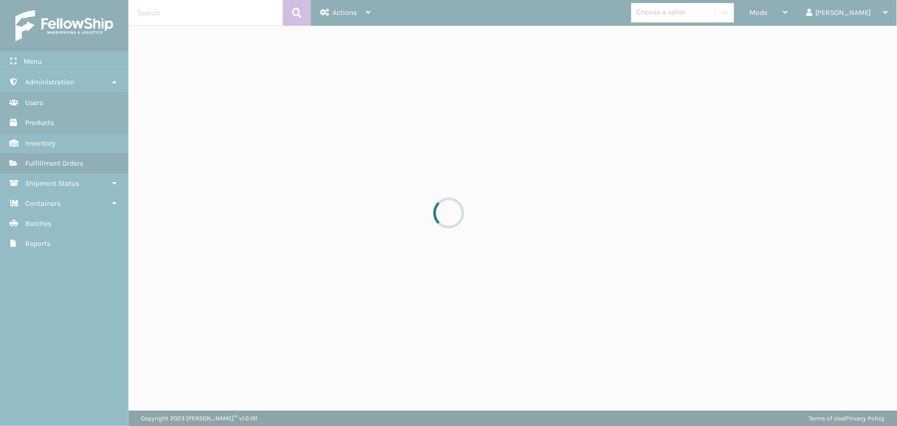
click at [181, 12] on div at bounding box center [448, 213] width 897 height 426
click at [182, 12] on div at bounding box center [448, 213] width 897 height 426
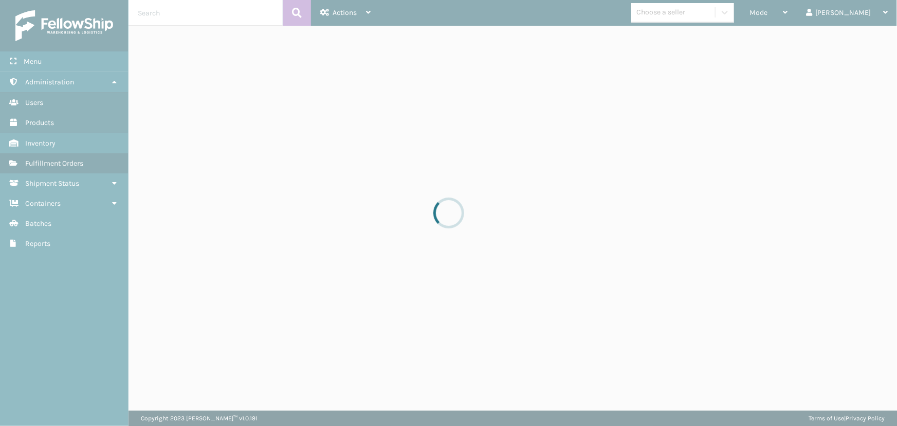
click at [182, 12] on div at bounding box center [448, 213] width 897 height 426
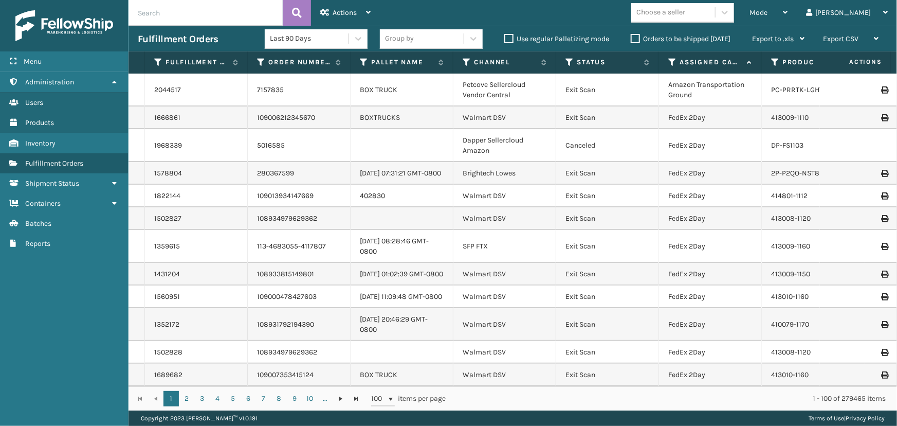
click at [182, 12] on input "text" at bounding box center [206, 13] width 154 height 26
type input "297996387"
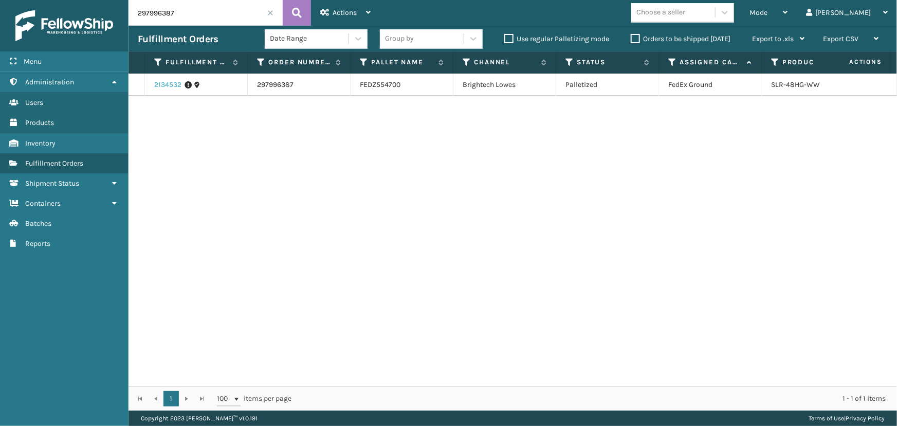
click at [171, 84] on link "2134532" at bounding box center [167, 85] width 27 height 10
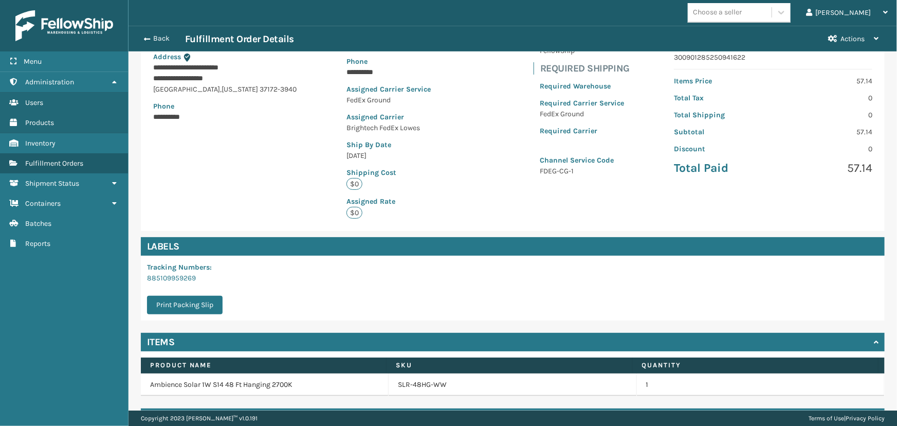
scroll to position [164, 0]
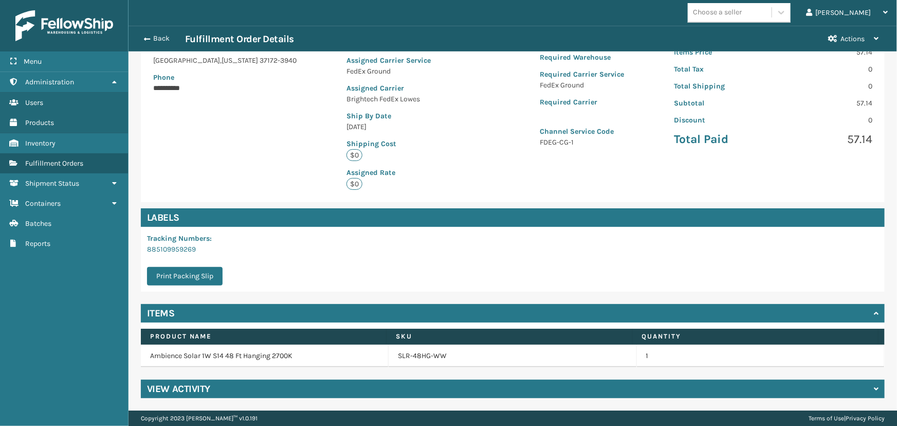
click at [263, 388] on div "View Activity" at bounding box center [513, 388] width 744 height 19
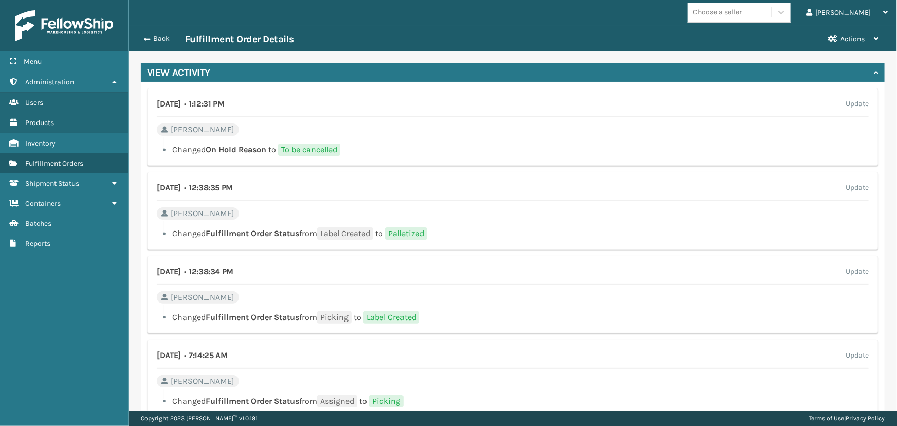
scroll to position [488, 0]
